Goal: Task Accomplishment & Management: Manage account settings

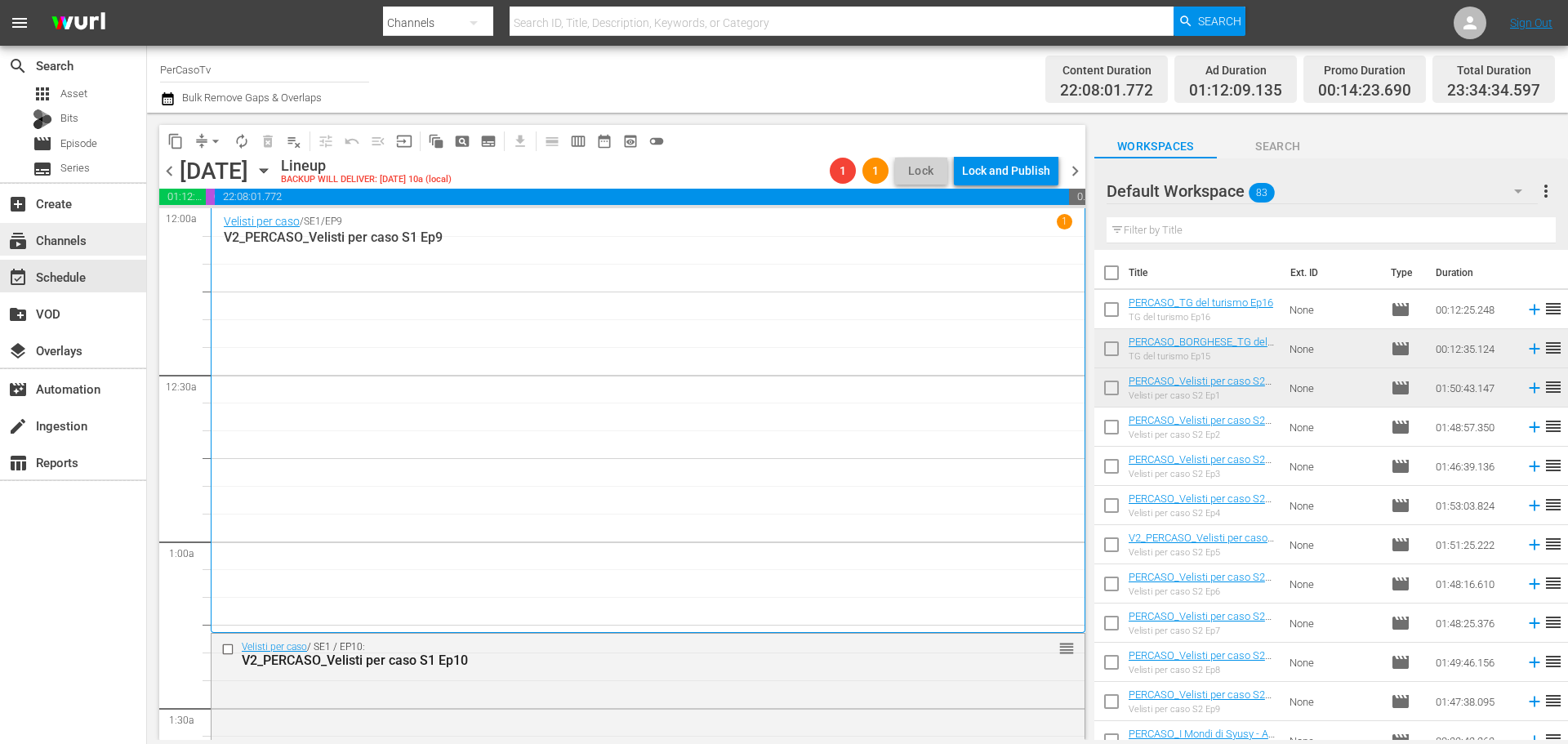
click at [93, 247] on div "subscriptions Channels" at bounding box center [73, 239] width 146 height 33
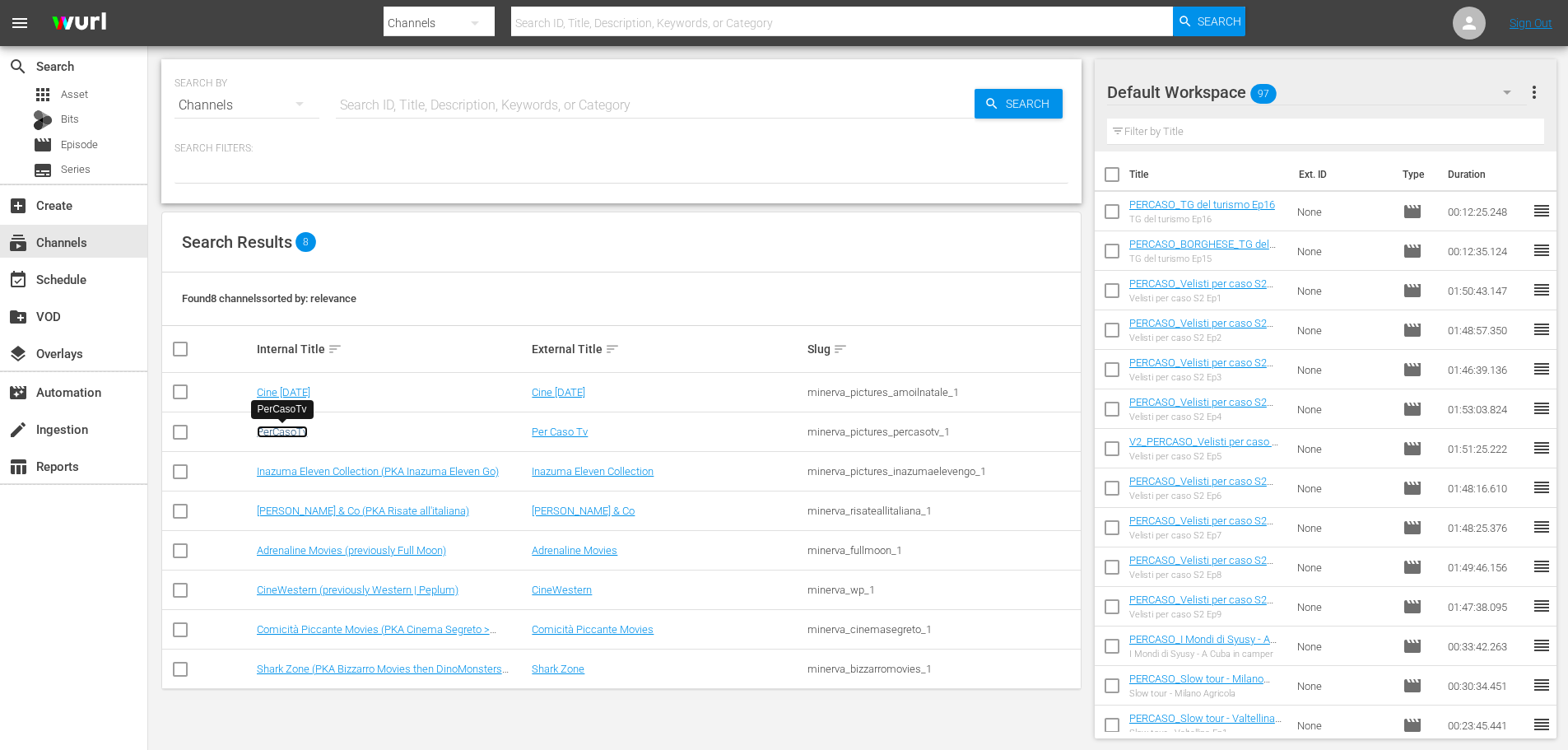
click at [302, 428] on link "PerCasoTv" at bounding box center [283, 431] width 51 height 12
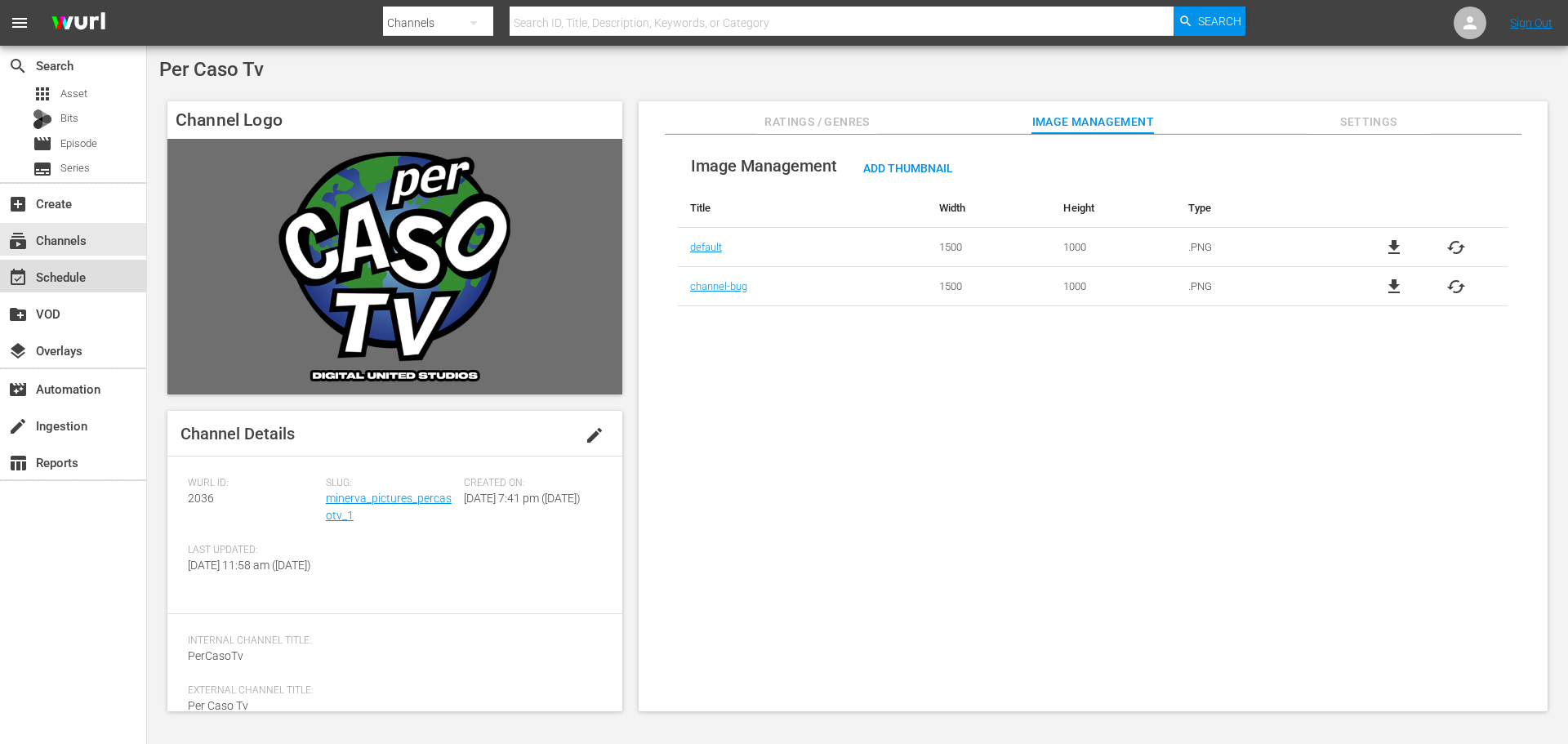
click at [92, 286] on div "event_available Schedule" at bounding box center [73, 276] width 146 height 33
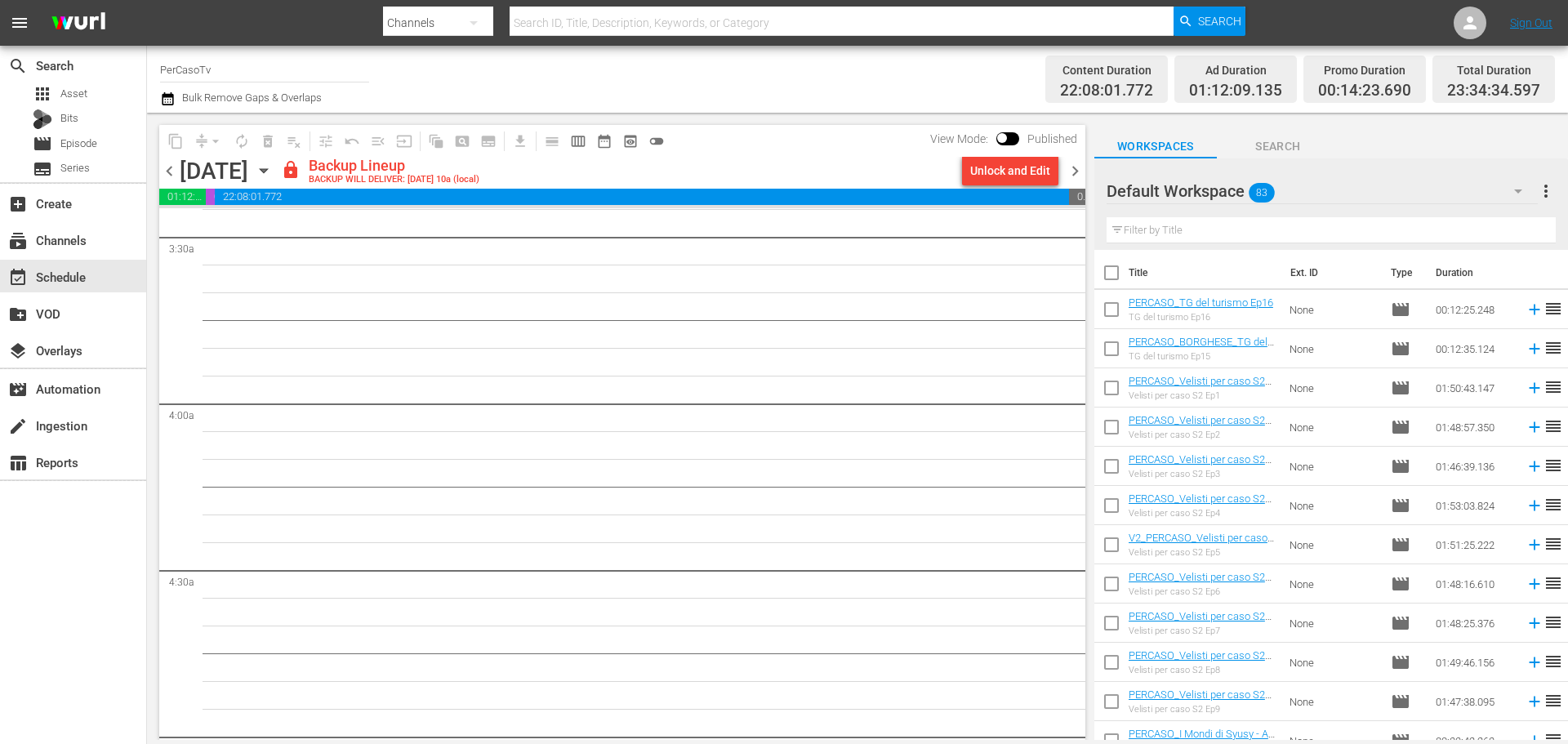
scroll to position [1388, 0]
click at [1079, 172] on span "chevron_right" at bounding box center [1075, 170] width 20 height 20
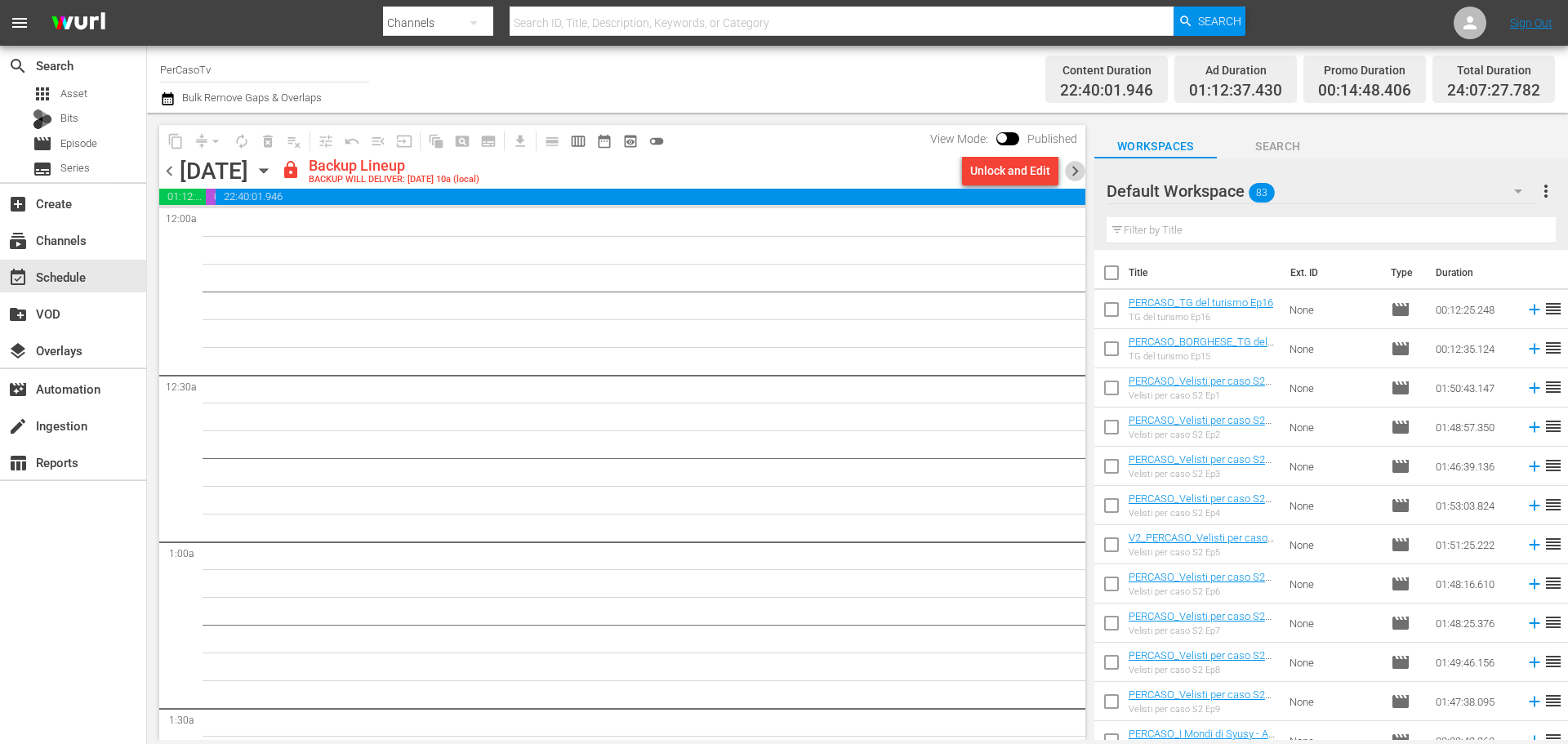
click at [1070, 170] on span "chevron_right" at bounding box center [1075, 170] width 20 height 20
click at [1078, 174] on span "chevron_right" at bounding box center [1075, 170] width 20 height 20
click at [1079, 171] on span "chevron_right" at bounding box center [1075, 170] width 20 height 20
click at [1020, 170] on div "Unlock and Edit" at bounding box center [1011, 170] width 80 height 29
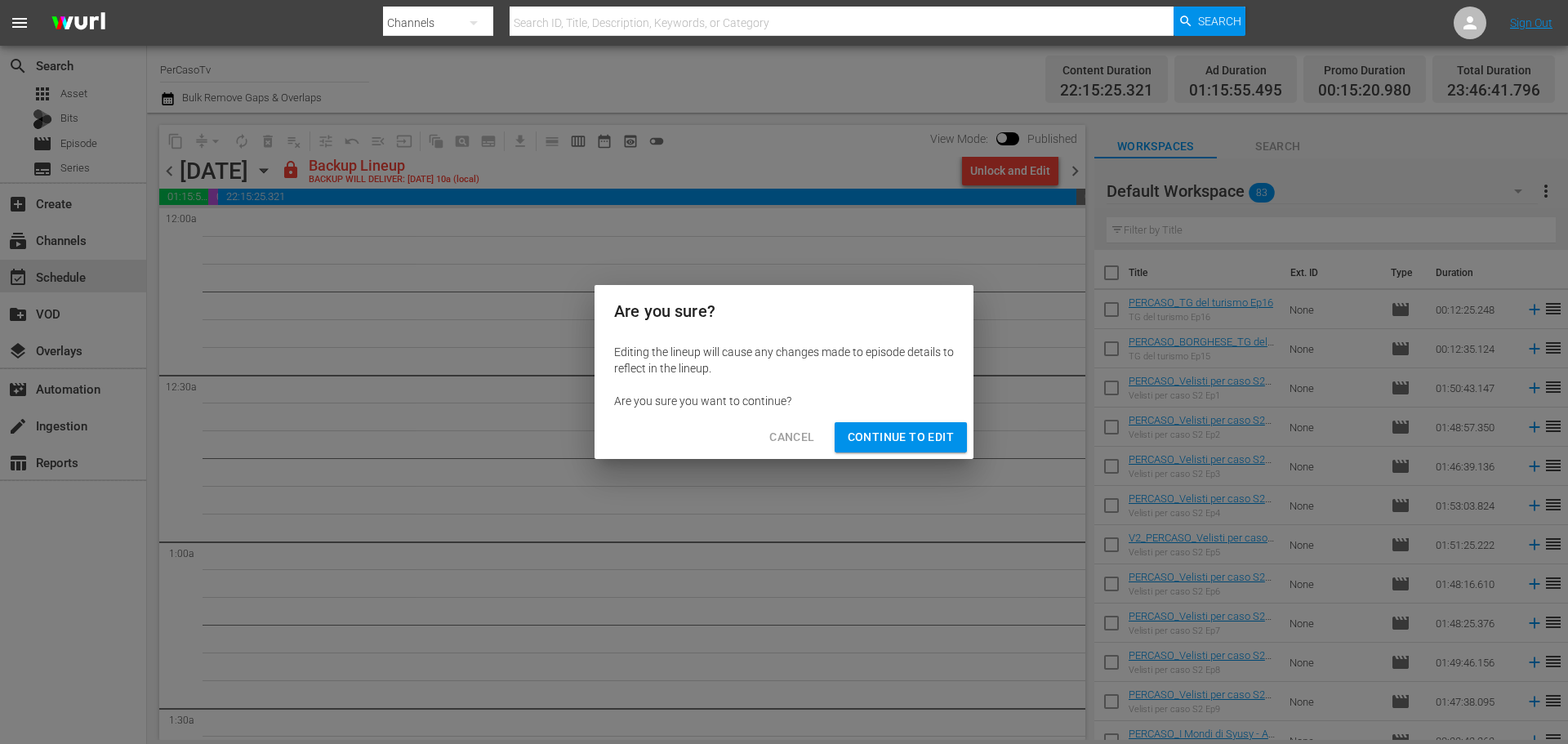
click at [905, 424] on button "Continue to Edit" at bounding box center [900, 437] width 132 height 30
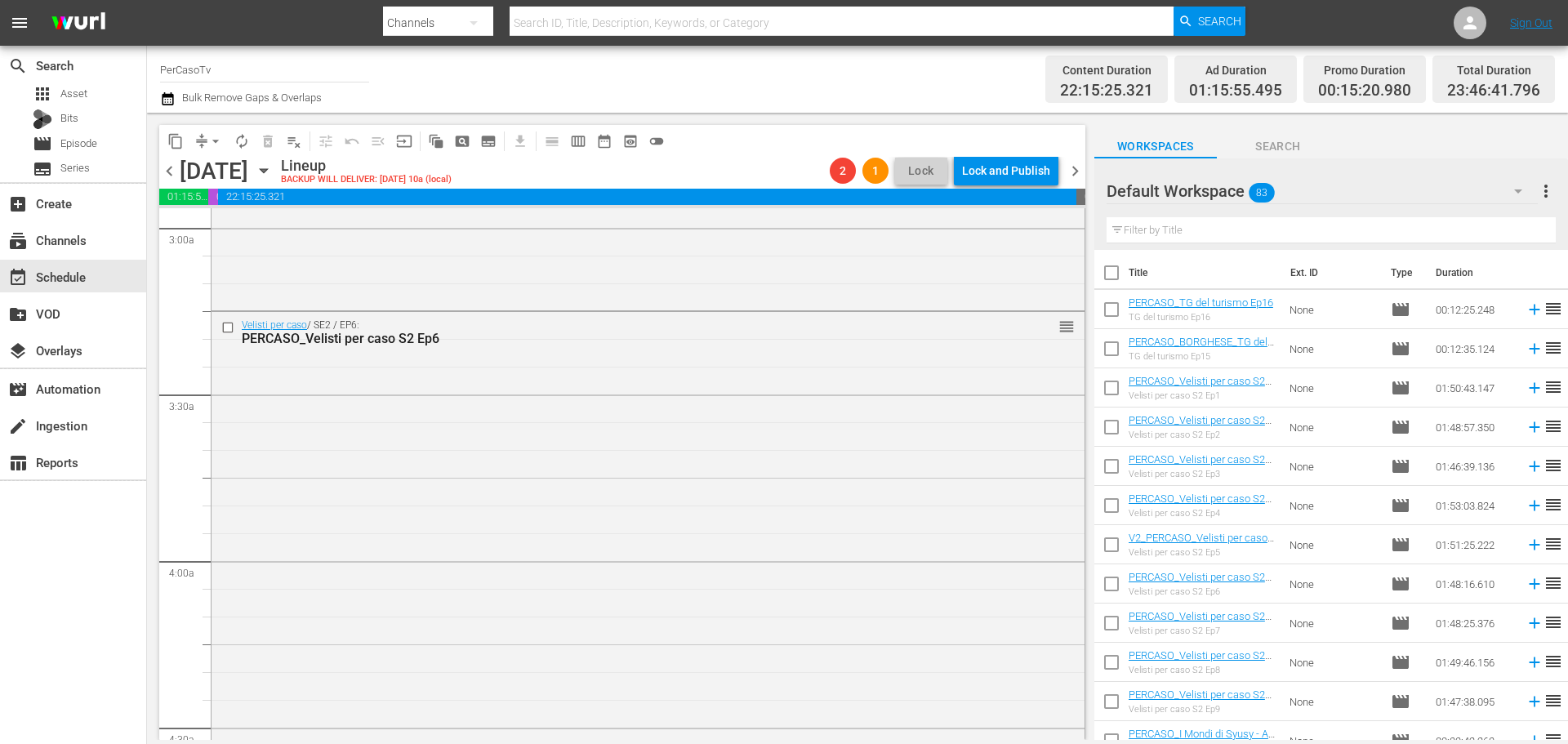
scroll to position [327, 0]
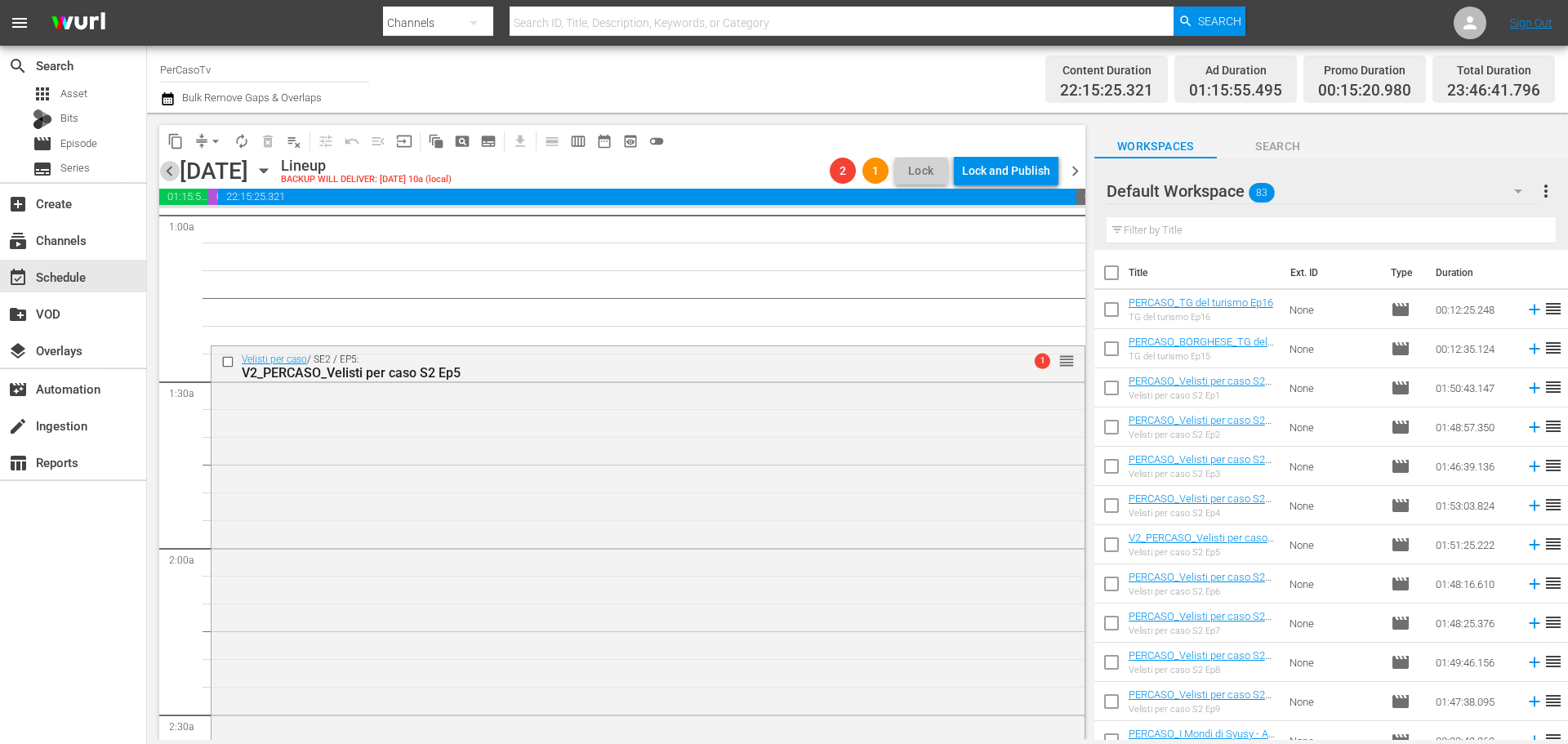
click at [173, 164] on span "chevron_left" at bounding box center [169, 170] width 20 height 20
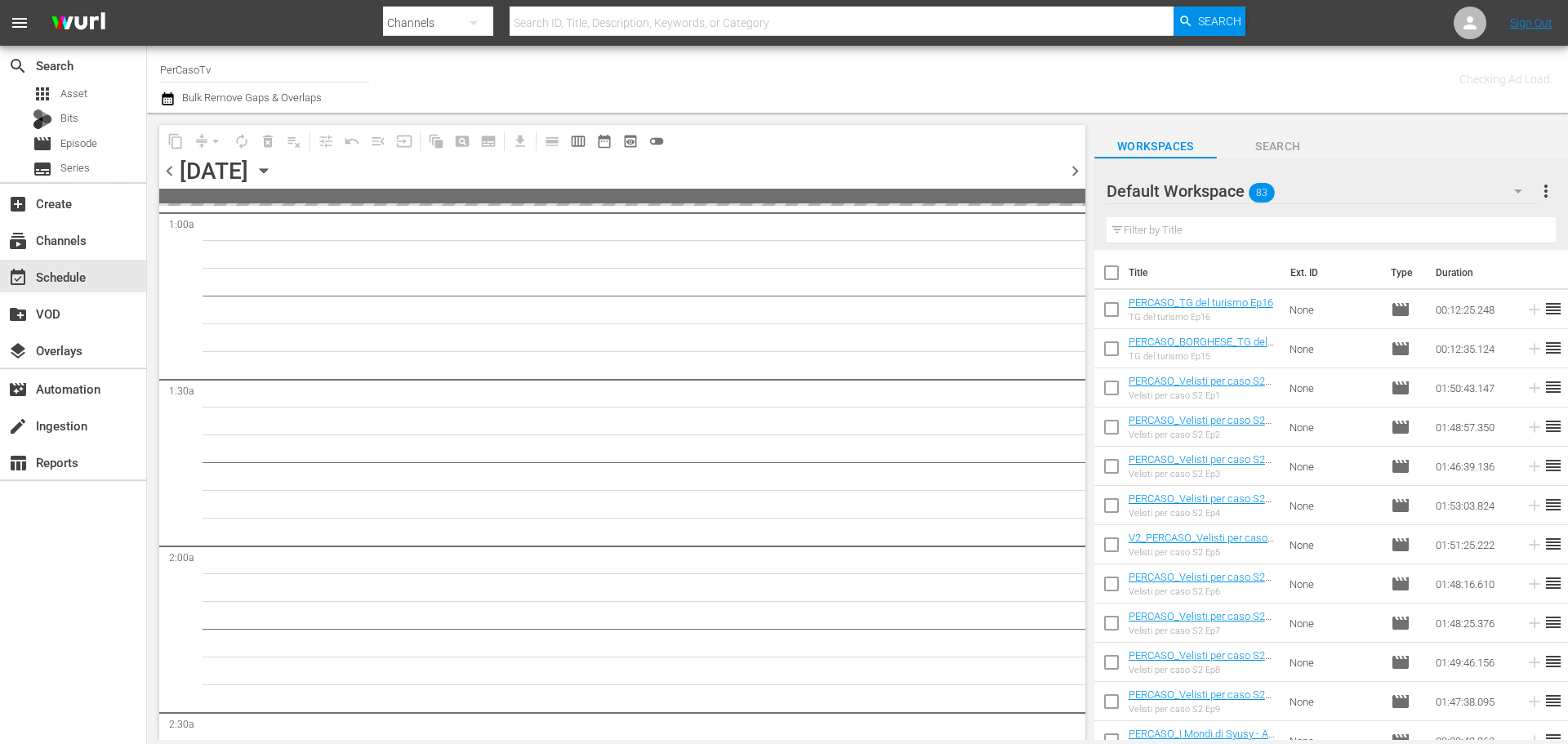
click at [170, 170] on span "chevron_left" at bounding box center [169, 170] width 20 height 20
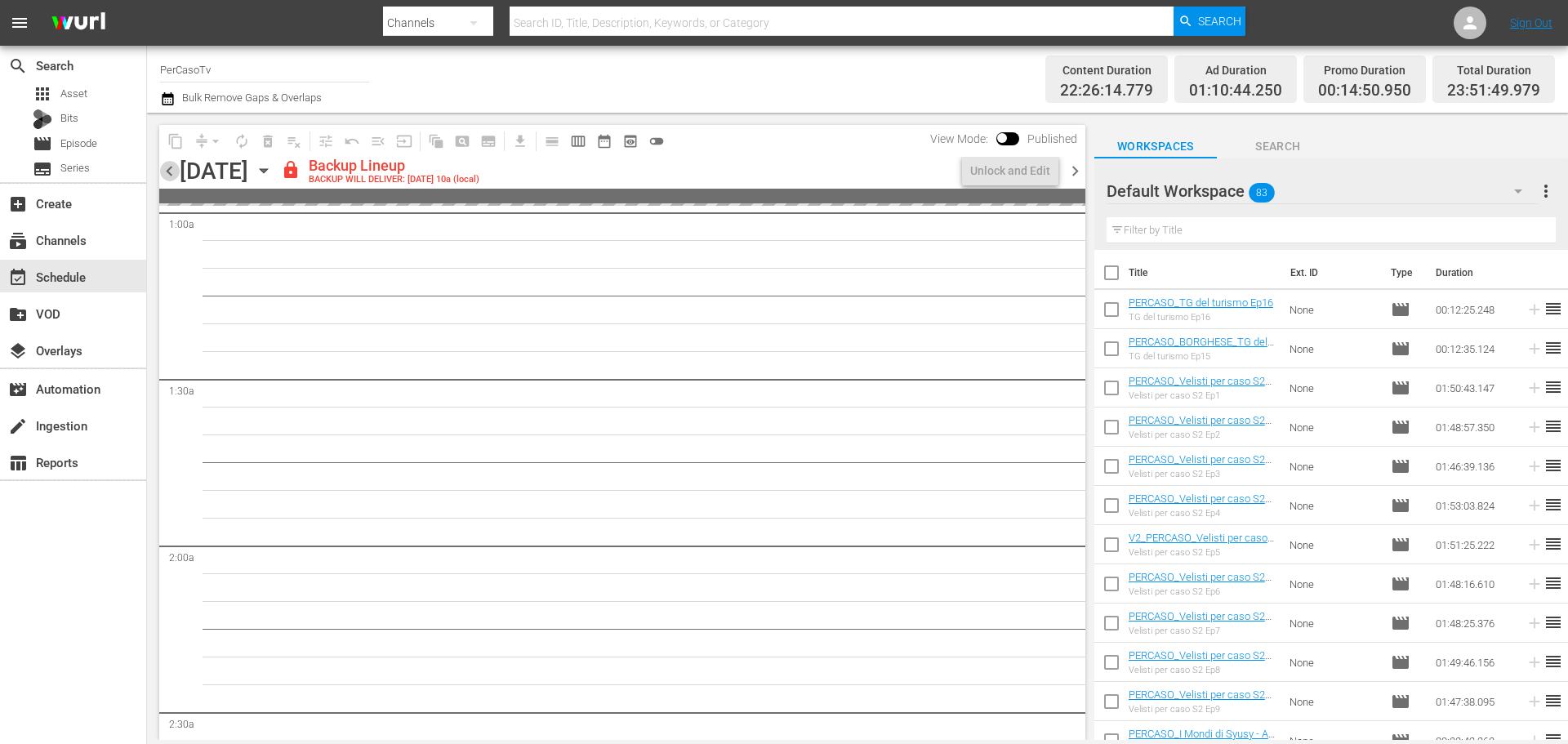
click at [170, 170] on span "chevron_left" at bounding box center [169, 170] width 20 height 20
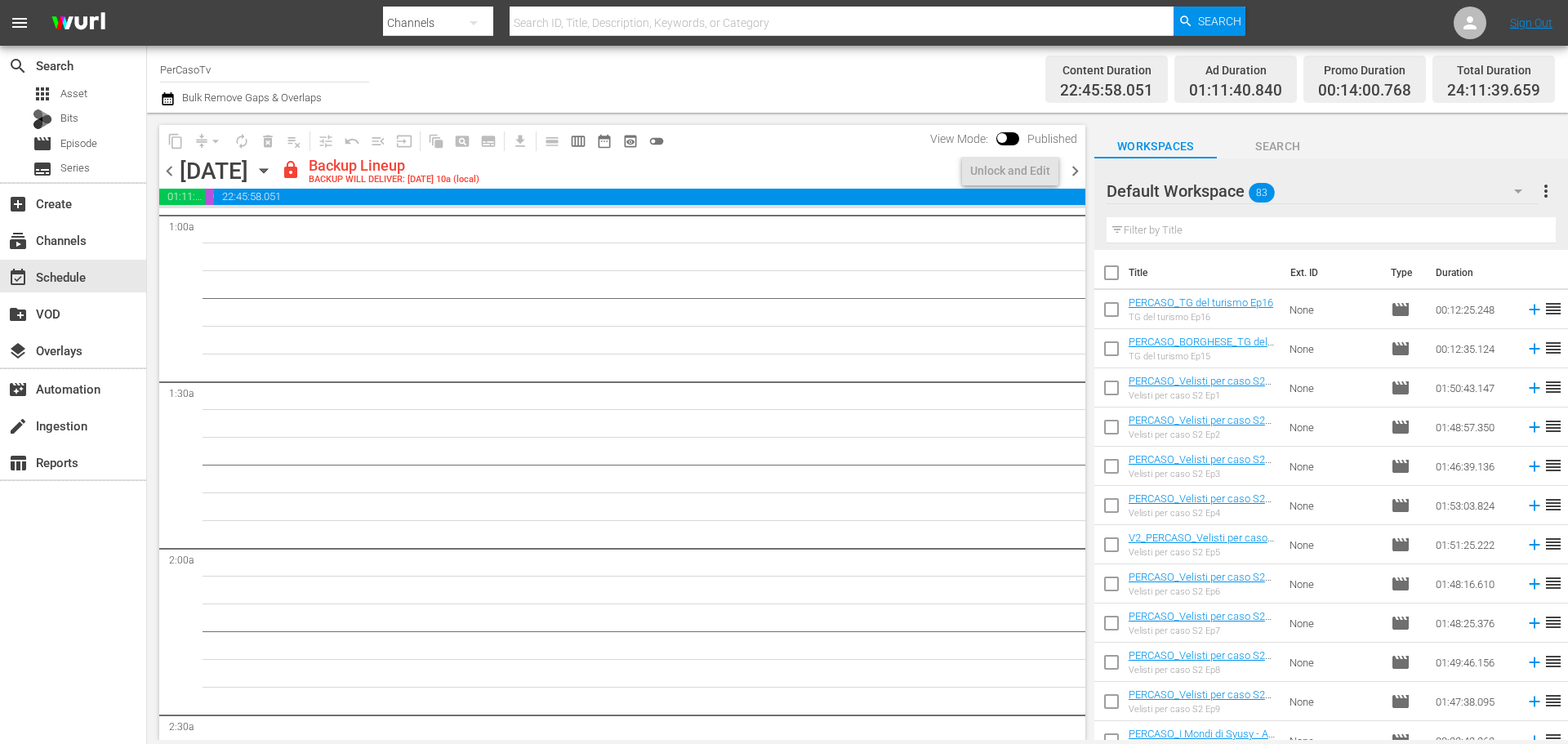
click at [170, 170] on span "chevron_left" at bounding box center [169, 170] width 20 height 20
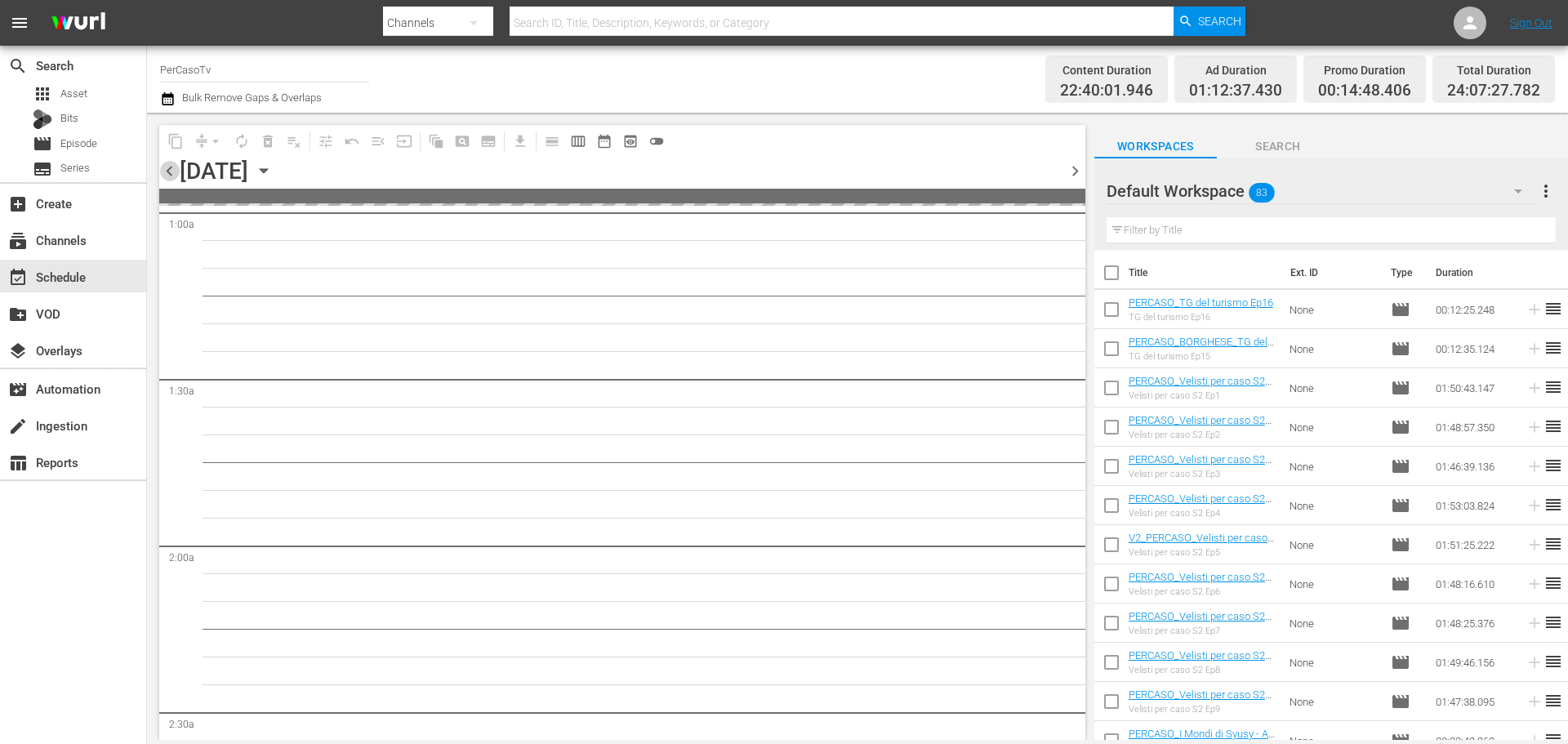
click at [170, 170] on span "chevron_left" at bounding box center [169, 170] width 20 height 20
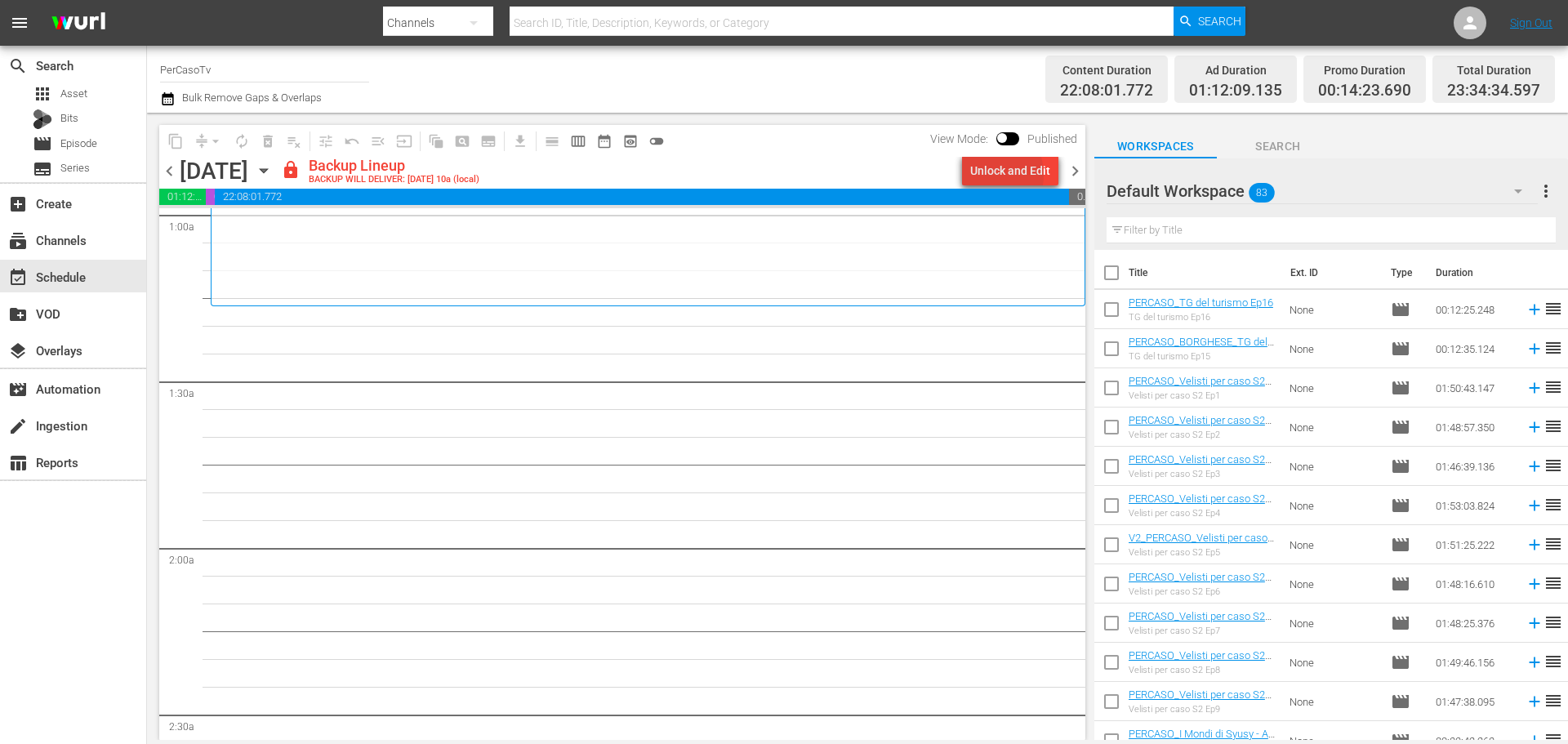
click at [991, 175] on div "Unlock and Edit" at bounding box center [1011, 170] width 80 height 29
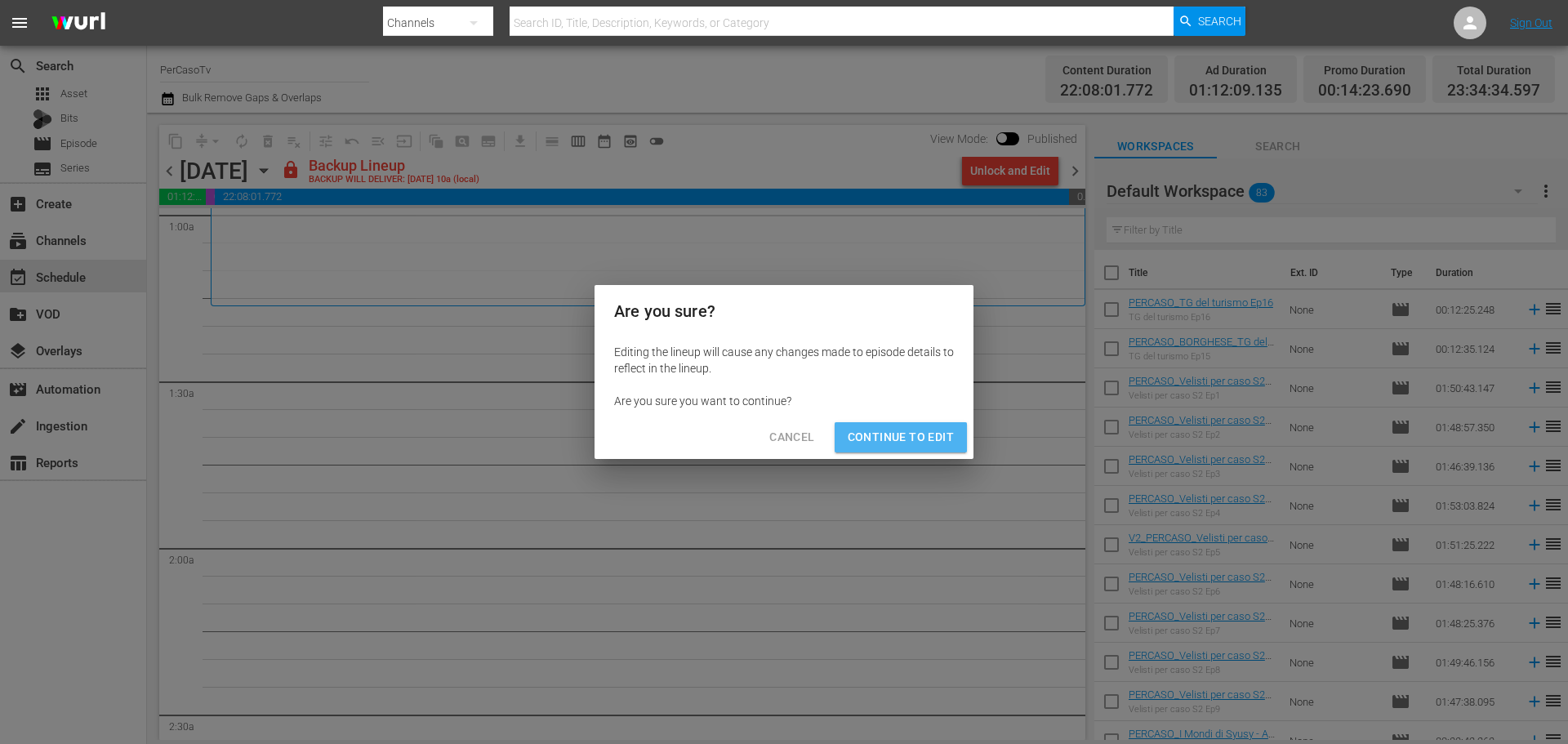
click at [937, 436] on span "Continue to Edit" at bounding box center [901, 437] width 107 height 20
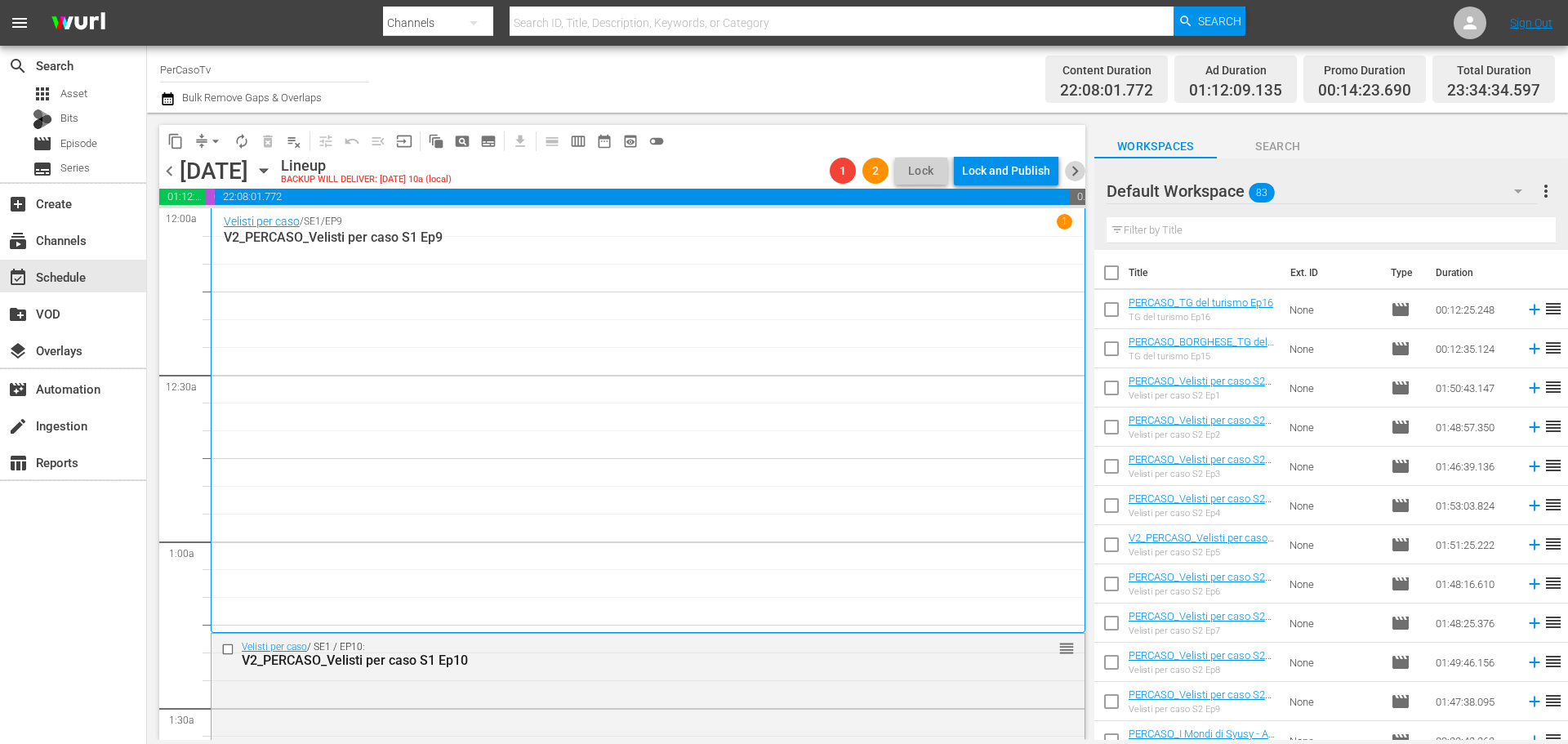
click at [1075, 174] on span "chevron_right" at bounding box center [1075, 170] width 20 height 20
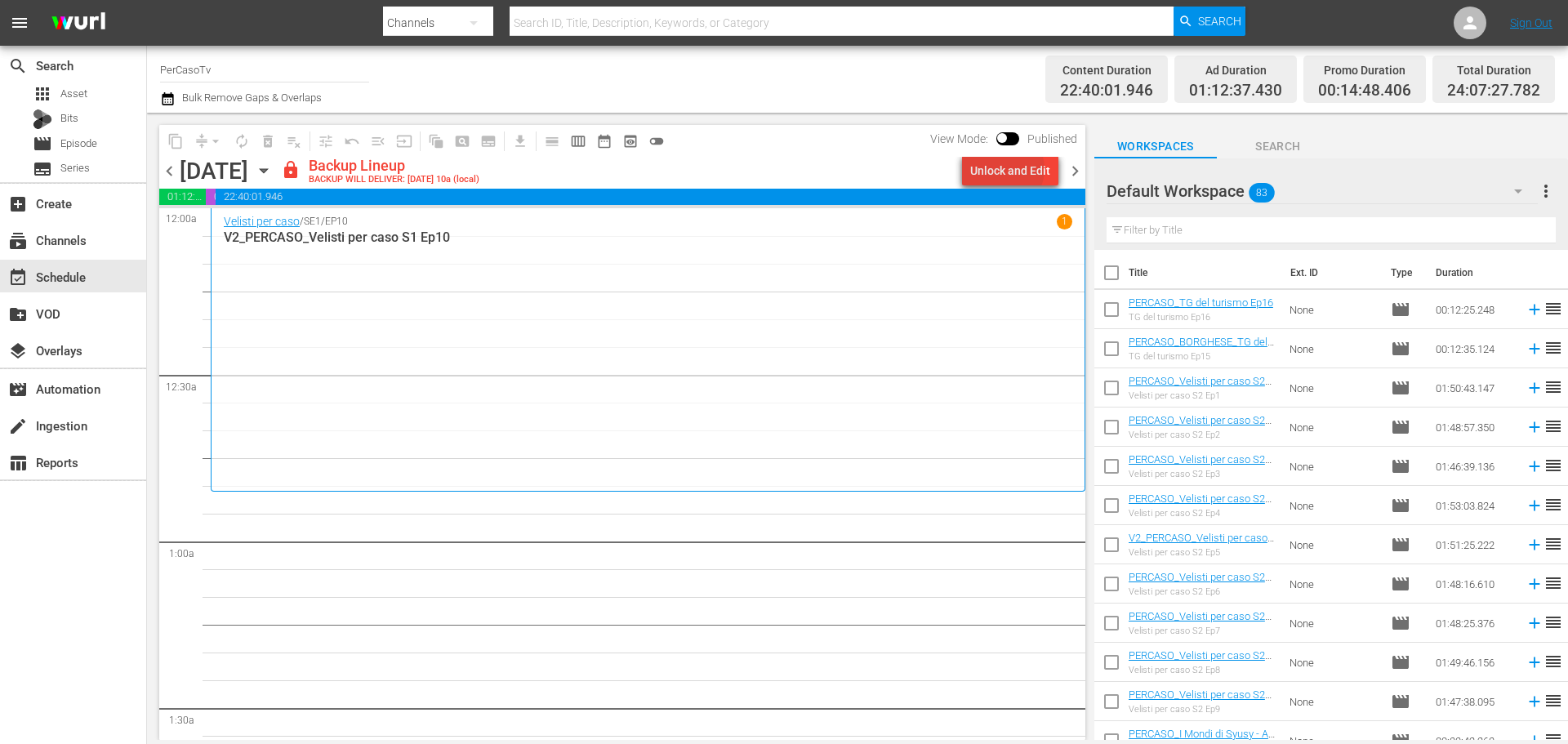
click at [1011, 169] on div "Unlock and Edit" at bounding box center [1011, 170] width 80 height 29
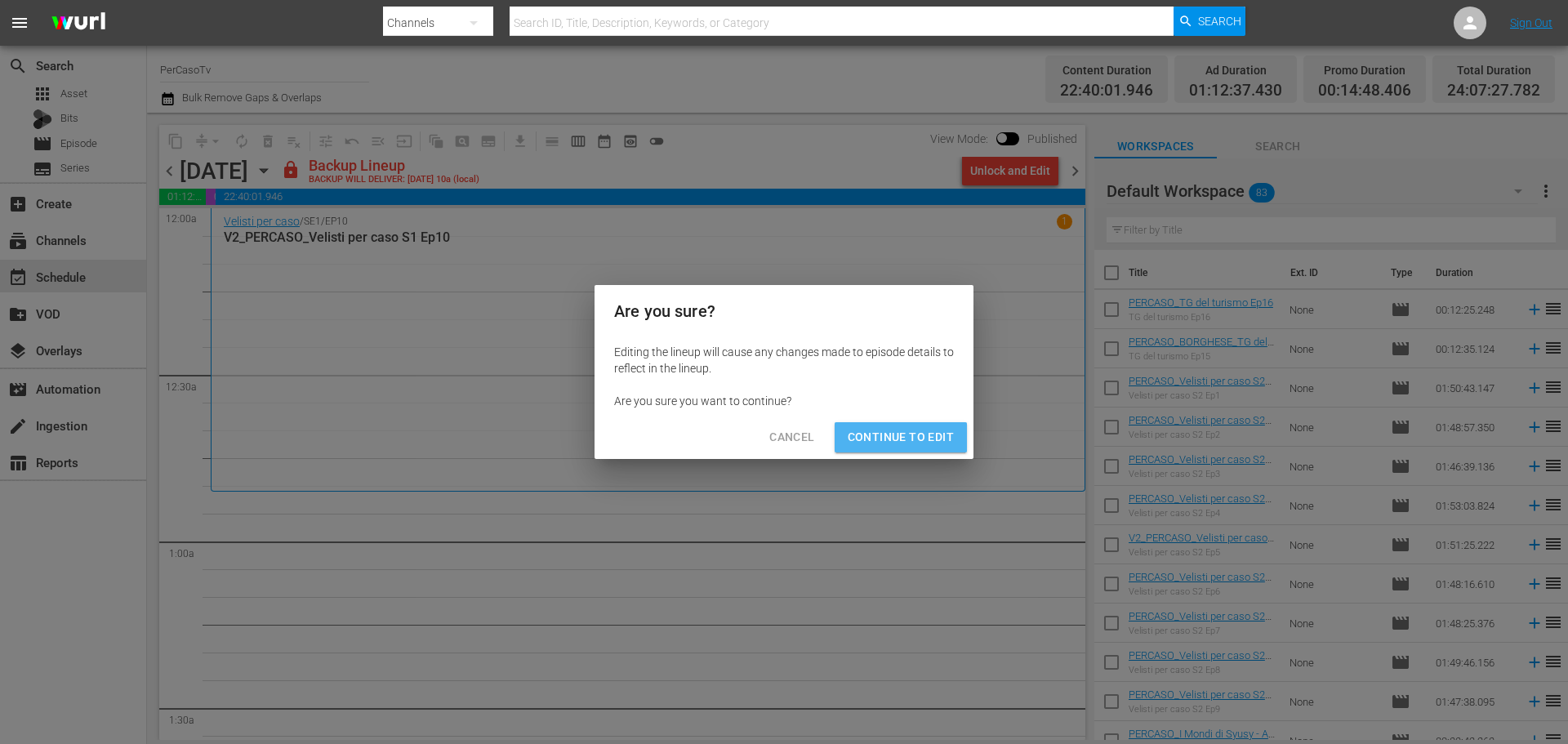
click at [932, 430] on span "Continue to Edit" at bounding box center [901, 437] width 107 height 20
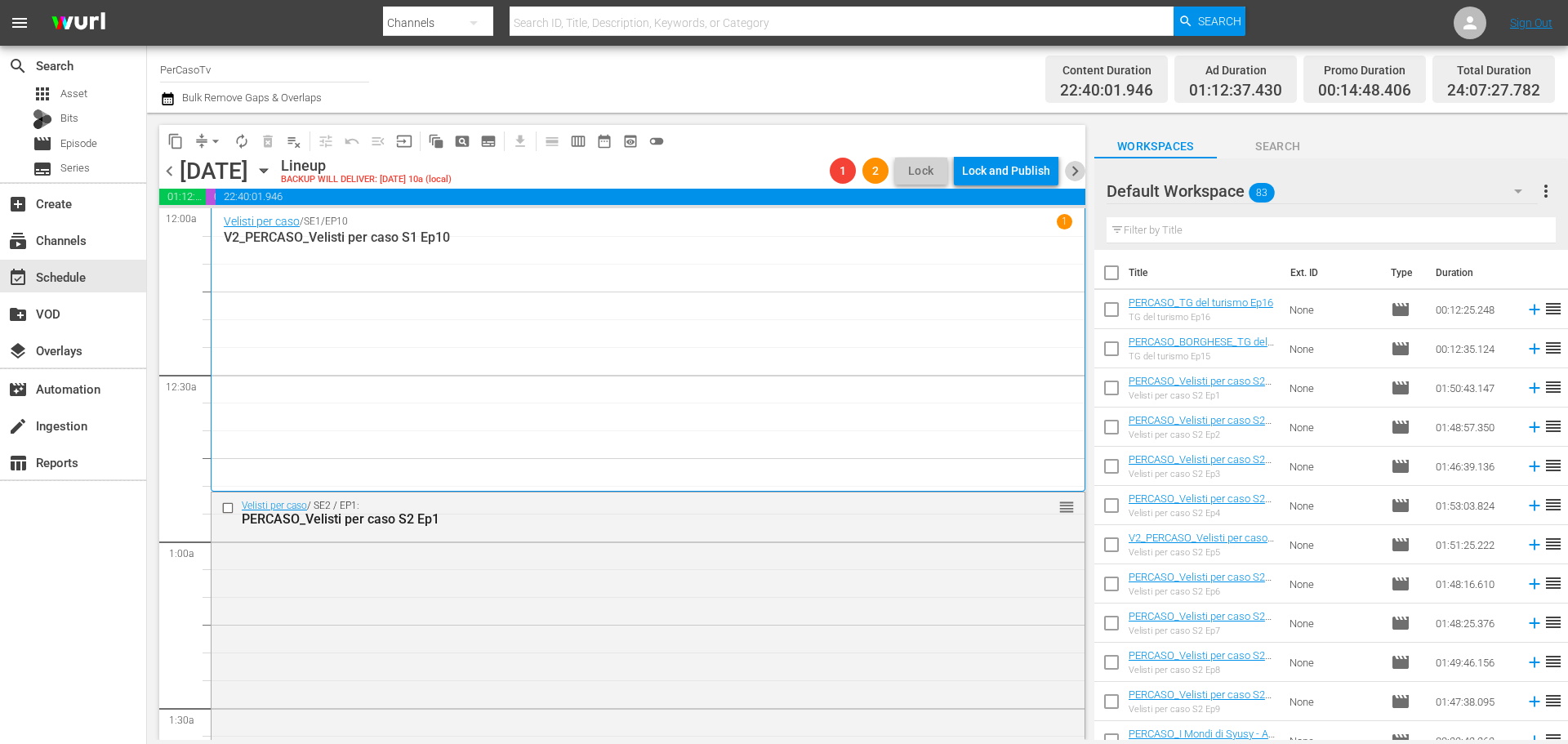
click at [1079, 171] on span "chevron_right" at bounding box center [1075, 170] width 20 height 20
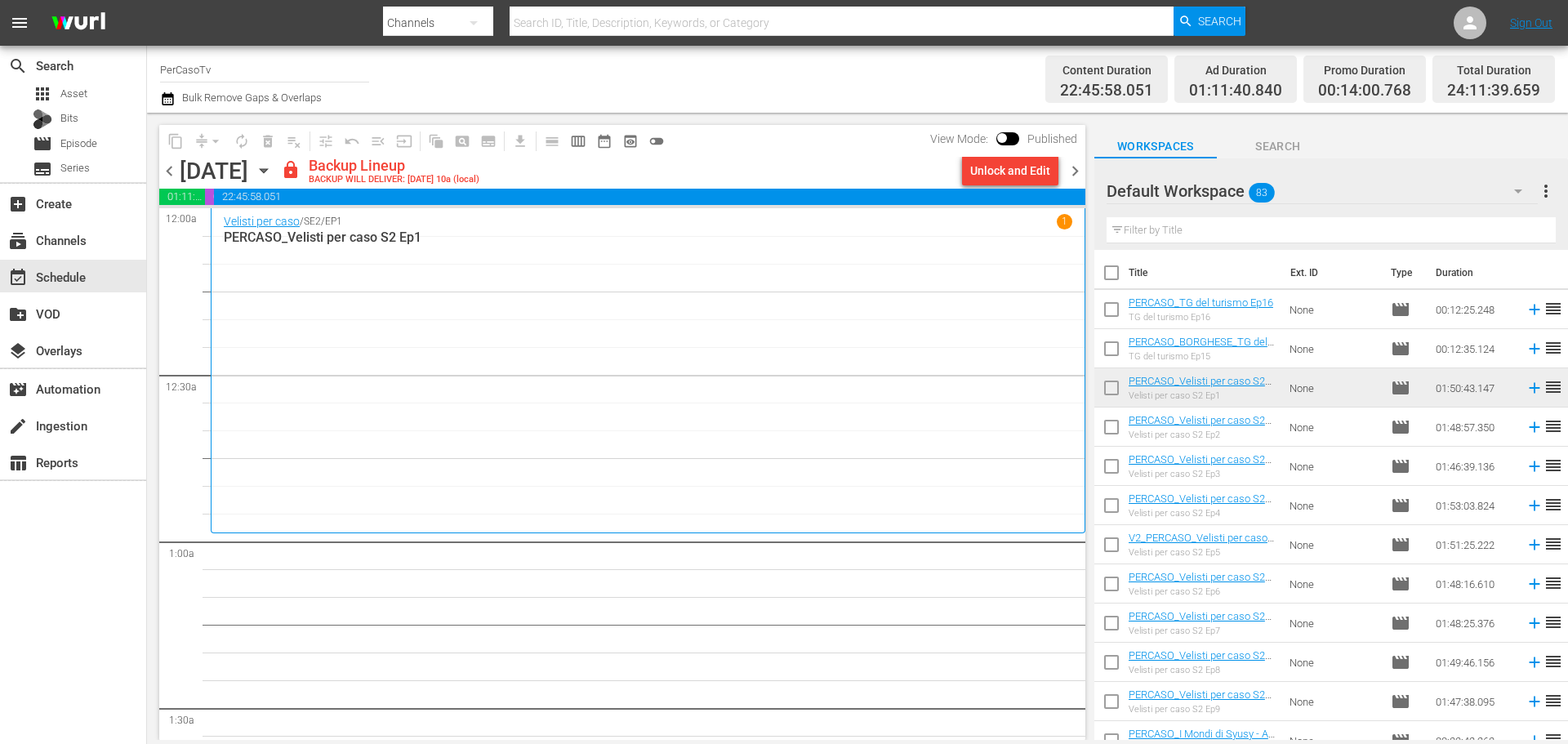
click at [1014, 169] on div "Unlock and Edit" at bounding box center [1011, 170] width 80 height 29
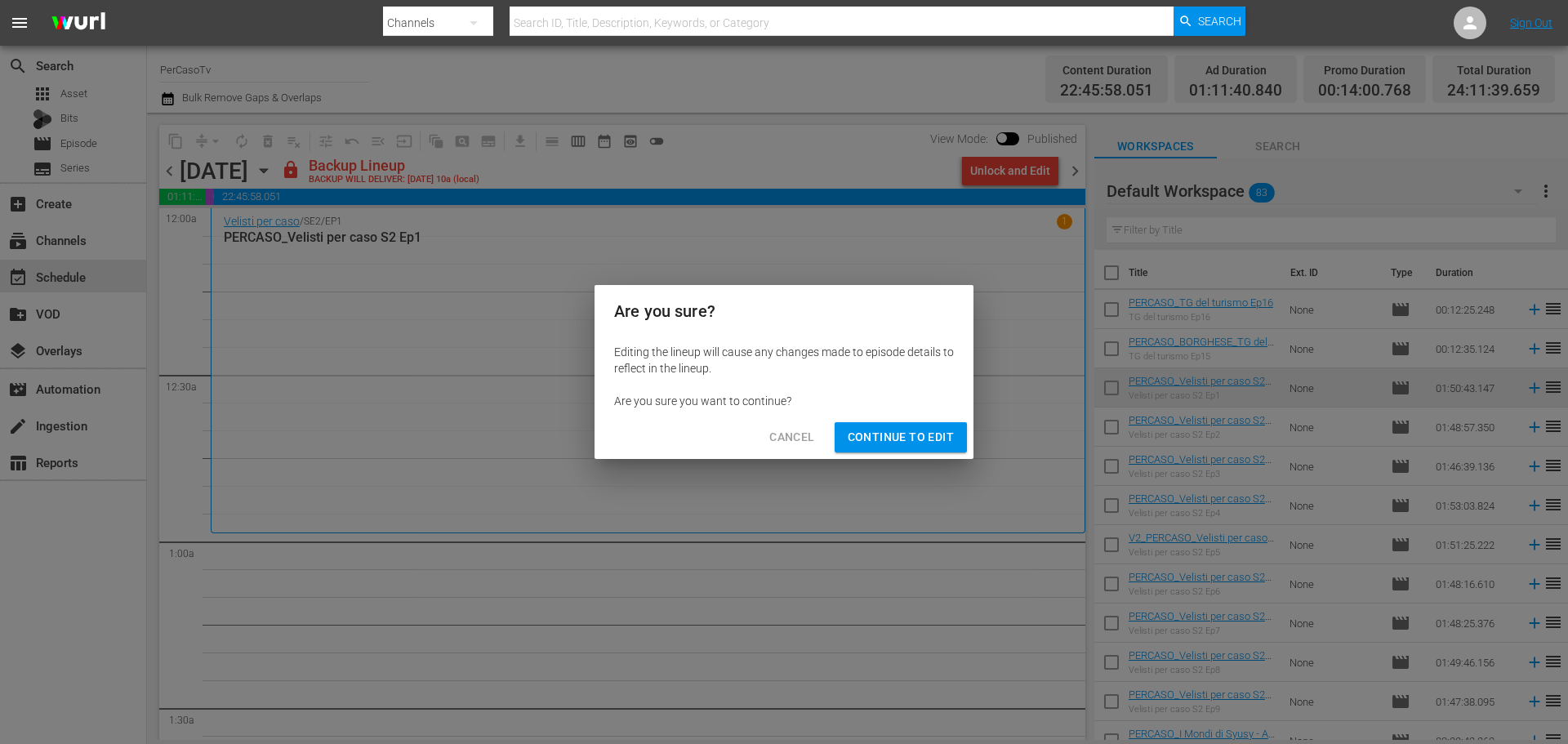
click at [953, 430] on span "Continue to Edit" at bounding box center [901, 437] width 107 height 20
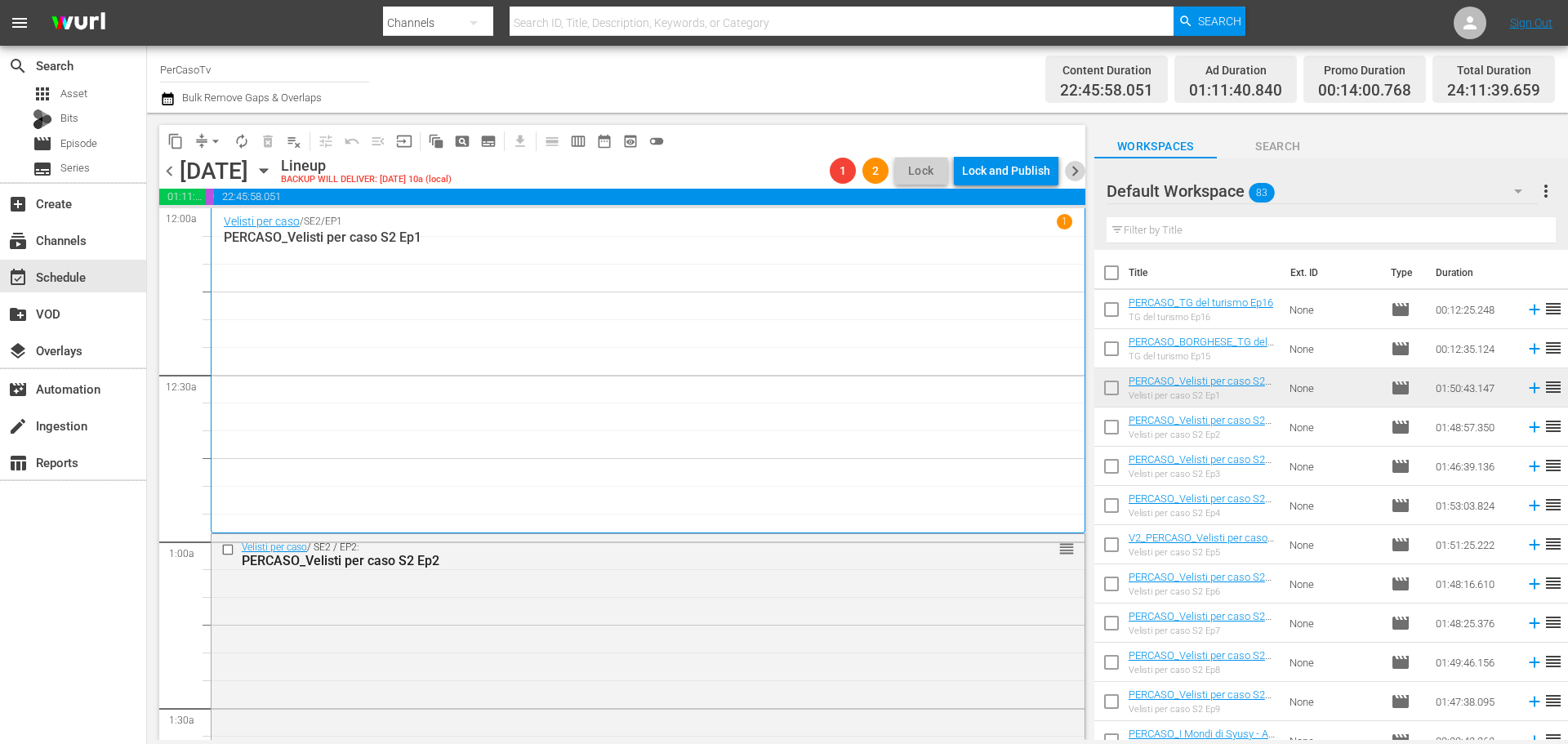
click at [1072, 177] on span "chevron_right" at bounding box center [1075, 170] width 20 height 20
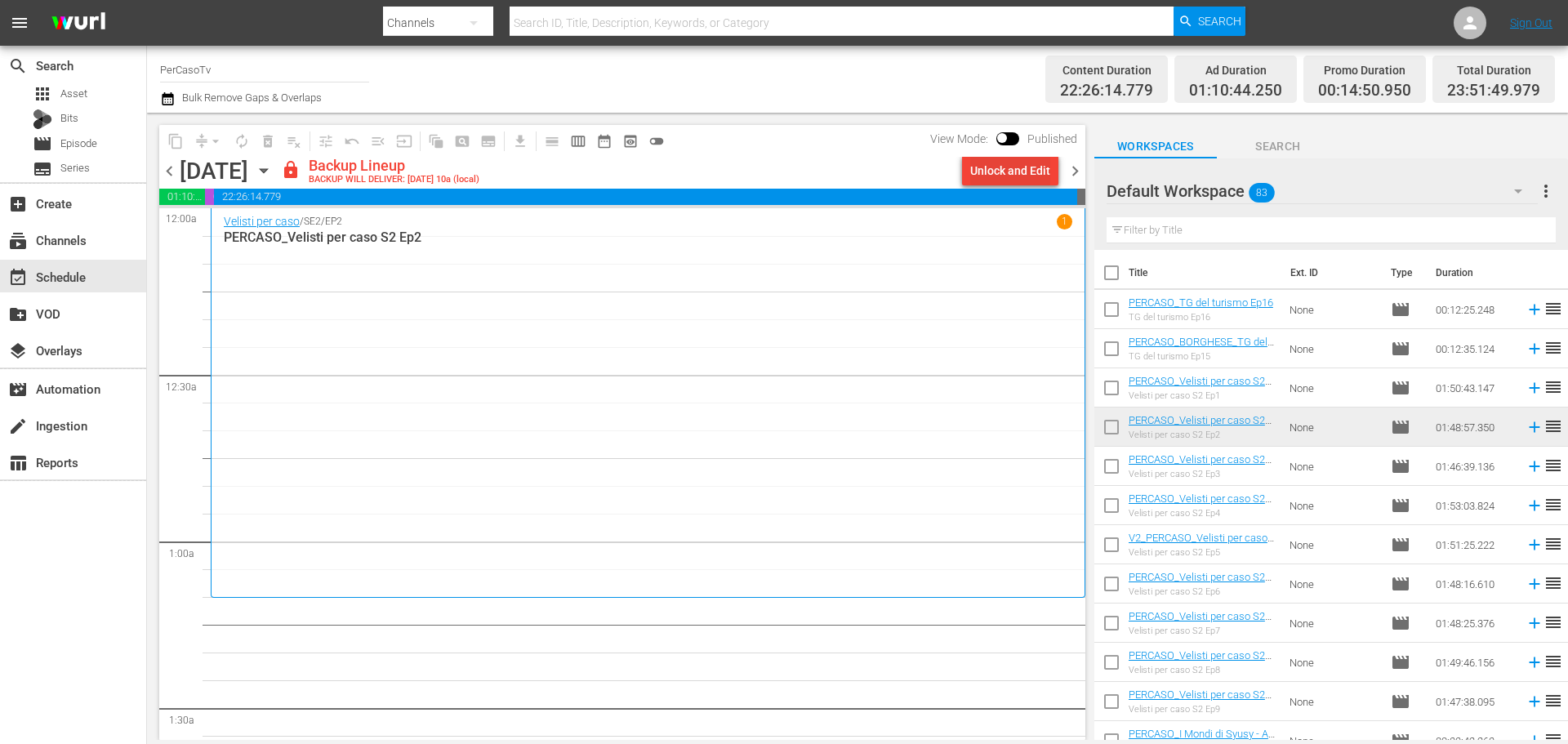
click at [998, 175] on div "Unlock and Edit" at bounding box center [1011, 170] width 80 height 29
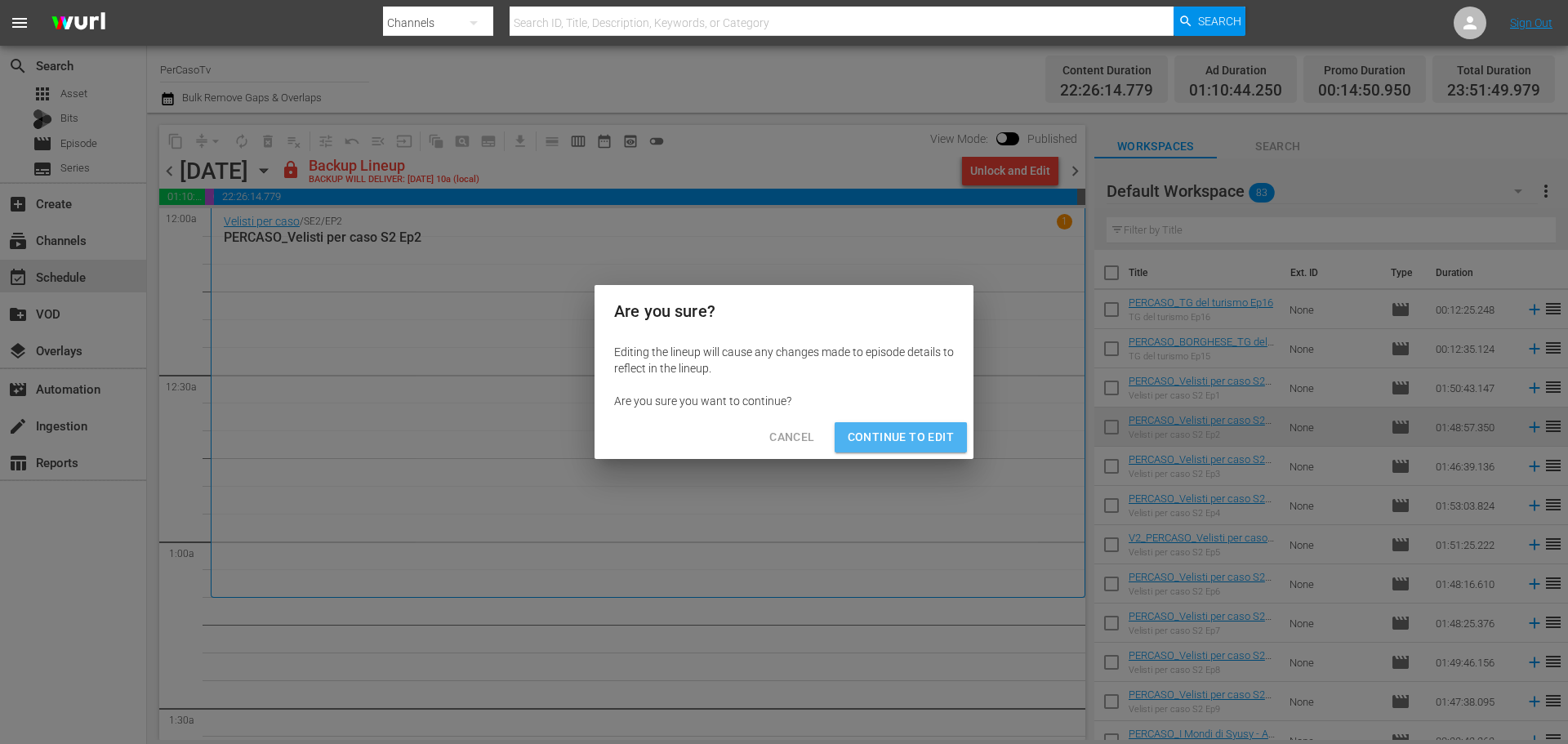
drag, startPoint x: 916, startPoint y: 440, endPoint x: 932, endPoint y: 433, distance: 17.5
click at [921, 439] on span "Continue to Edit" at bounding box center [901, 437] width 107 height 20
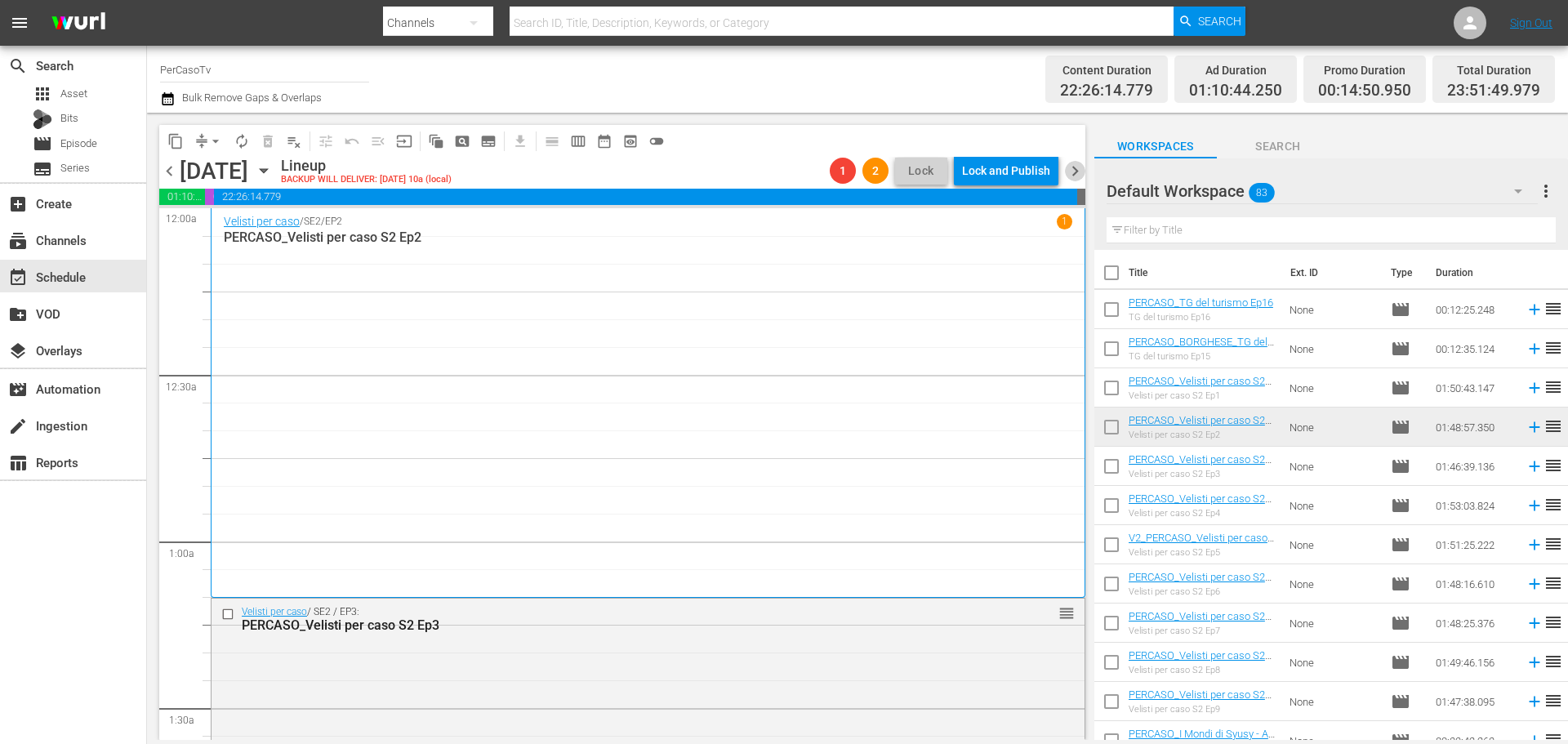
click at [1073, 172] on span "chevron_right" at bounding box center [1075, 170] width 20 height 20
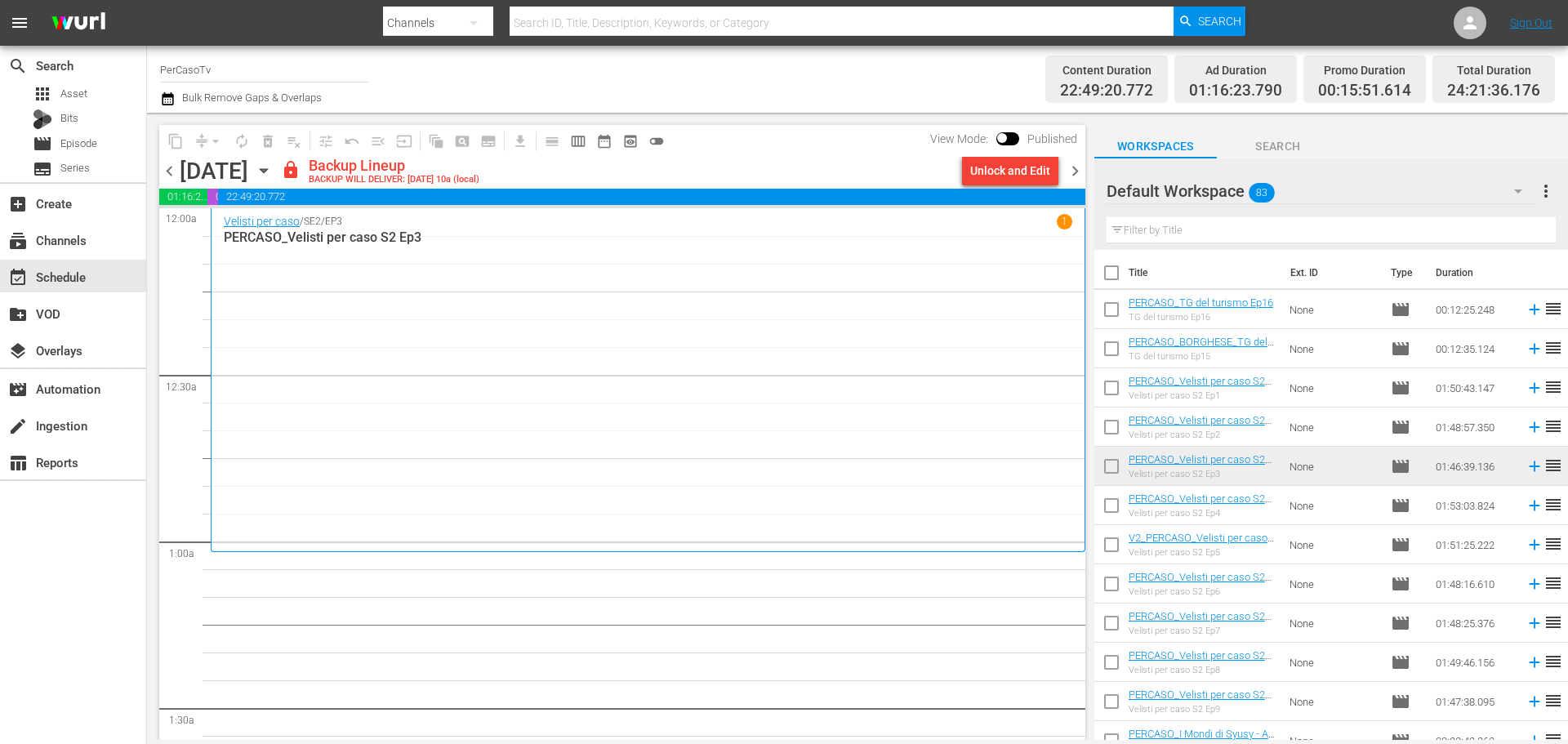
click at [1042, 169] on div "Unlock and Edit" at bounding box center [1011, 170] width 80 height 29
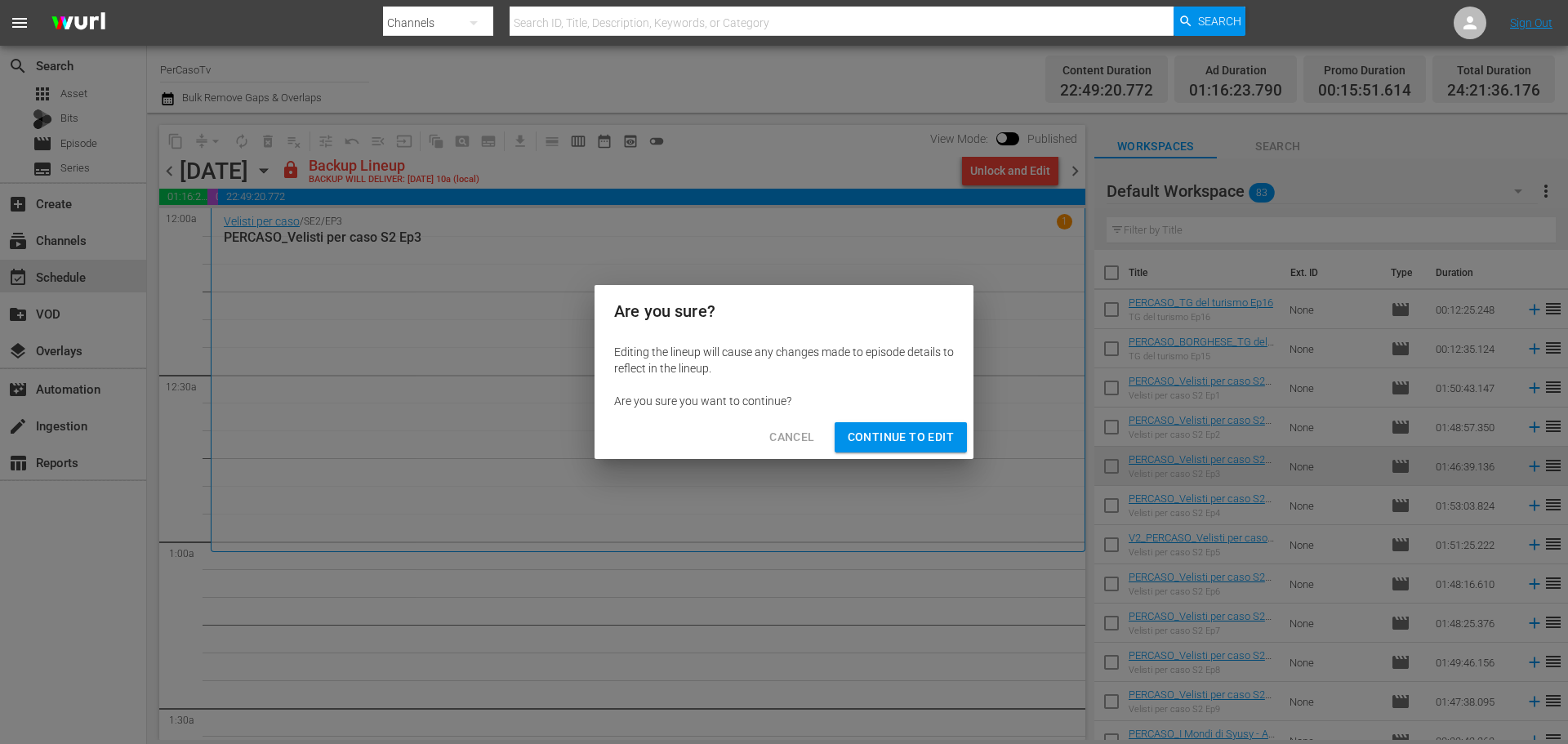
click at [932, 427] on span "Continue to Edit" at bounding box center [901, 437] width 107 height 20
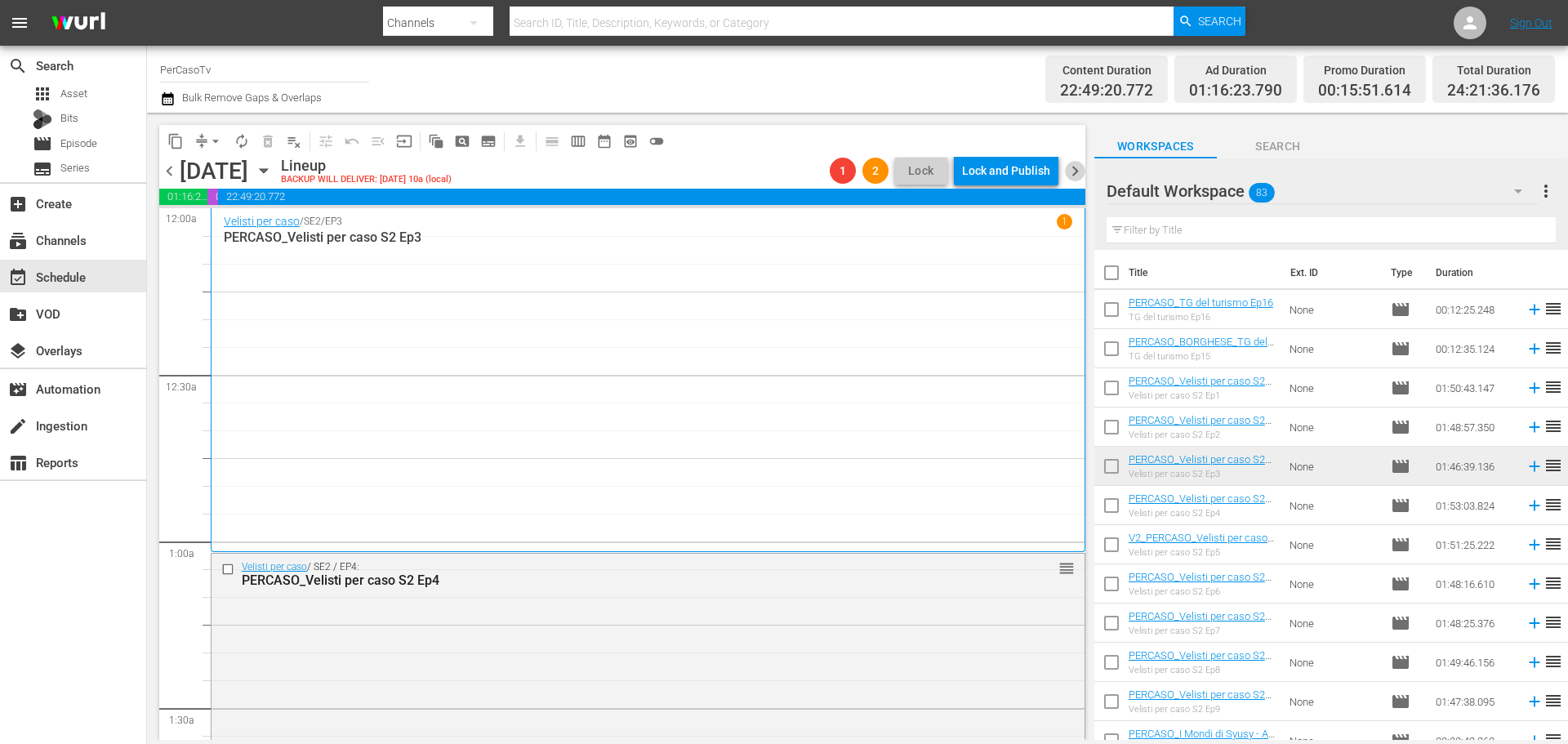
click at [1066, 171] on span "chevron_right" at bounding box center [1075, 170] width 20 height 20
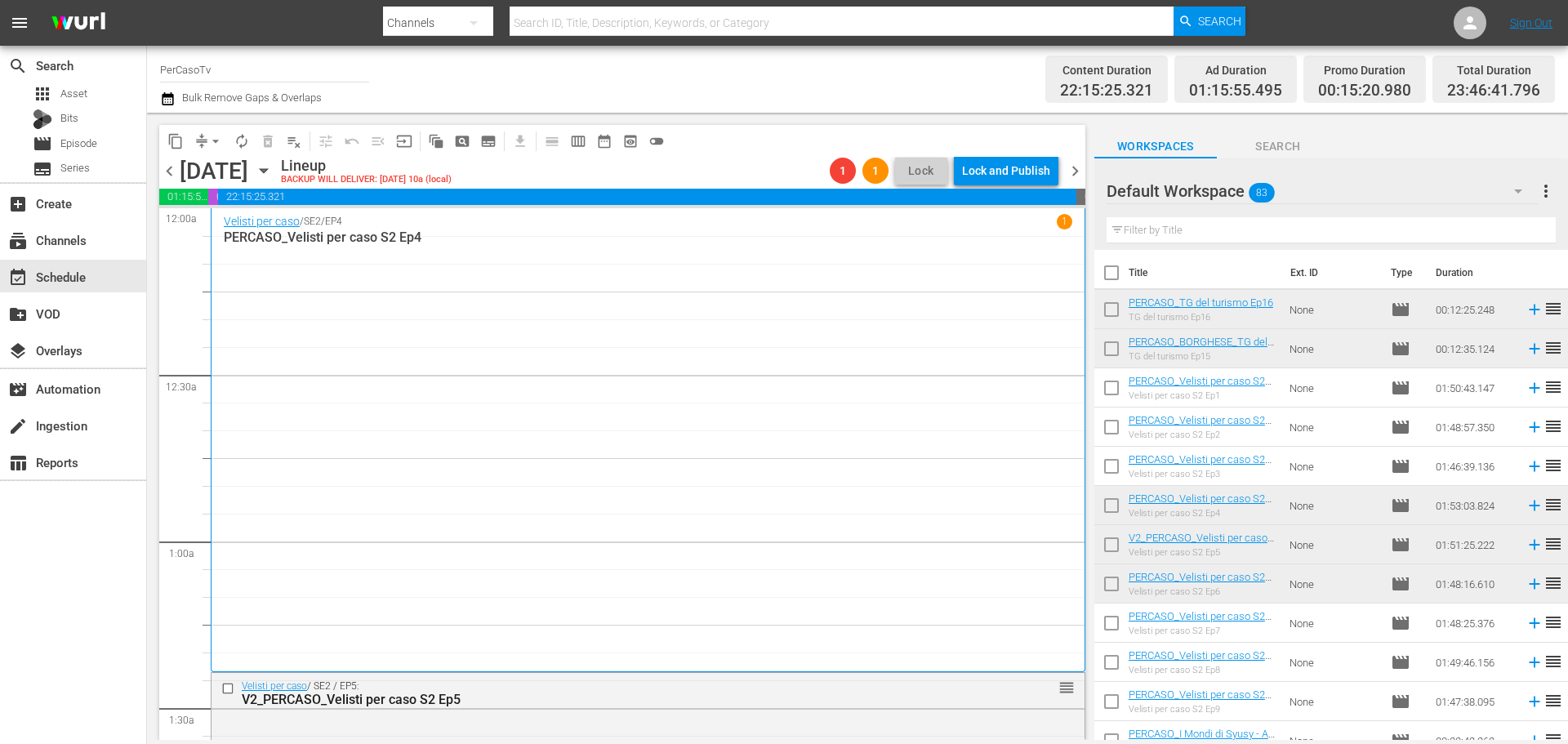
click at [1073, 174] on span "chevron_right" at bounding box center [1075, 170] width 20 height 20
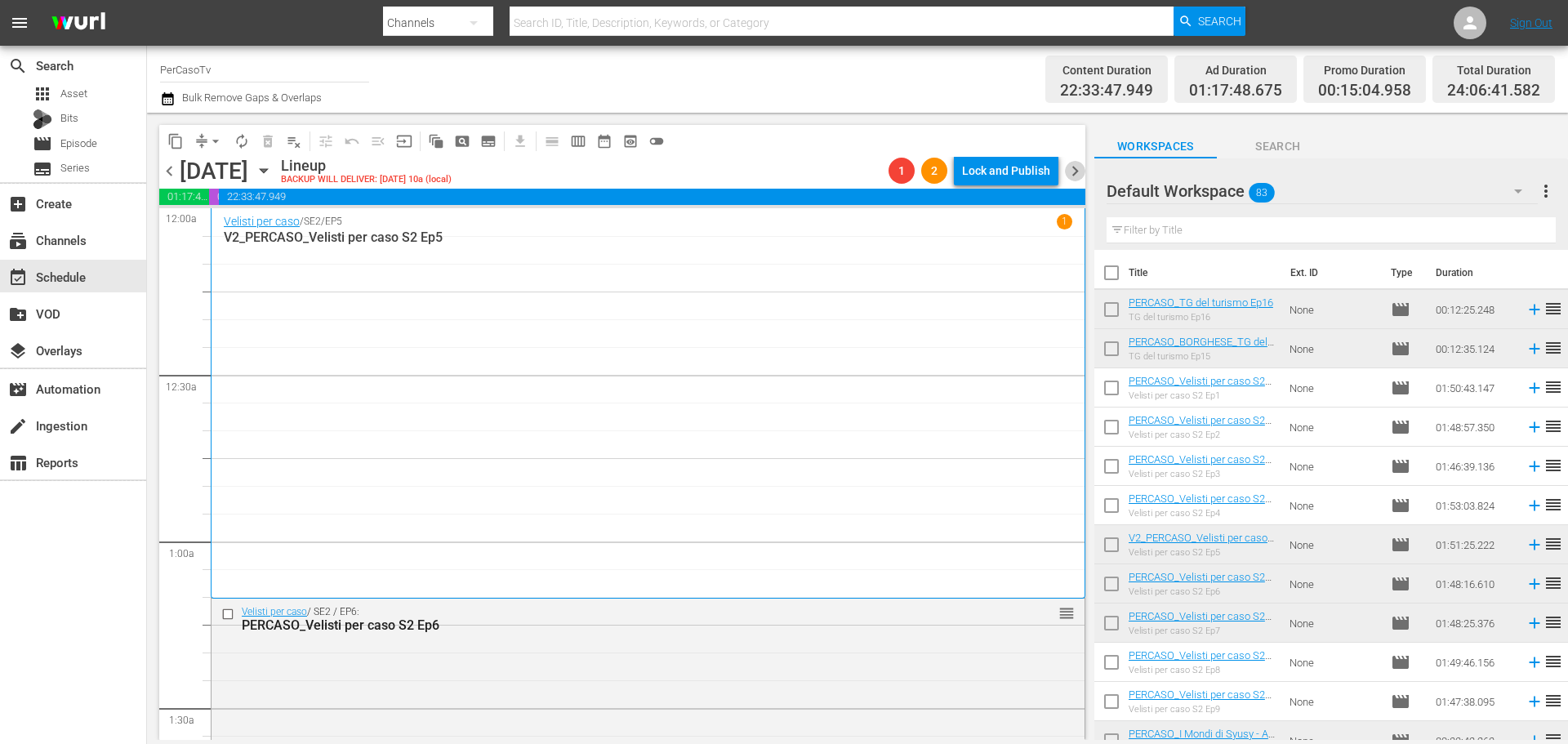
click at [1074, 173] on span "chevron_right" at bounding box center [1075, 170] width 20 height 20
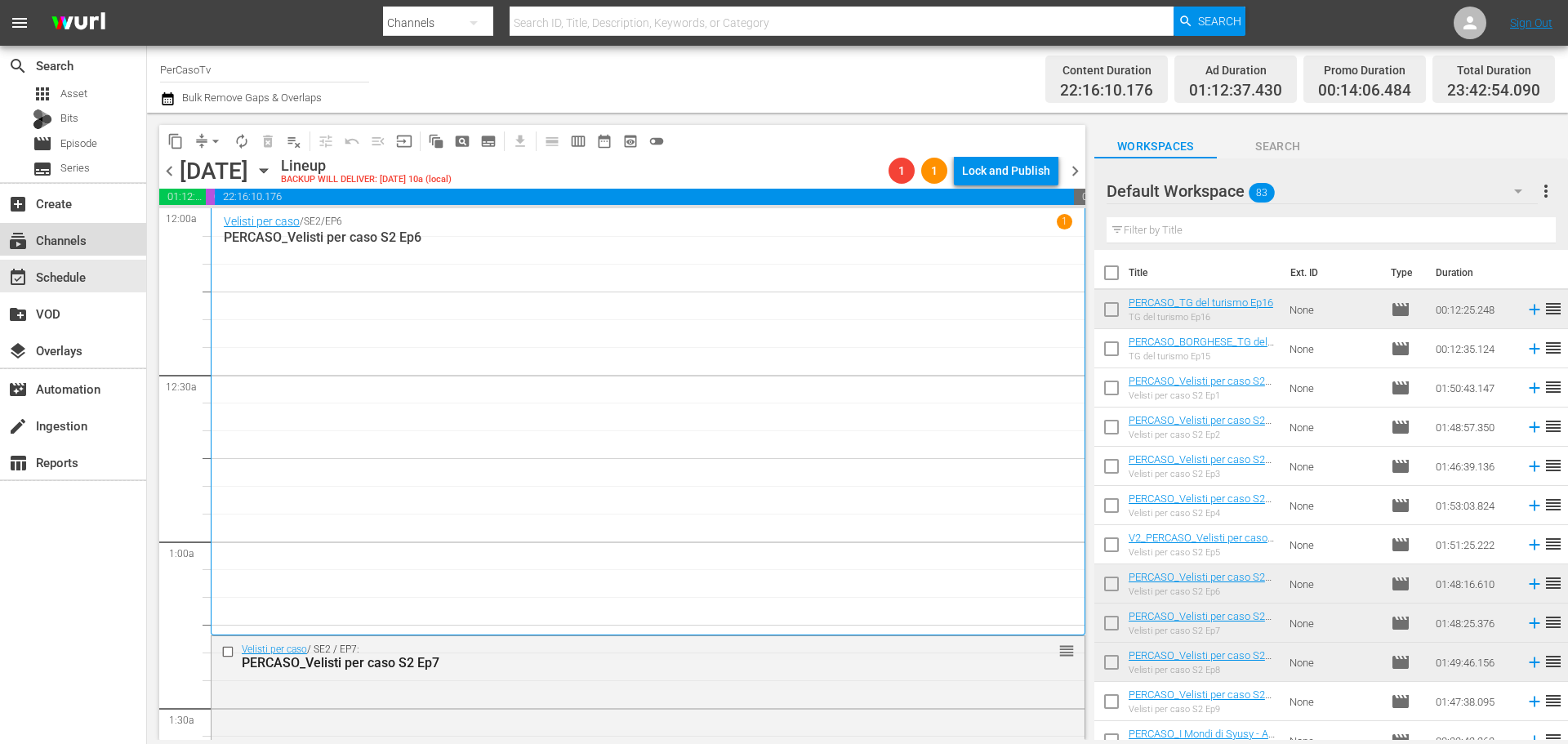
click at [66, 245] on div "subscriptions Channels" at bounding box center [46, 238] width 92 height 15
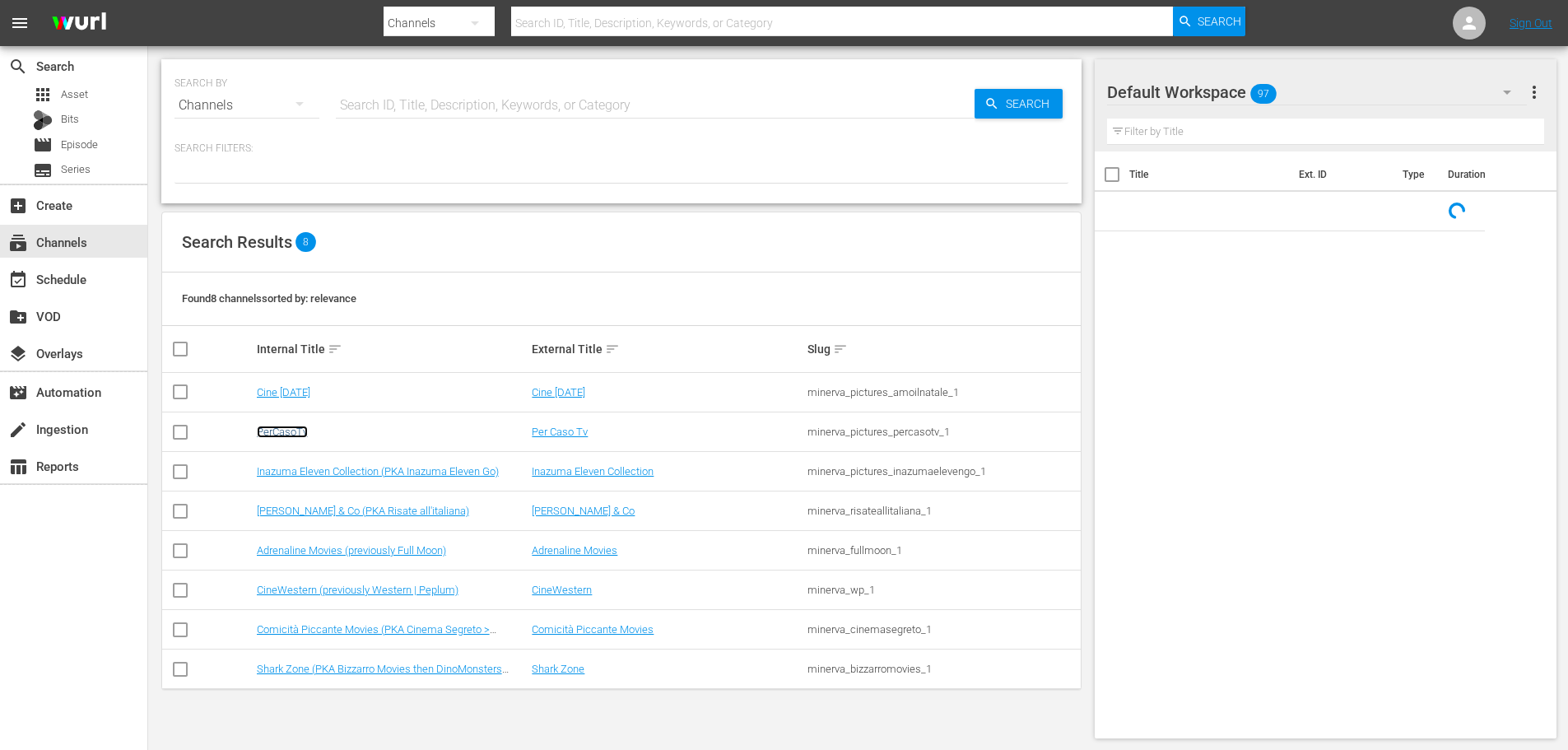
click at [295, 433] on link "PerCasoTv" at bounding box center [283, 431] width 51 height 12
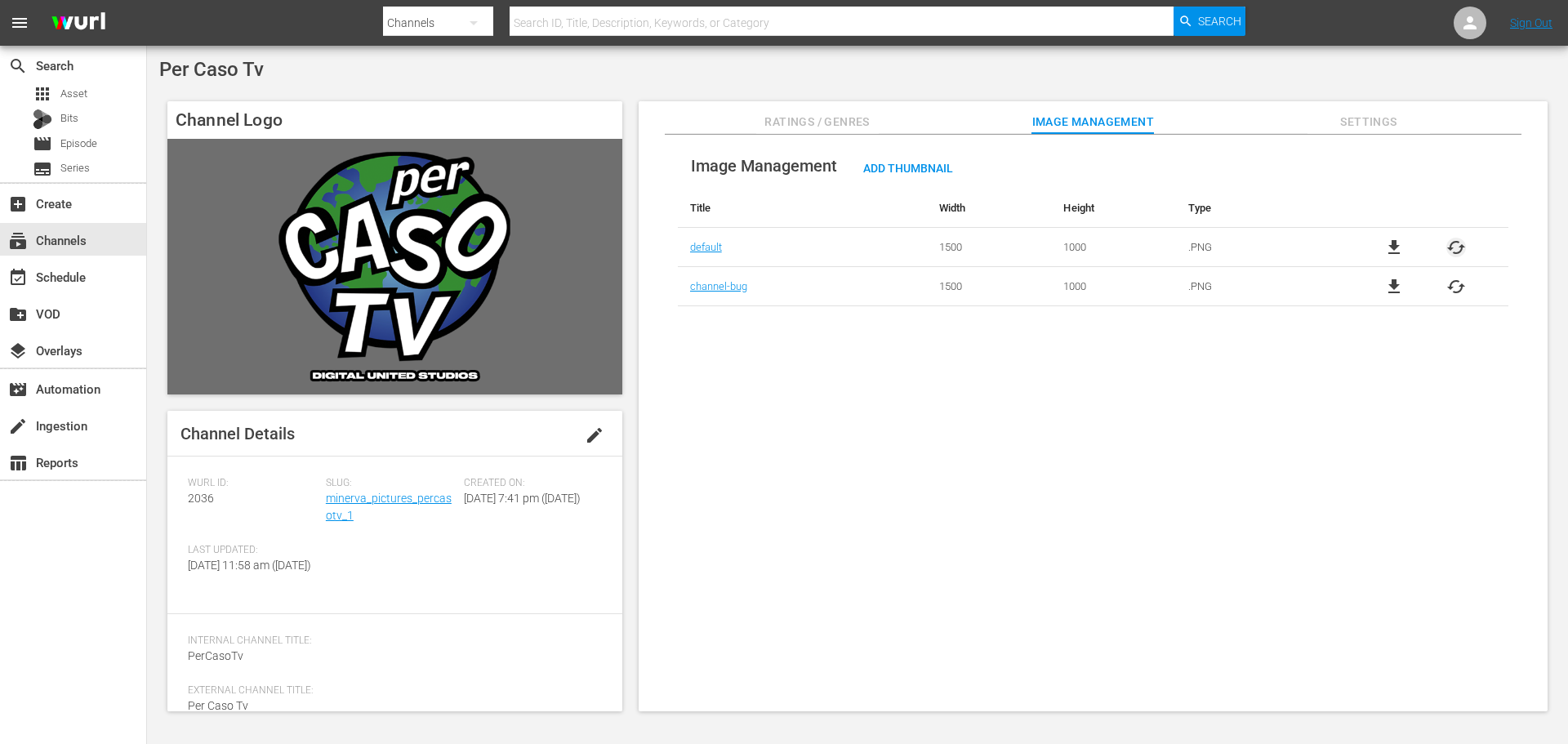
click at [1452, 252] on span "cached" at bounding box center [1457, 247] width 20 height 20
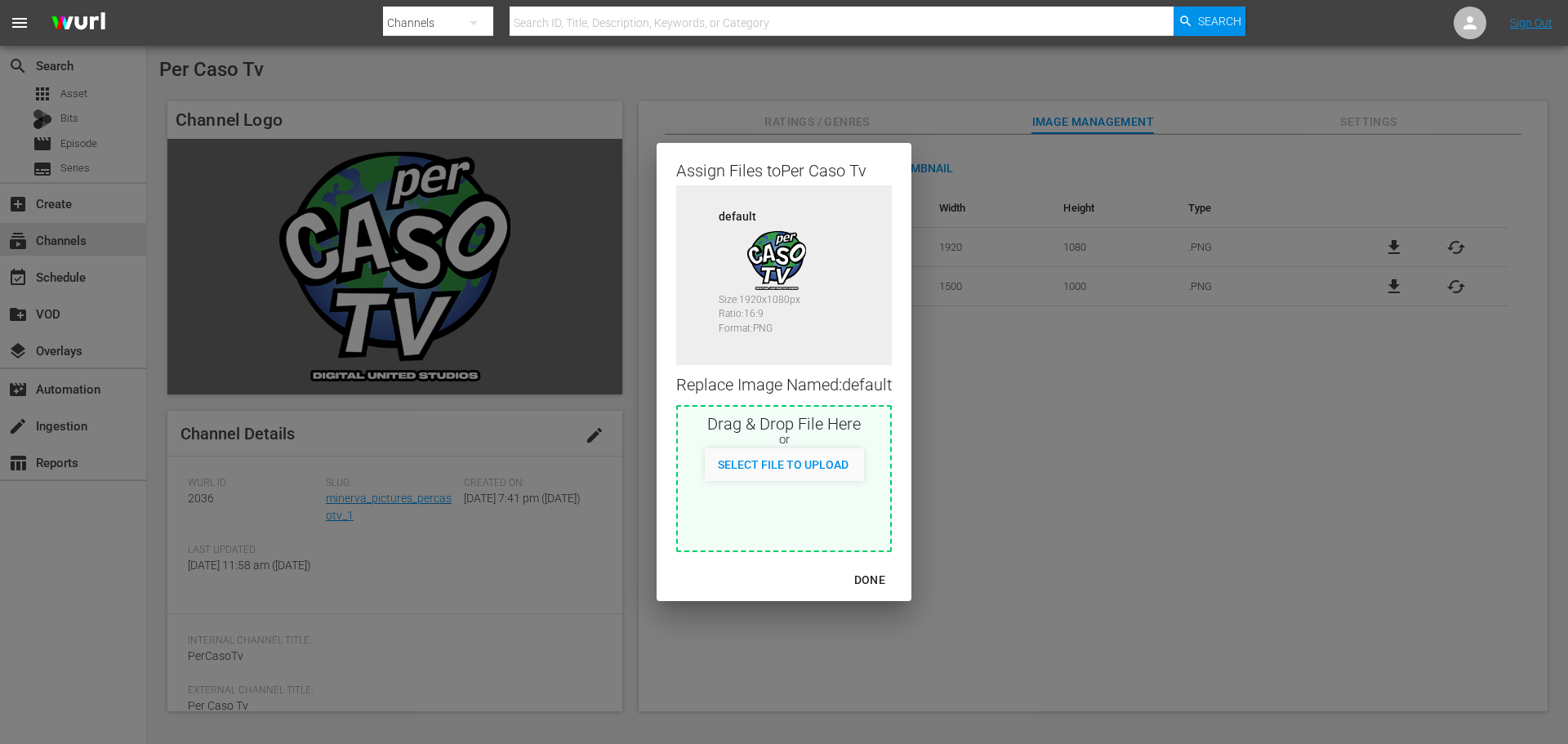
click at [870, 586] on div "DONE" at bounding box center [870, 580] width 57 height 20
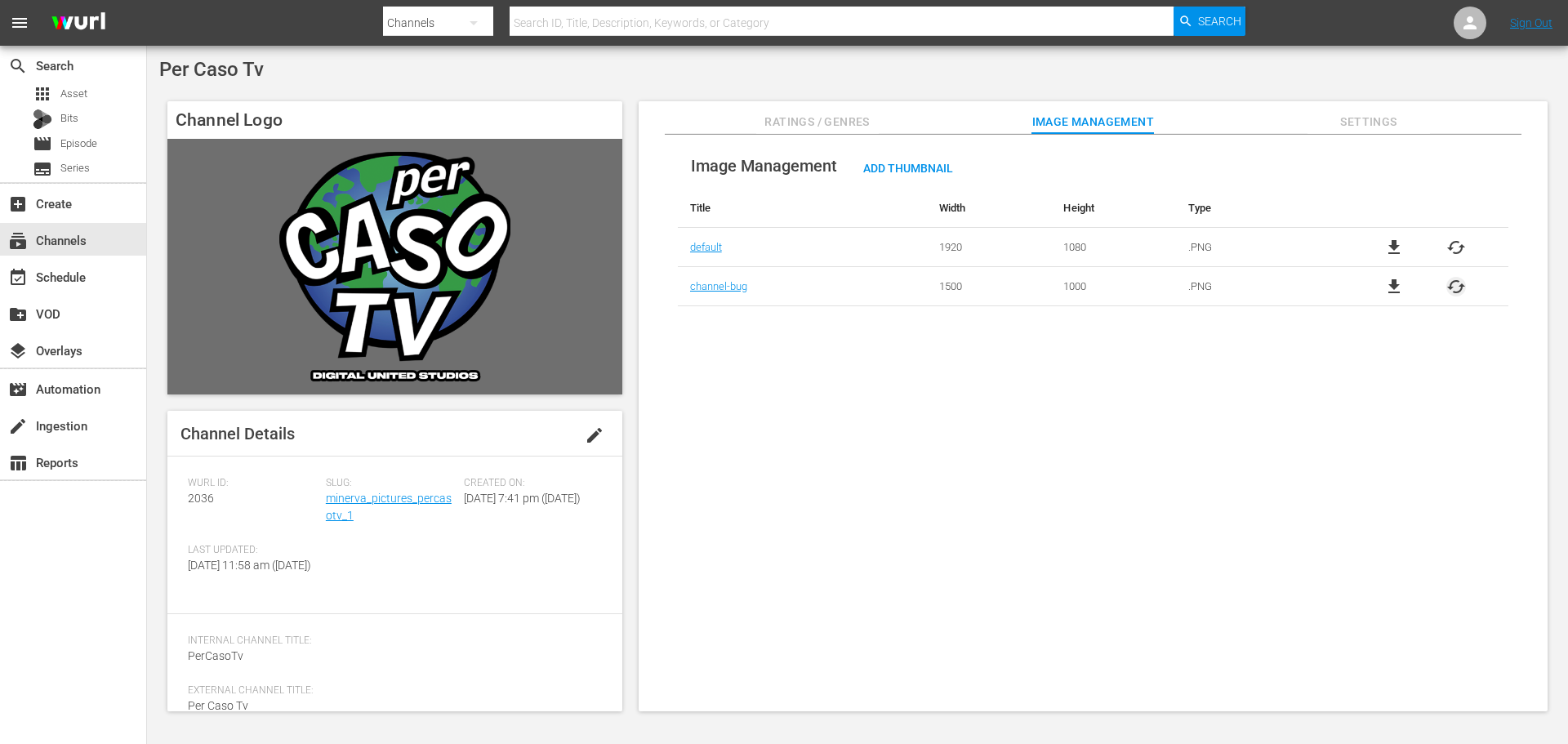
click at [1461, 283] on span "cached" at bounding box center [1457, 287] width 20 height 20
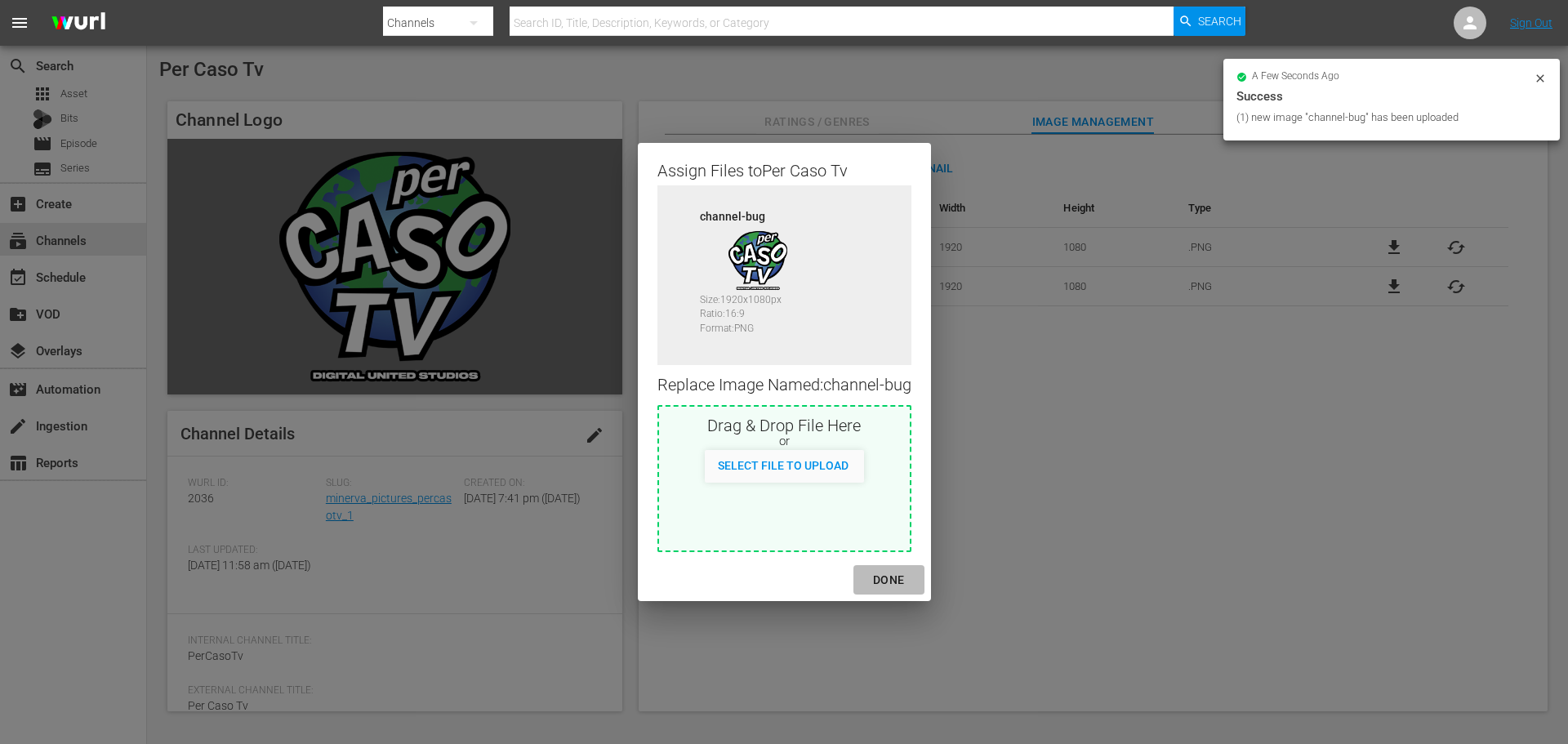
click at [903, 581] on div "DONE" at bounding box center [889, 580] width 57 height 20
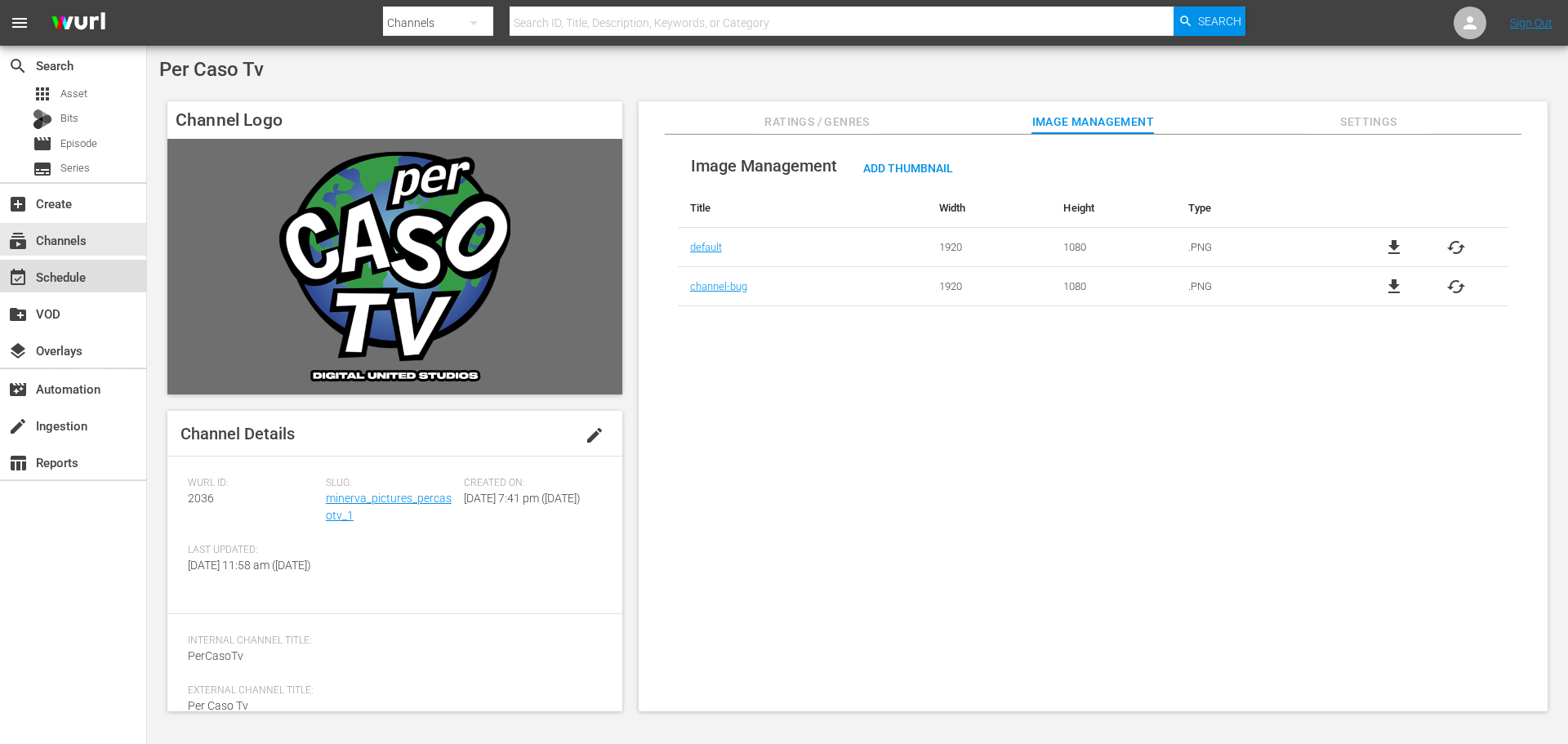
click at [103, 274] on div "event_available Schedule" at bounding box center [73, 276] width 146 height 33
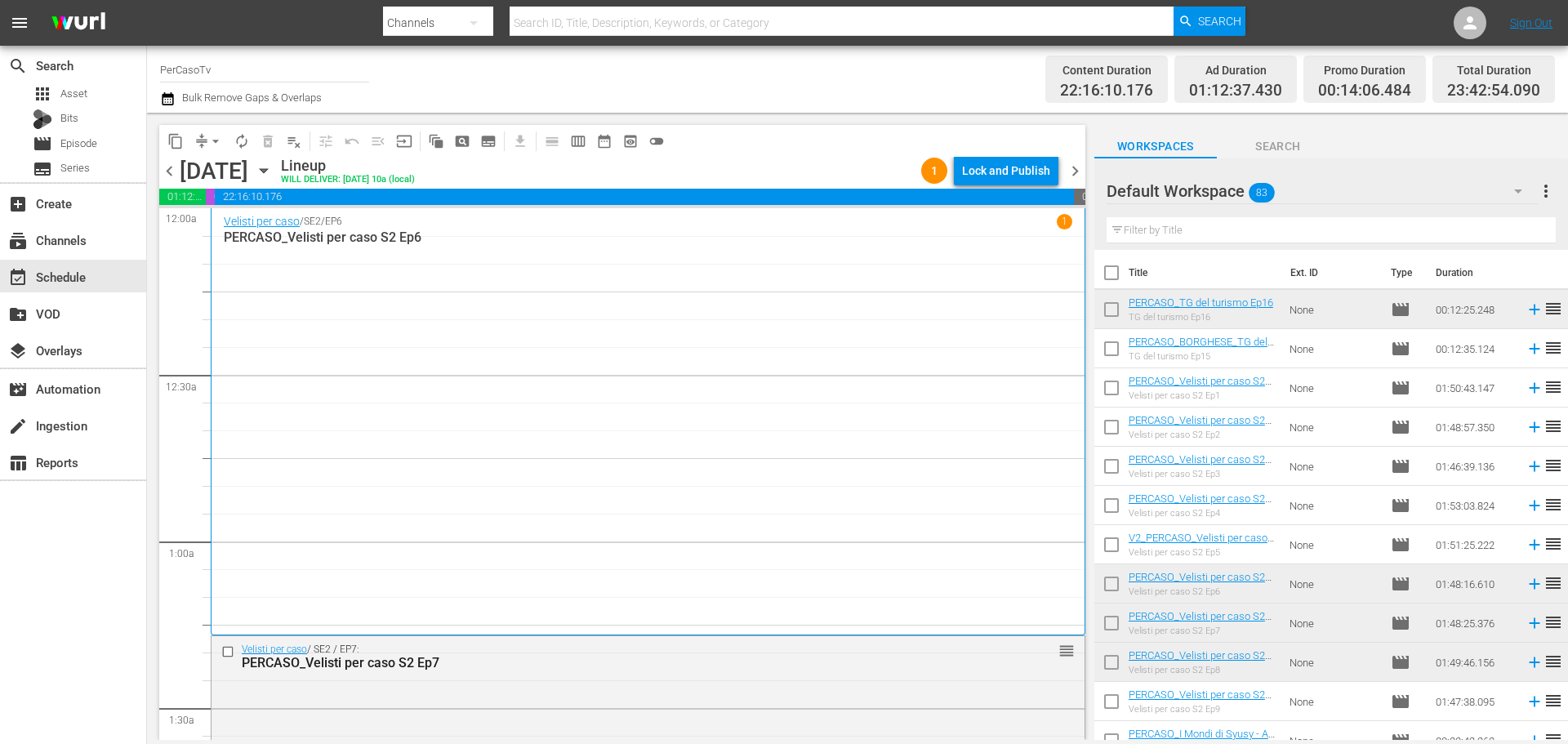
click at [273, 165] on icon "button" at bounding box center [264, 170] width 18 height 18
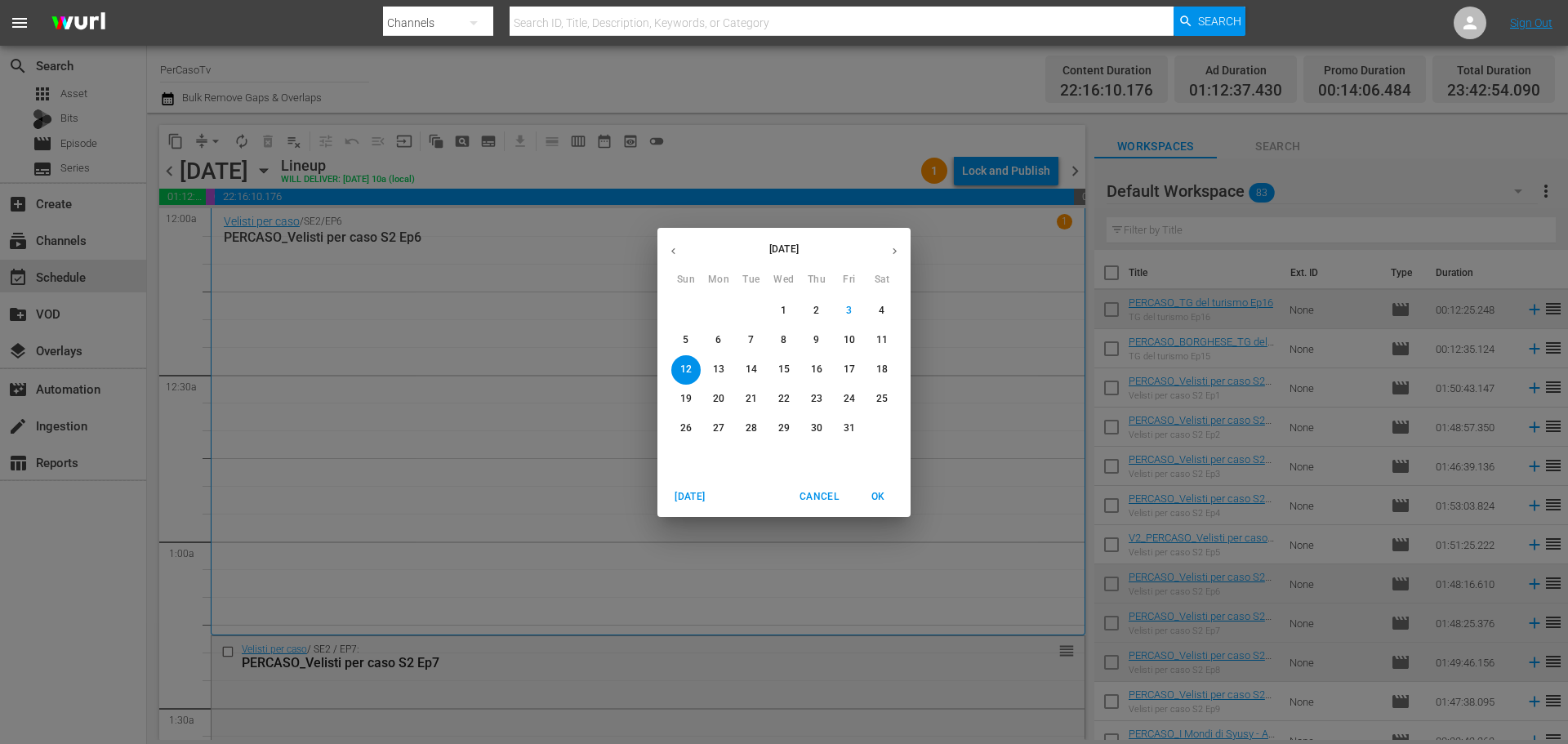
click at [718, 337] on p "6" at bounding box center [718, 340] width 6 height 14
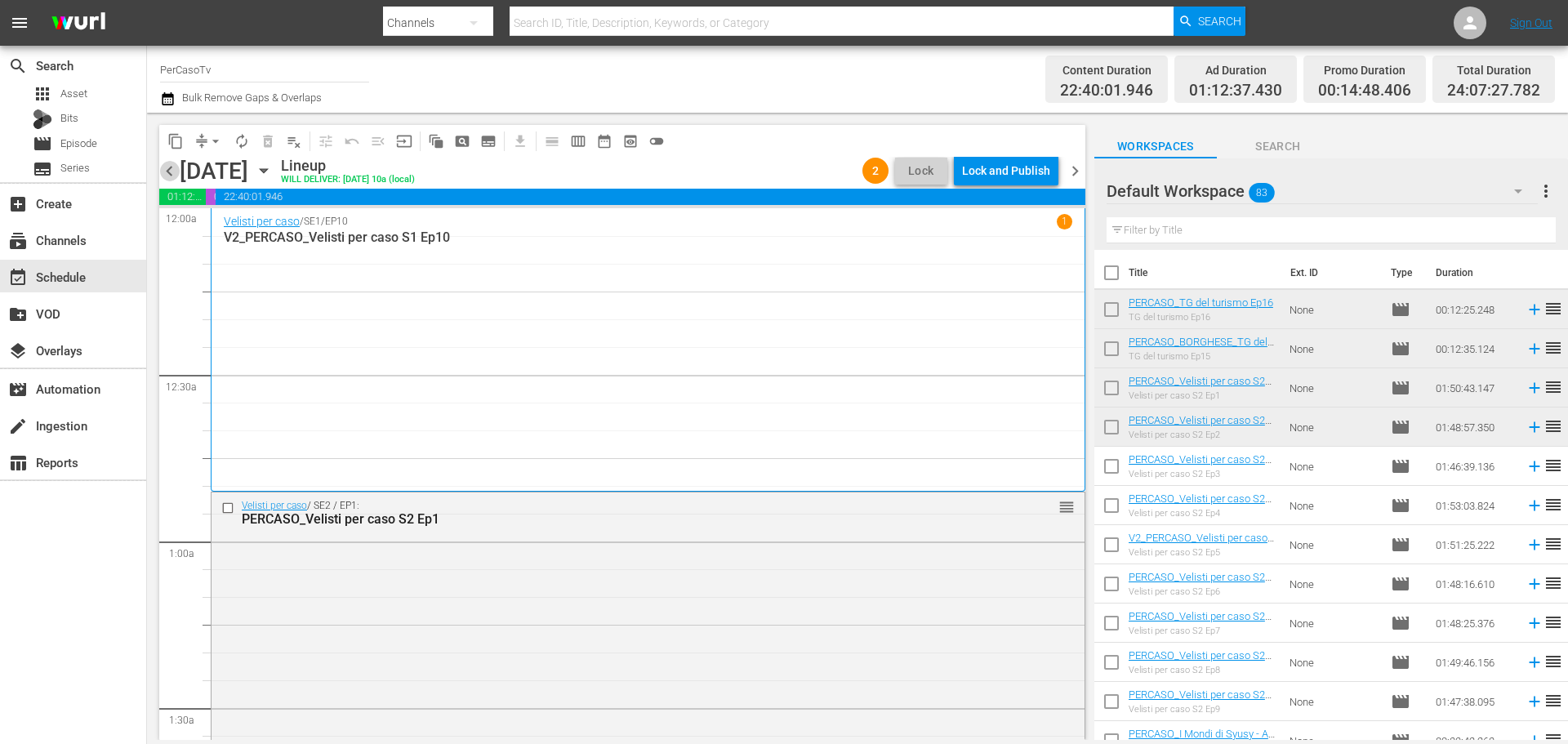
click at [169, 165] on span "chevron_left" at bounding box center [169, 170] width 20 height 20
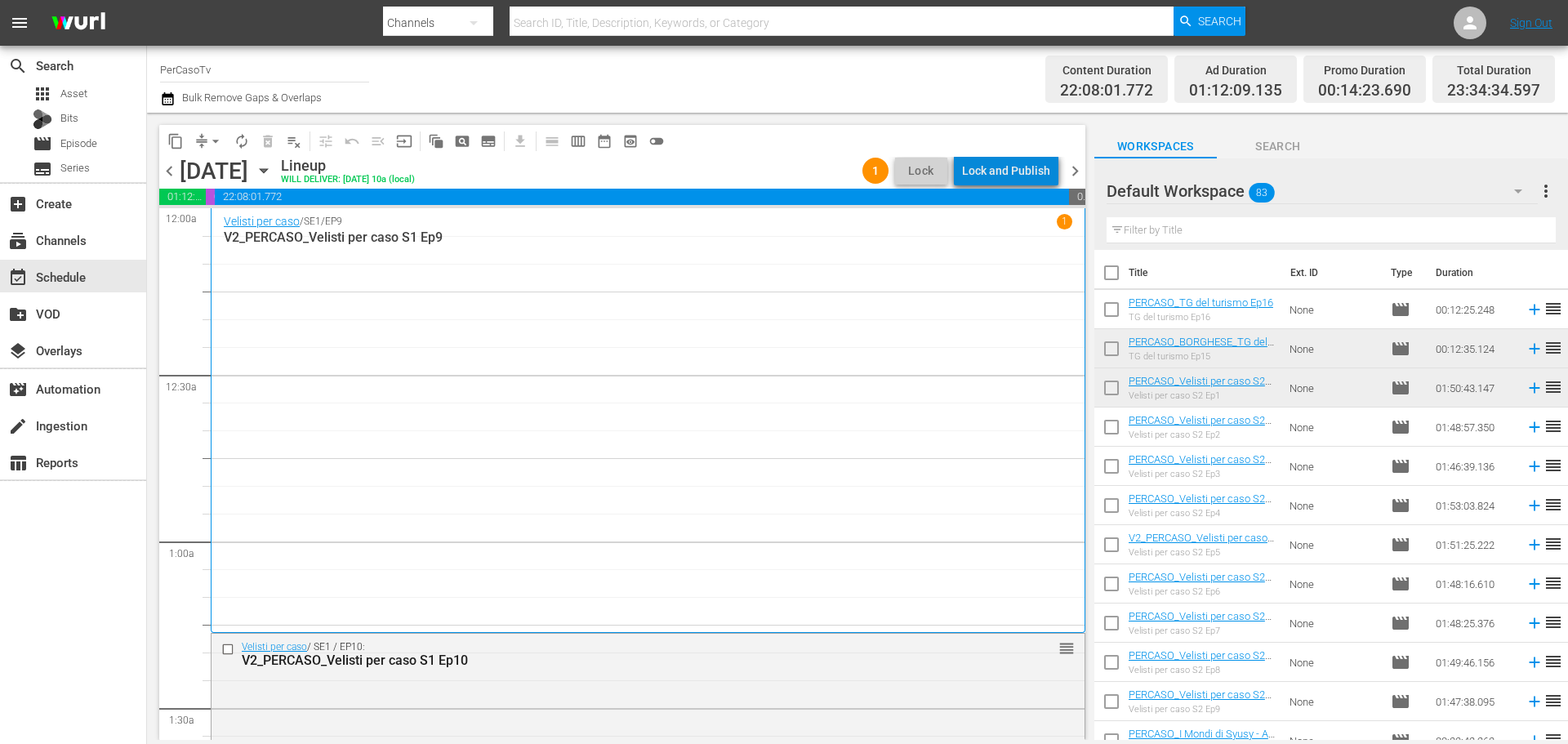
click at [1030, 174] on div "Lock and Publish" at bounding box center [1007, 170] width 89 height 29
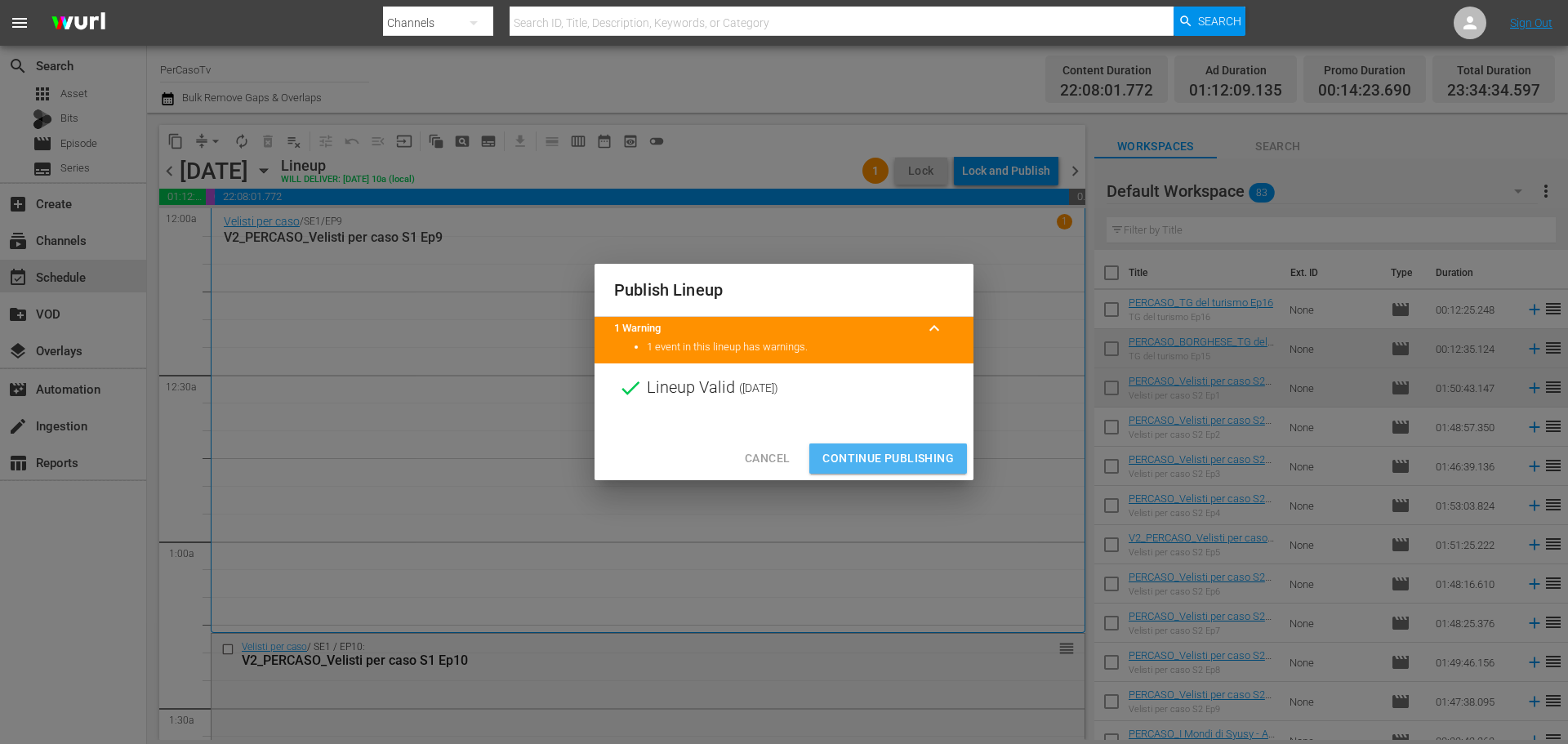
click at [935, 456] on span "Continue Publishing" at bounding box center [888, 458] width 131 height 20
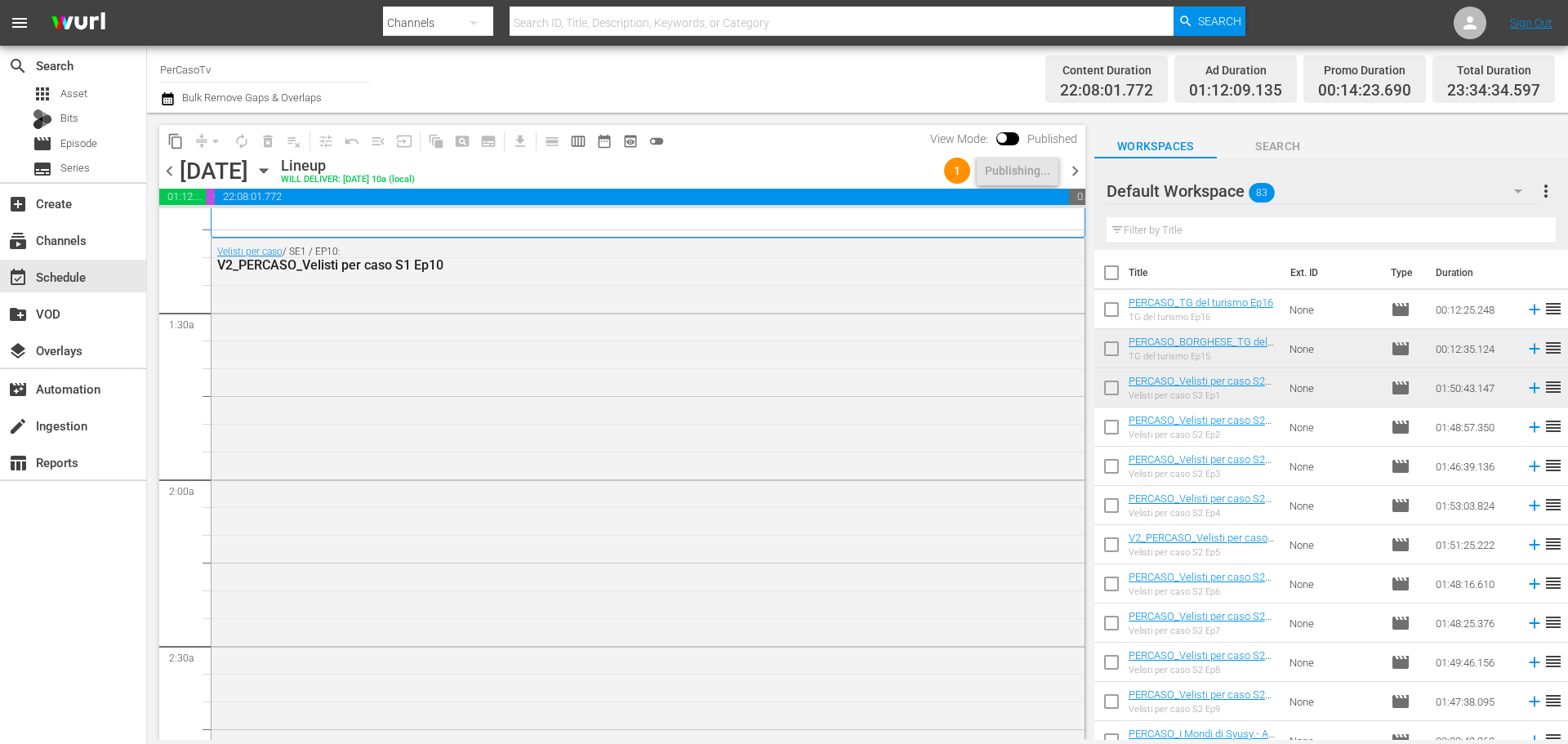
scroll to position [82, 0]
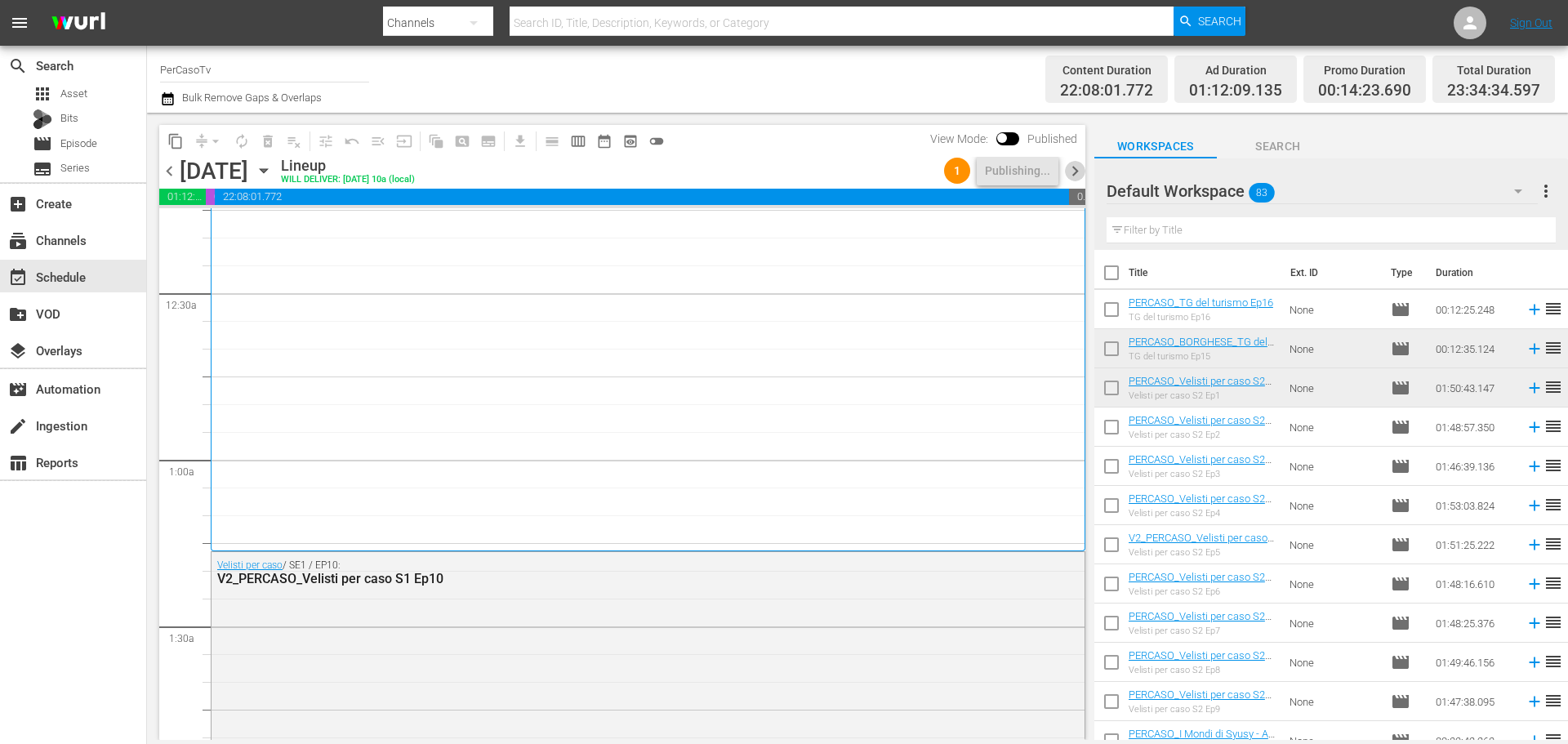
click at [1071, 180] on span "chevron_right" at bounding box center [1075, 170] width 20 height 20
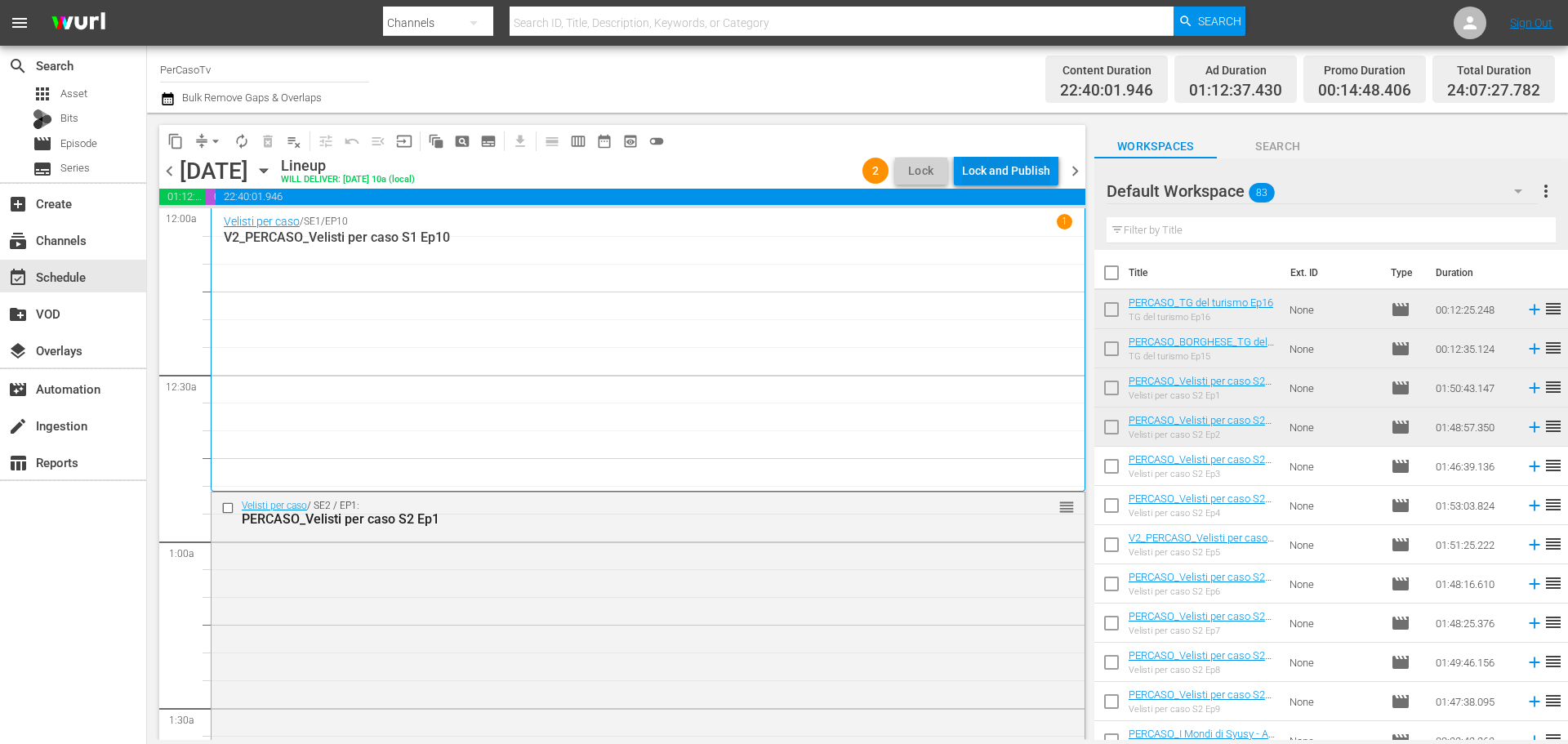
click at [1040, 176] on div "Lock and Publish" at bounding box center [1007, 170] width 89 height 29
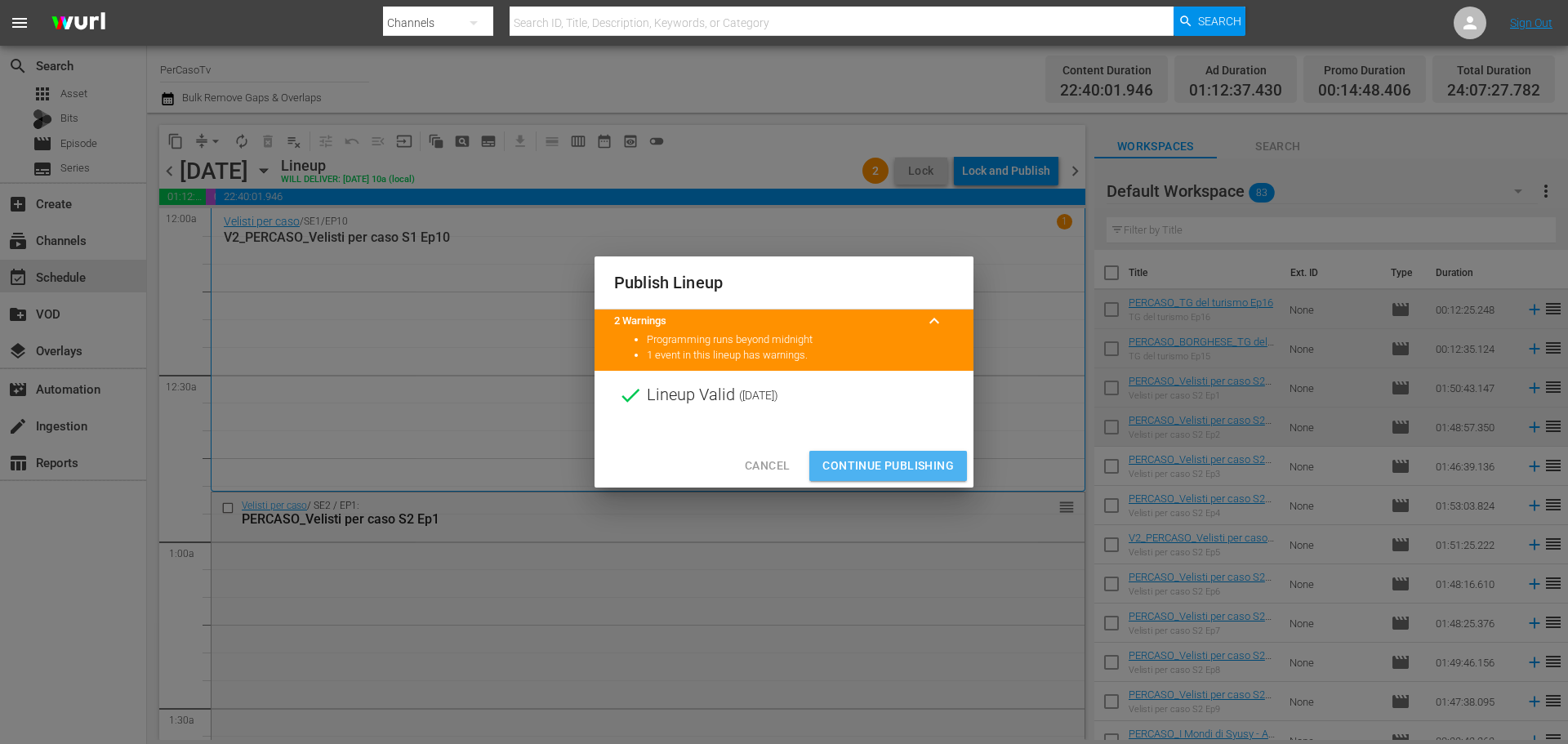
click at [927, 460] on span "Continue Publishing" at bounding box center [888, 465] width 131 height 20
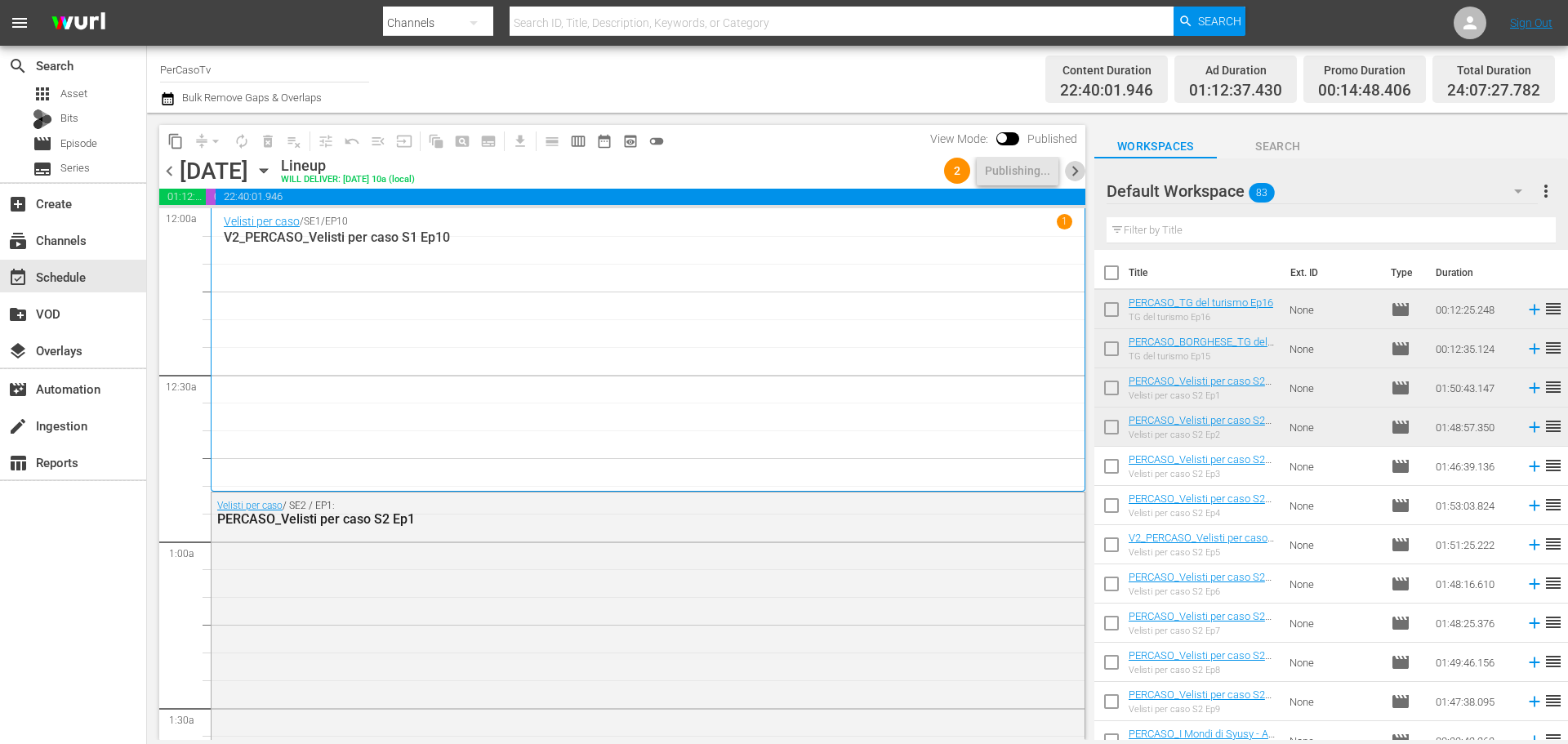
click at [1075, 171] on span "chevron_right" at bounding box center [1075, 170] width 20 height 20
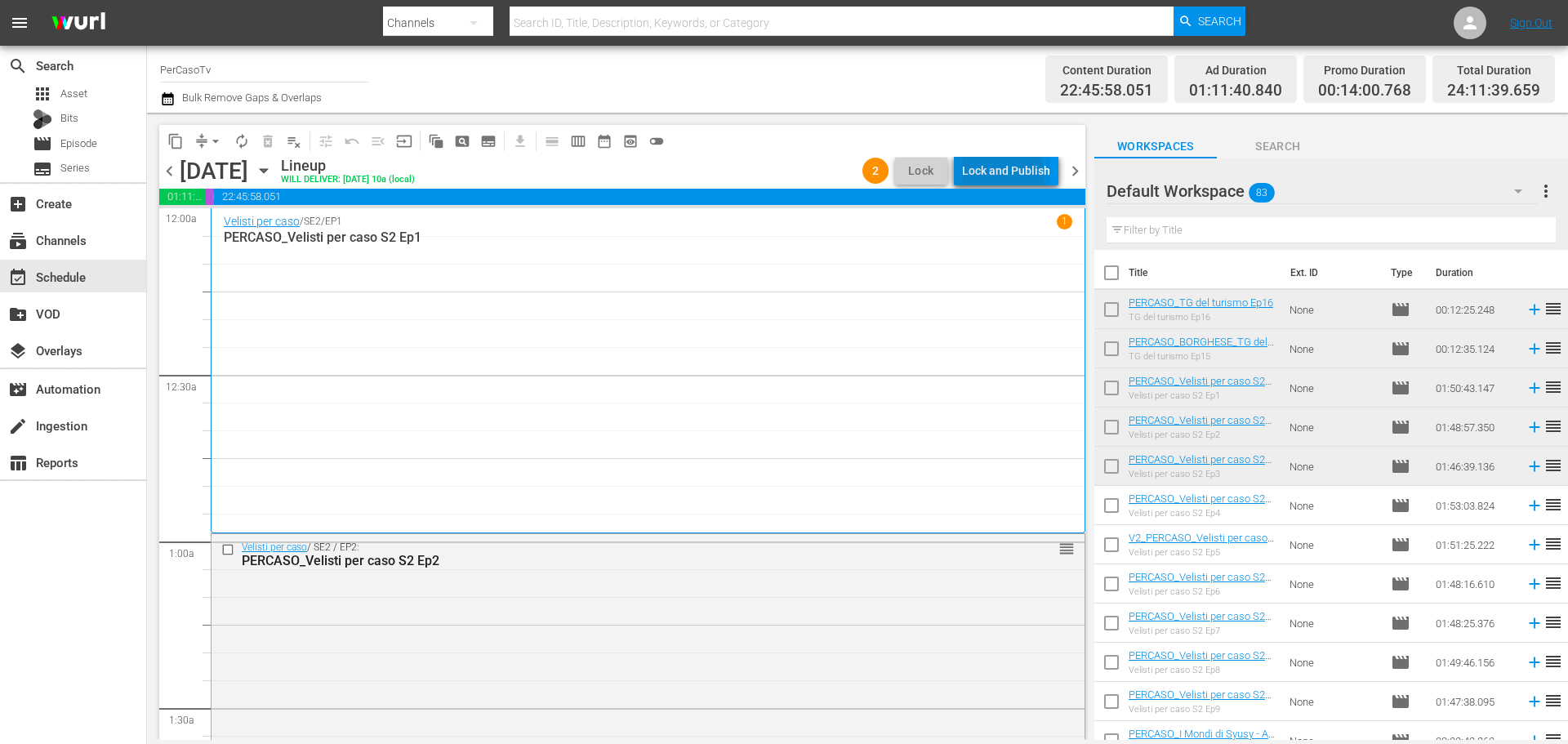
click at [997, 175] on div "Lock and Publish" at bounding box center [1007, 170] width 89 height 29
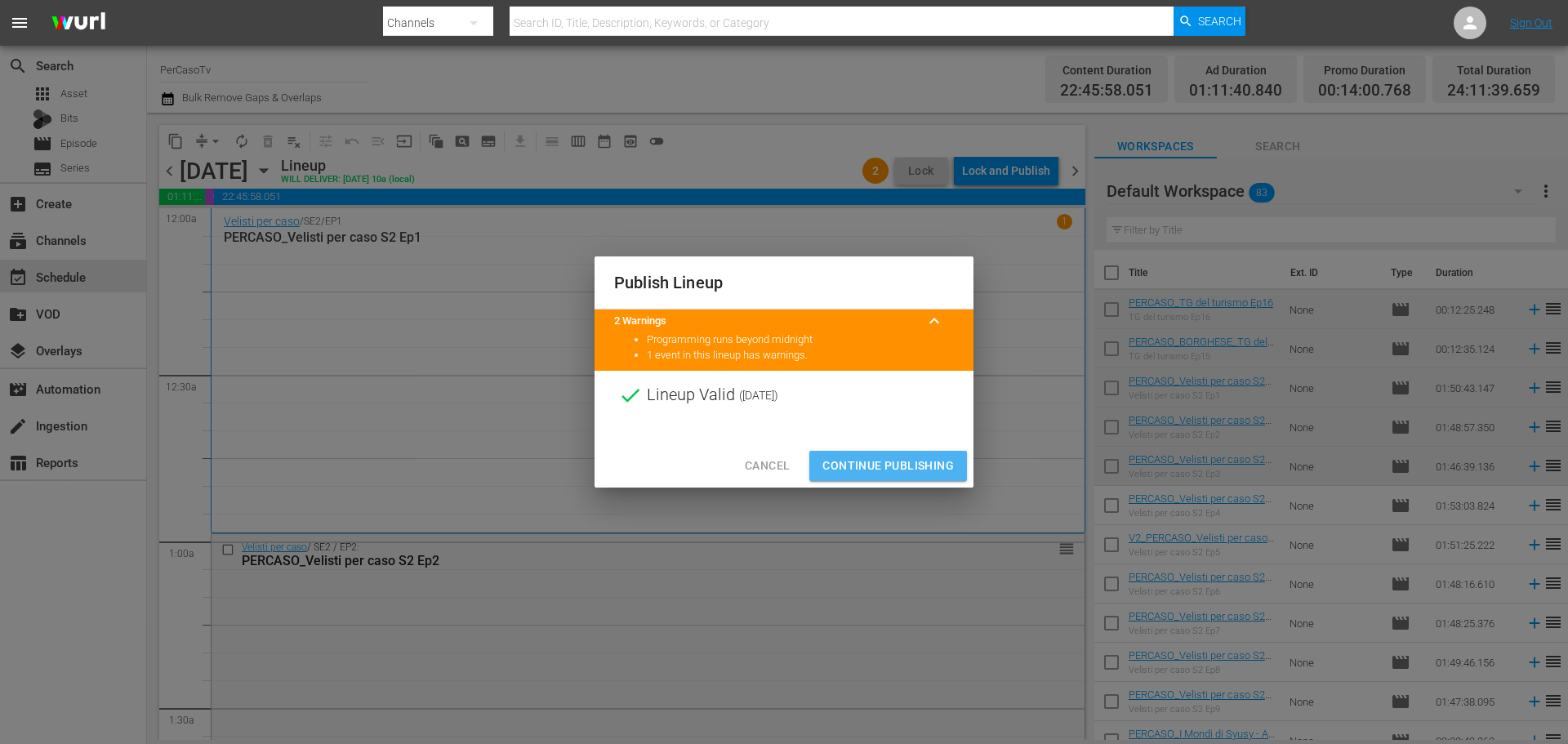
click at [910, 458] on span "Continue Publishing" at bounding box center [888, 465] width 131 height 20
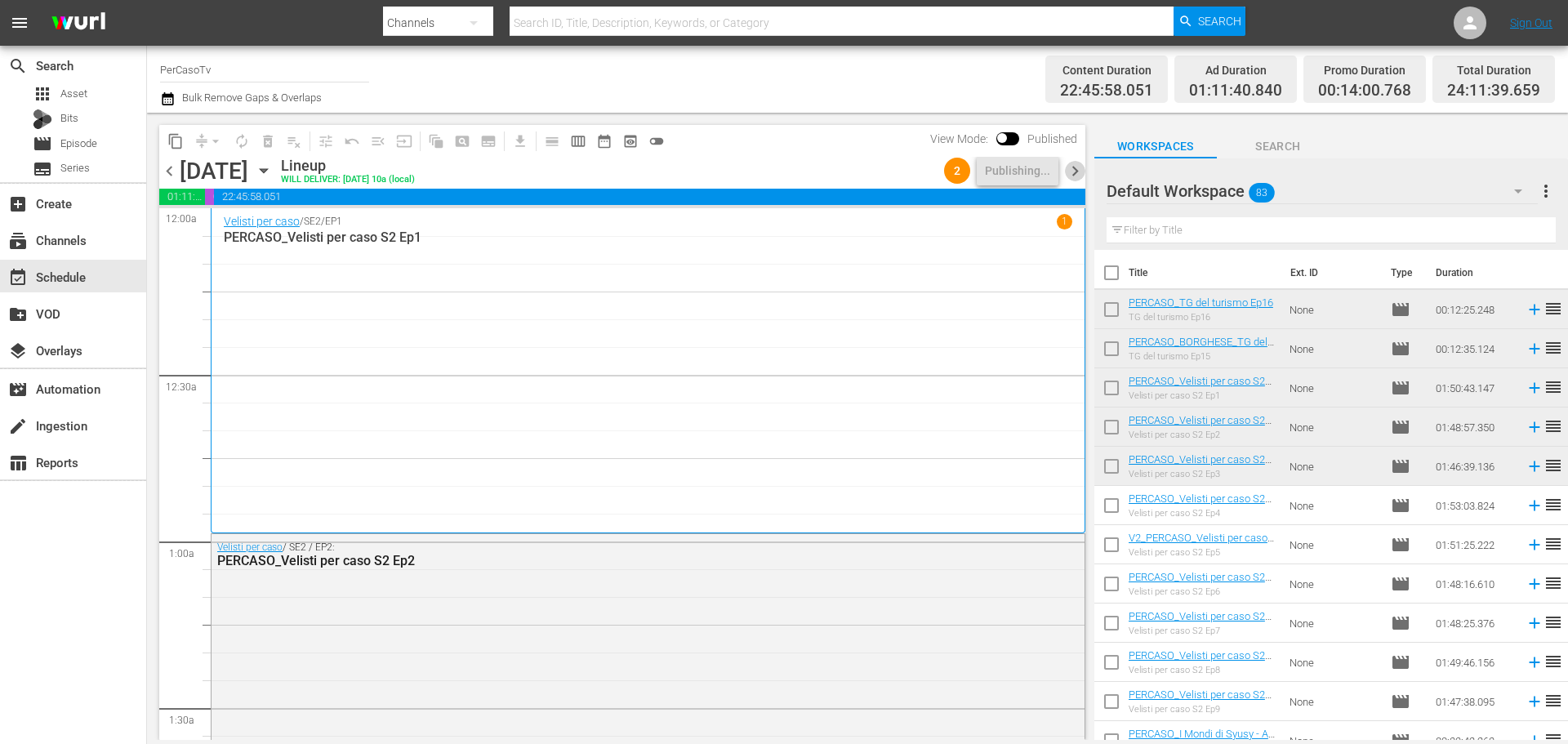
click at [1079, 173] on span "chevron_right" at bounding box center [1075, 170] width 20 height 20
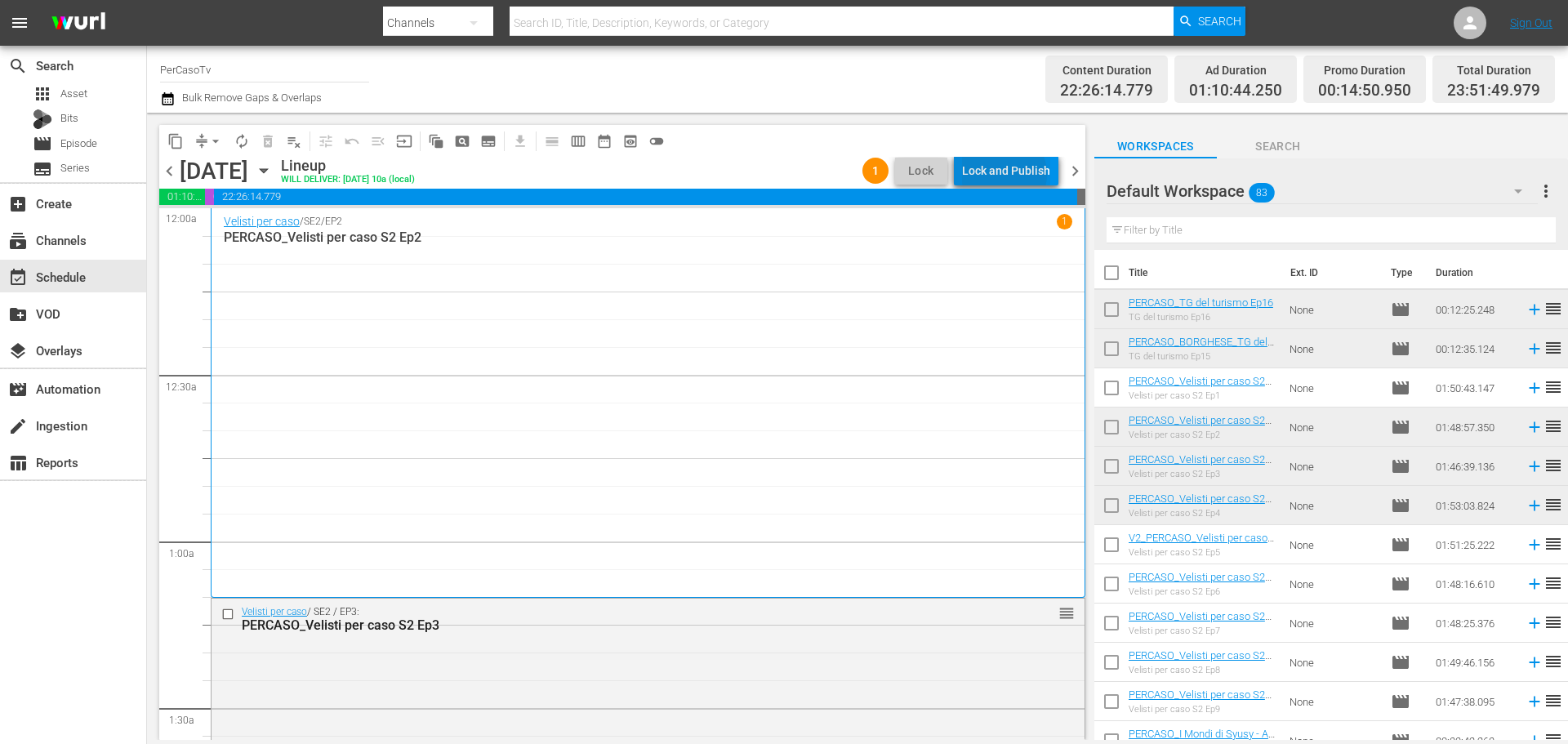
click at [1008, 174] on div "Lock and Publish" at bounding box center [1007, 170] width 89 height 29
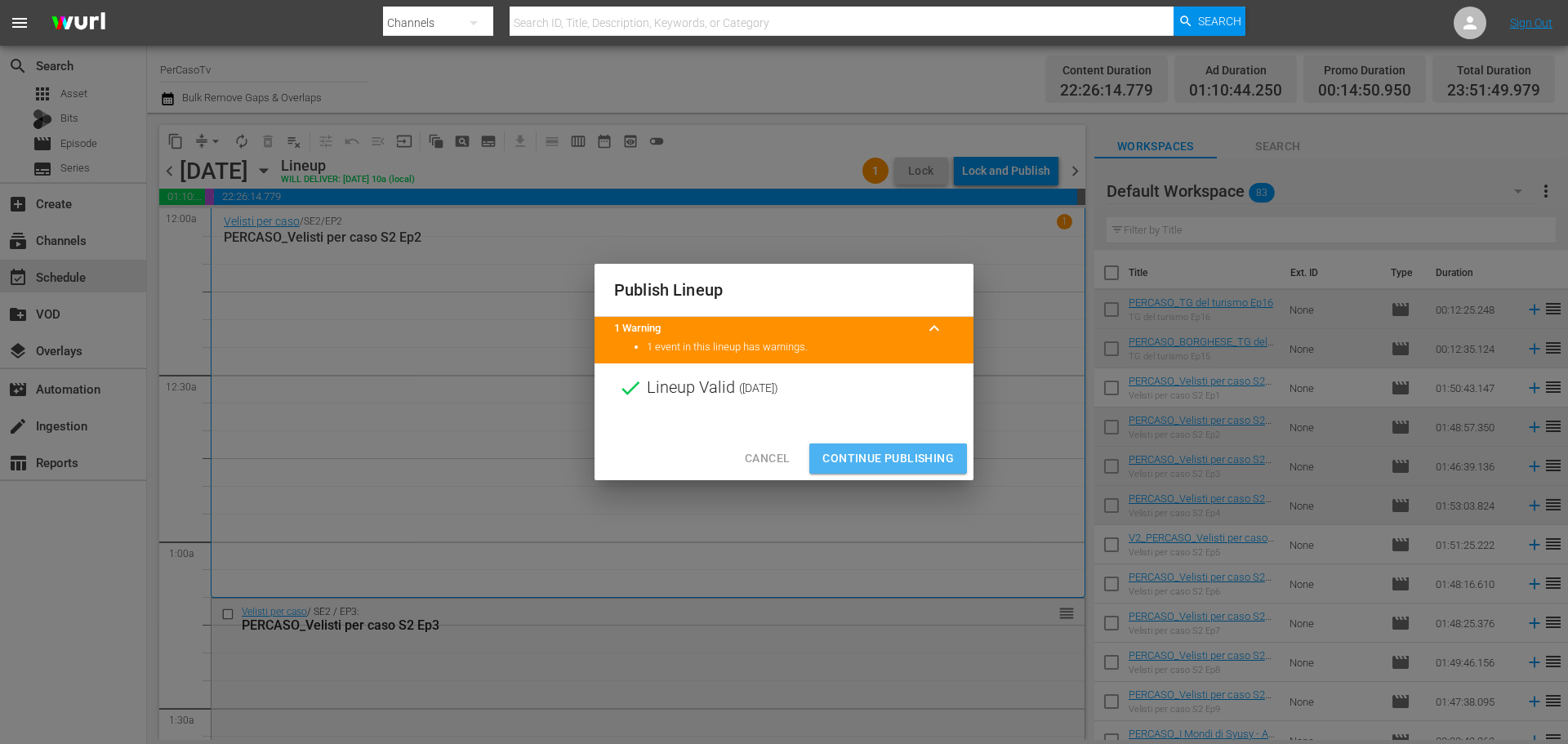
click at [929, 452] on span "Continue Publishing" at bounding box center [888, 458] width 131 height 20
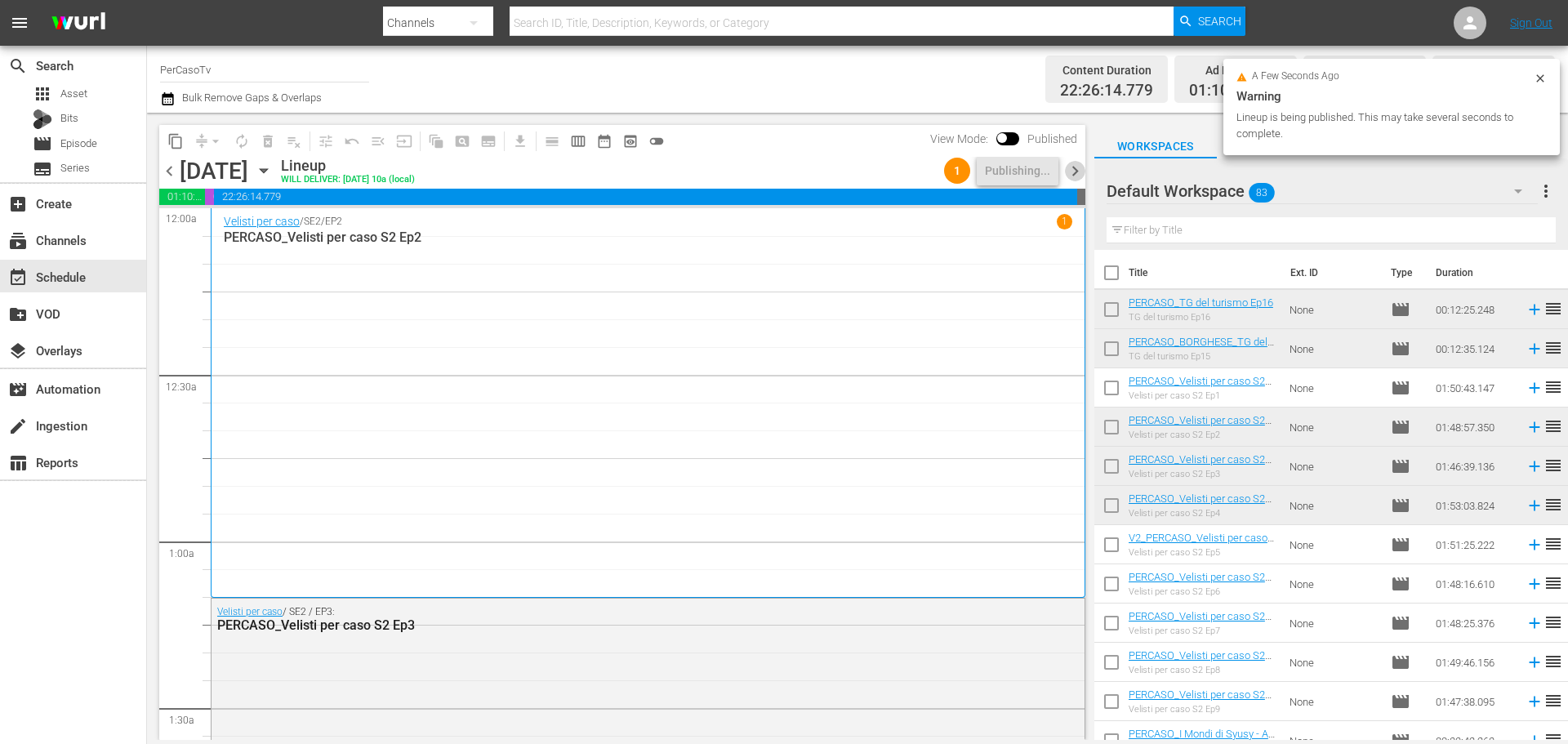
click at [1075, 177] on span "chevron_right" at bounding box center [1075, 170] width 20 height 20
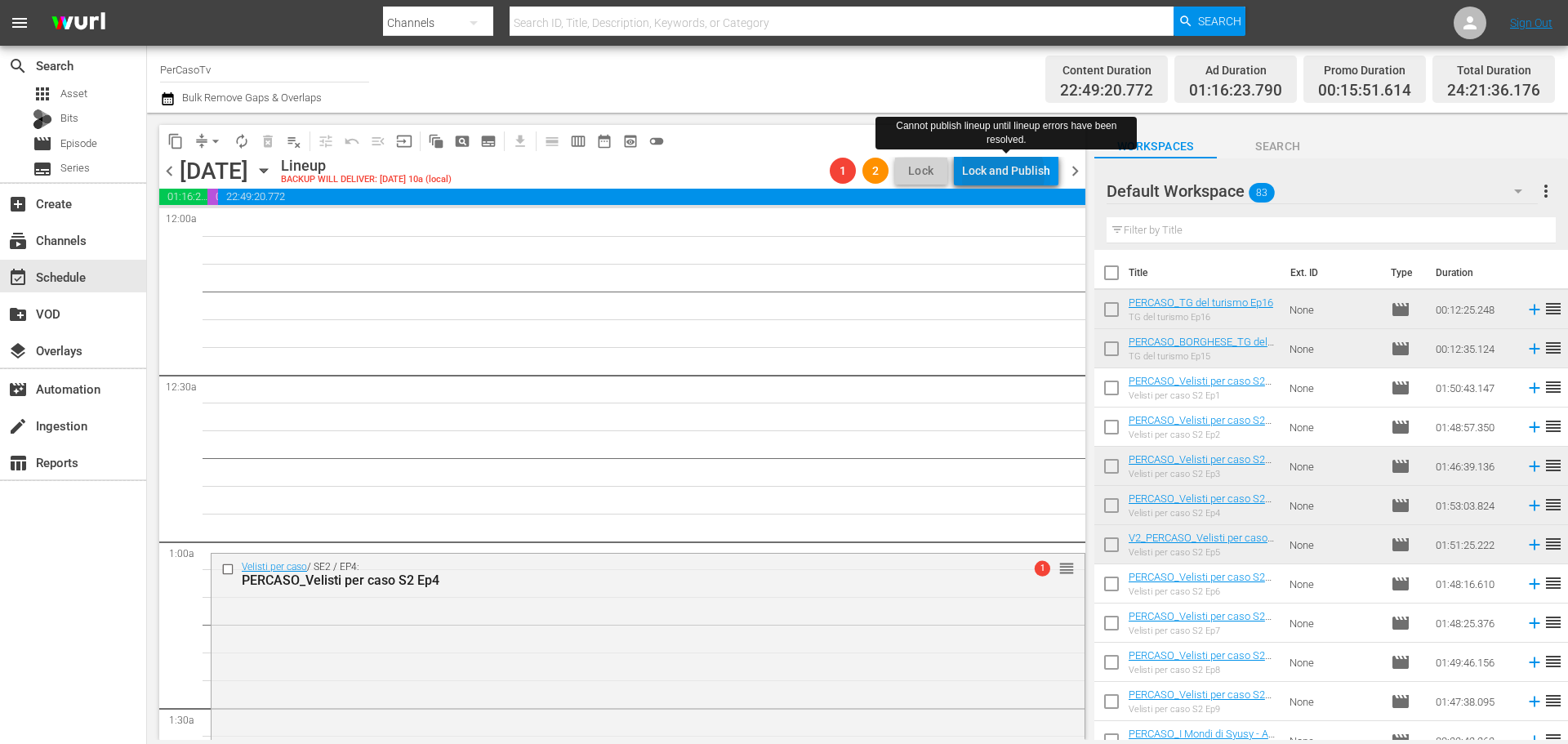
click at [999, 174] on div "Lock and Publish" at bounding box center [1007, 170] width 89 height 29
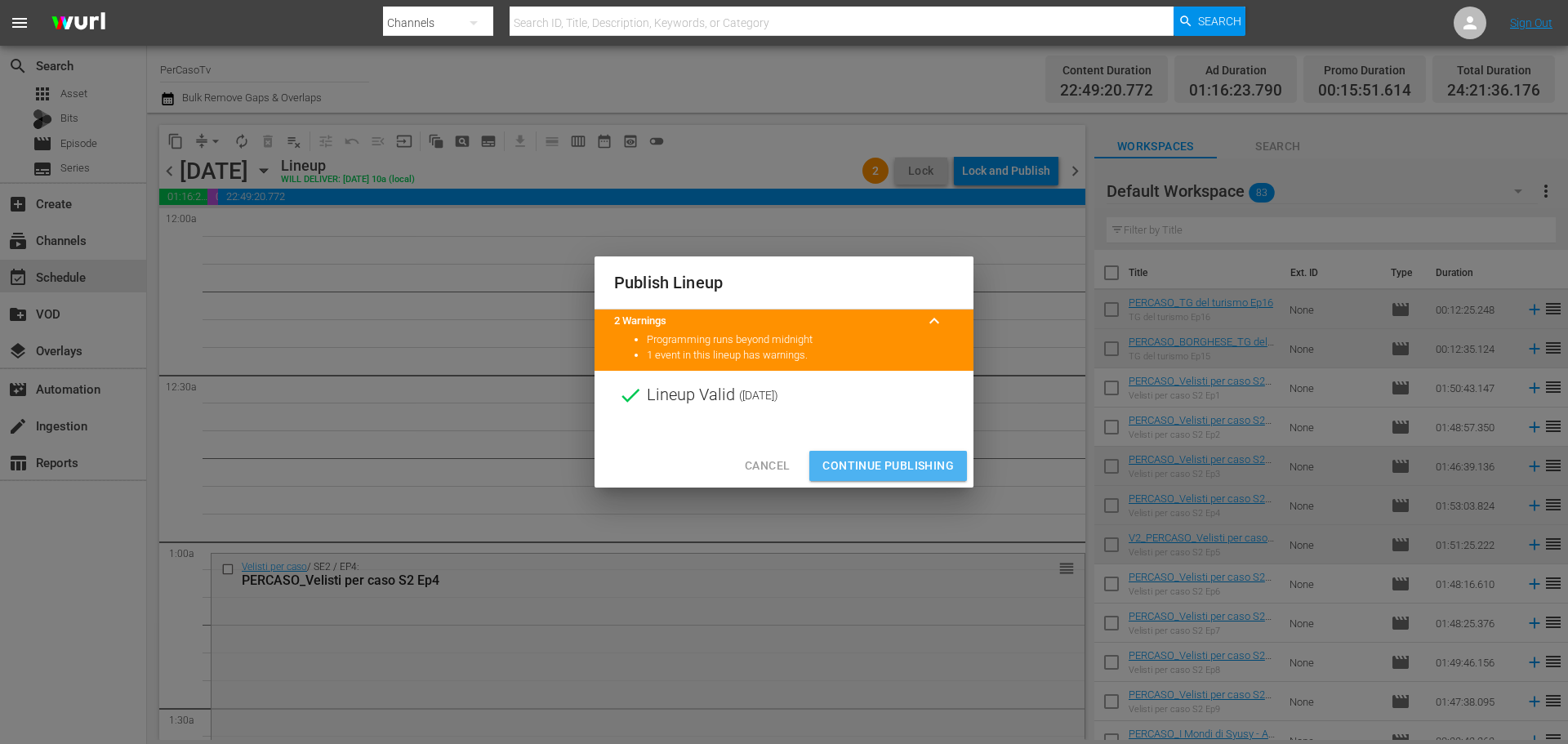
click at [940, 460] on span "Continue Publishing" at bounding box center [888, 465] width 131 height 20
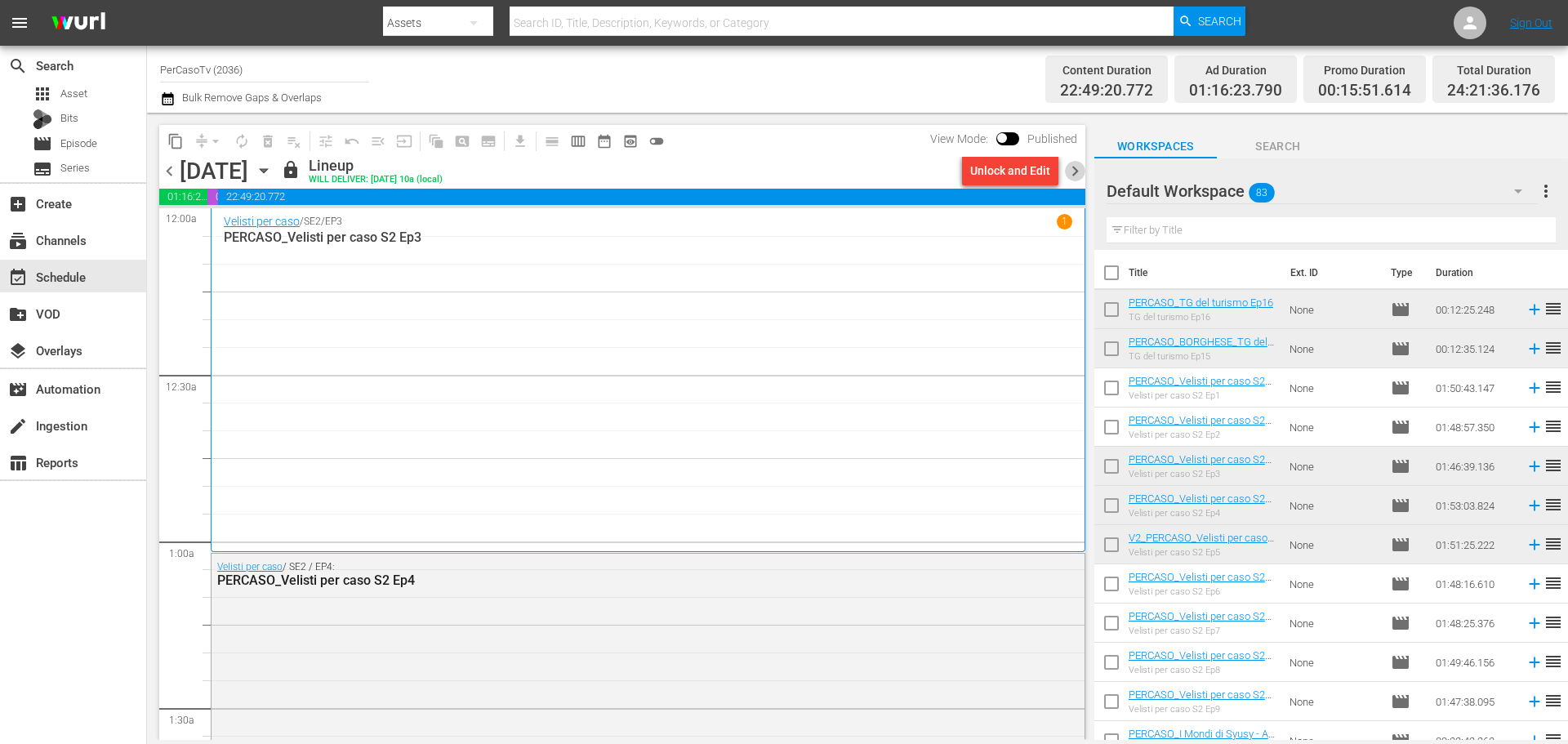
click at [1071, 168] on span "chevron_right" at bounding box center [1075, 170] width 20 height 20
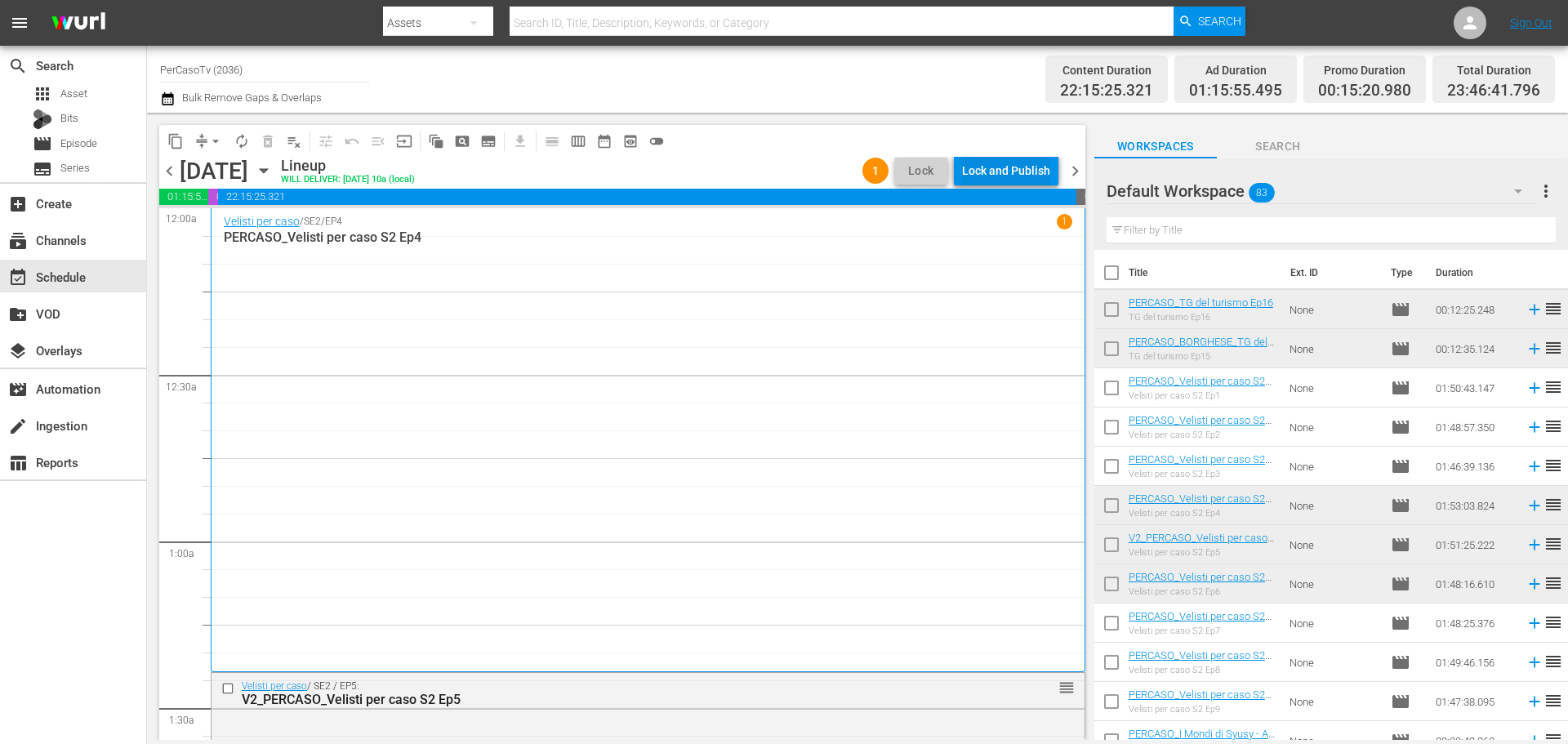
click at [1034, 161] on div "Lock and Publish" at bounding box center [1007, 170] width 89 height 29
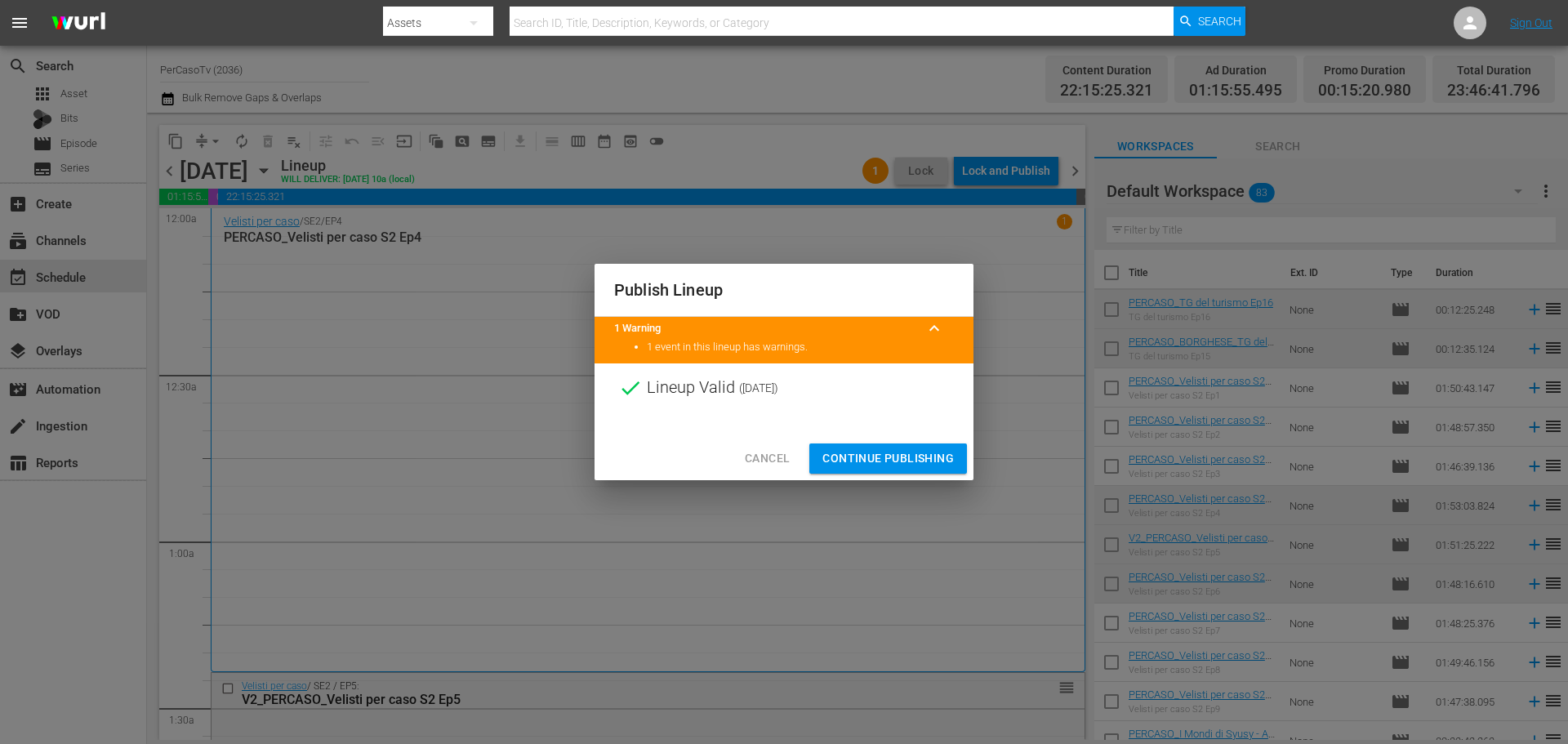
click at [939, 456] on span "Continue Publishing" at bounding box center [888, 458] width 131 height 20
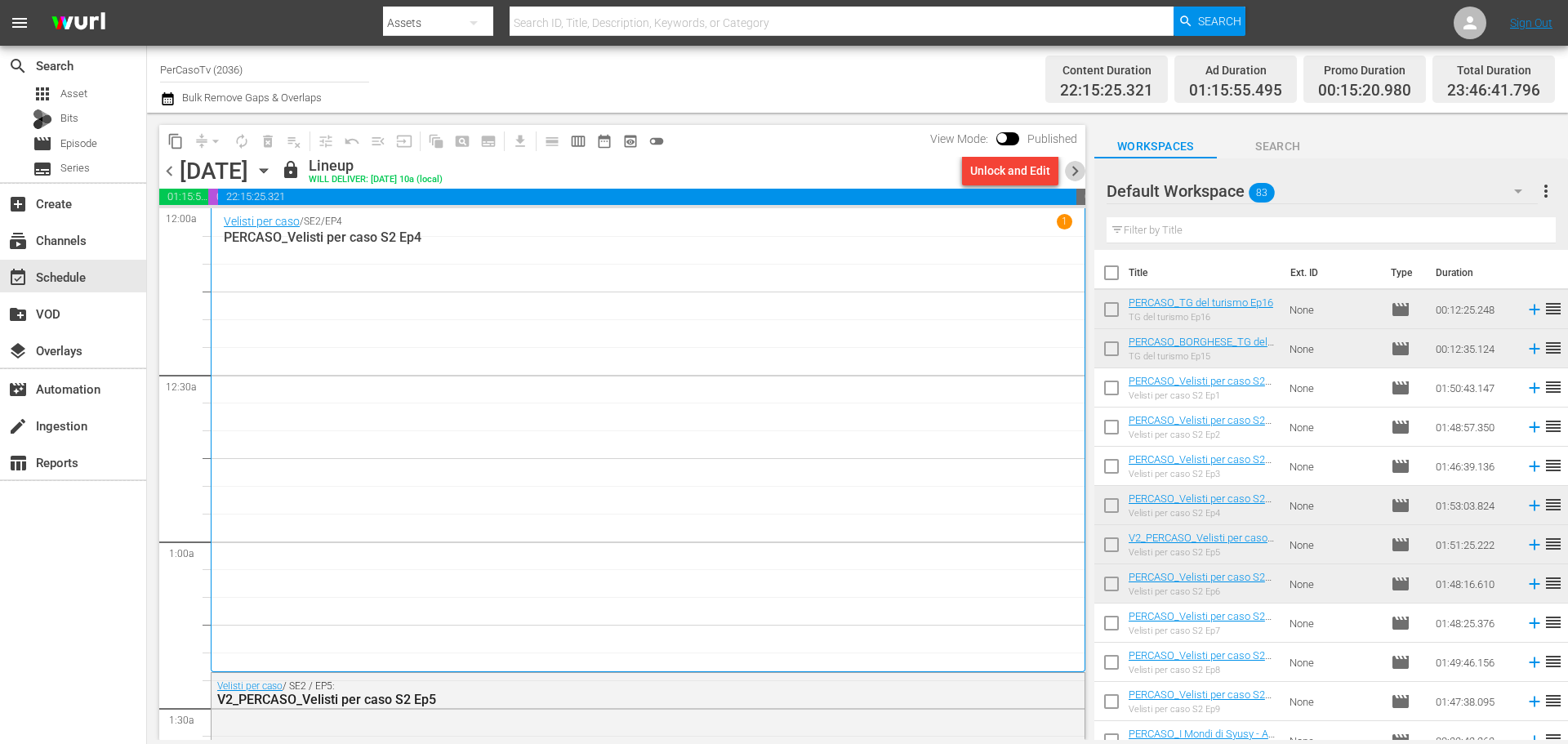
click at [1075, 175] on span "chevron_right" at bounding box center [1075, 170] width 20 height 20
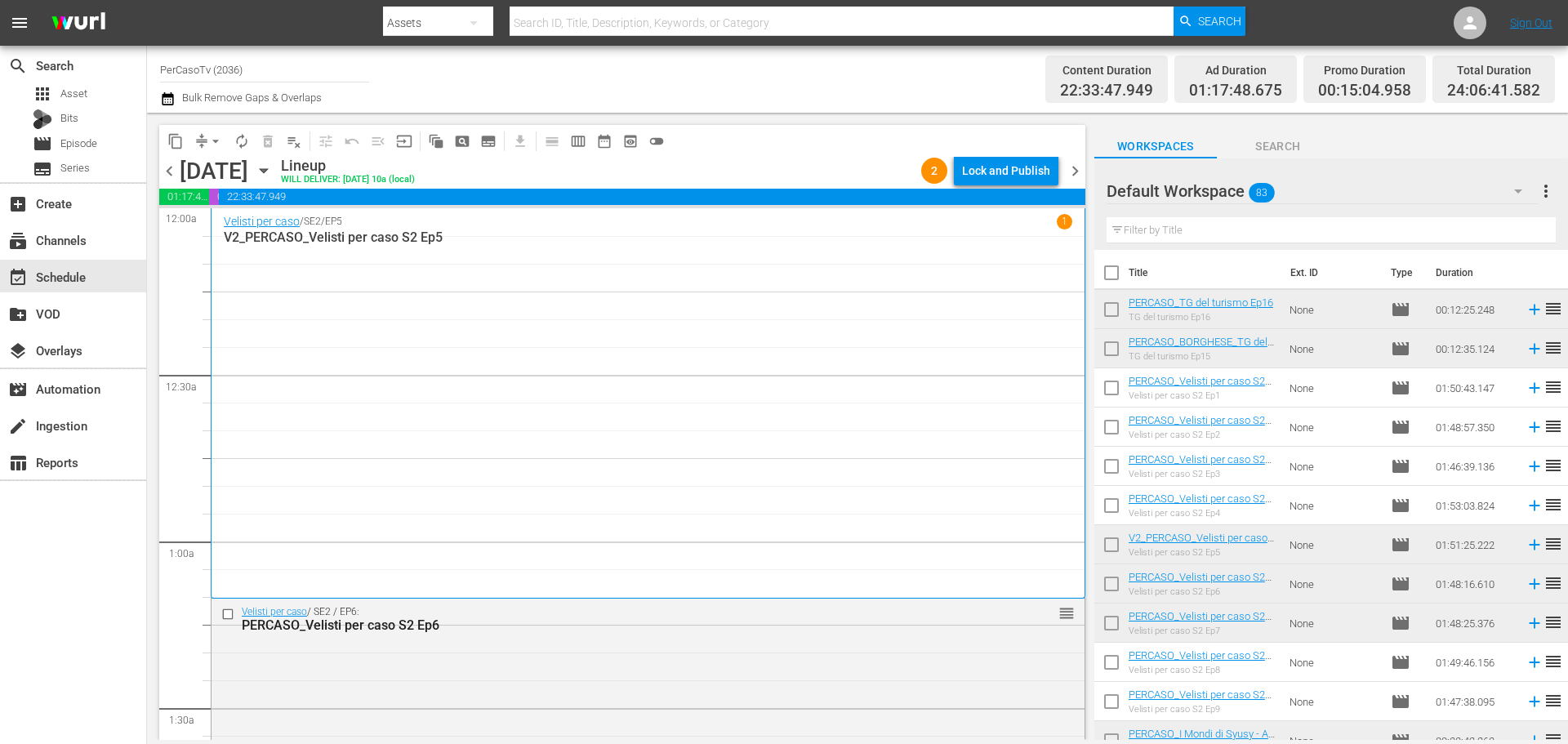
click at [989, 173] on div "Lock and Publish" at bounding box center [1007, 170] width 89 height 29
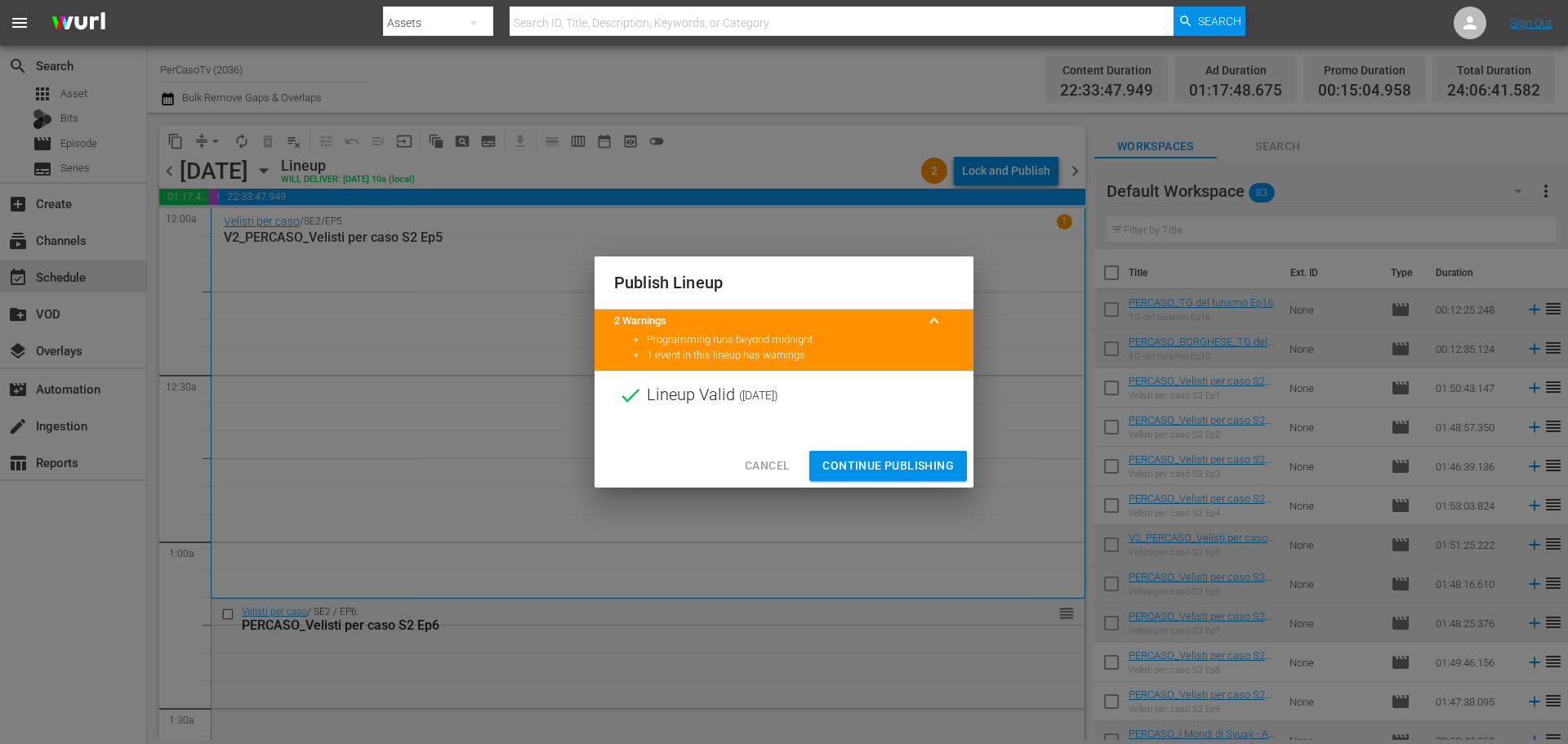
drag, startPoint x: 911, startPoint y: 461, endPoint x: 1022, endPoint y: 164, distance: 317.1
click at [914, 461] on span "Continue Publishing" at bounding box center [888, 465] width 131 height 20
